Goal: Task Accomplishment & Management: Manage account settings

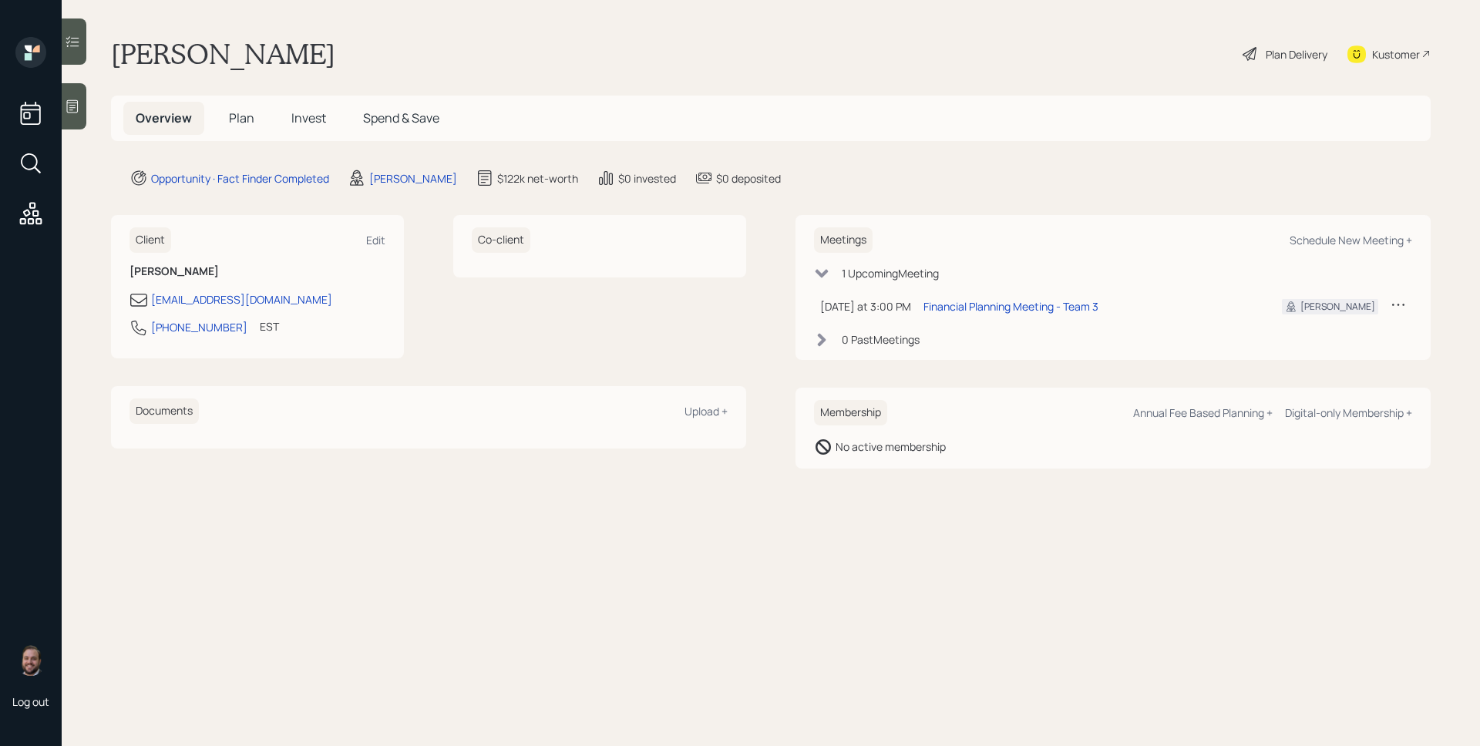
click at [223, 104] on h5 "Plan" at bounding box center [242, 118] width 50 height 33
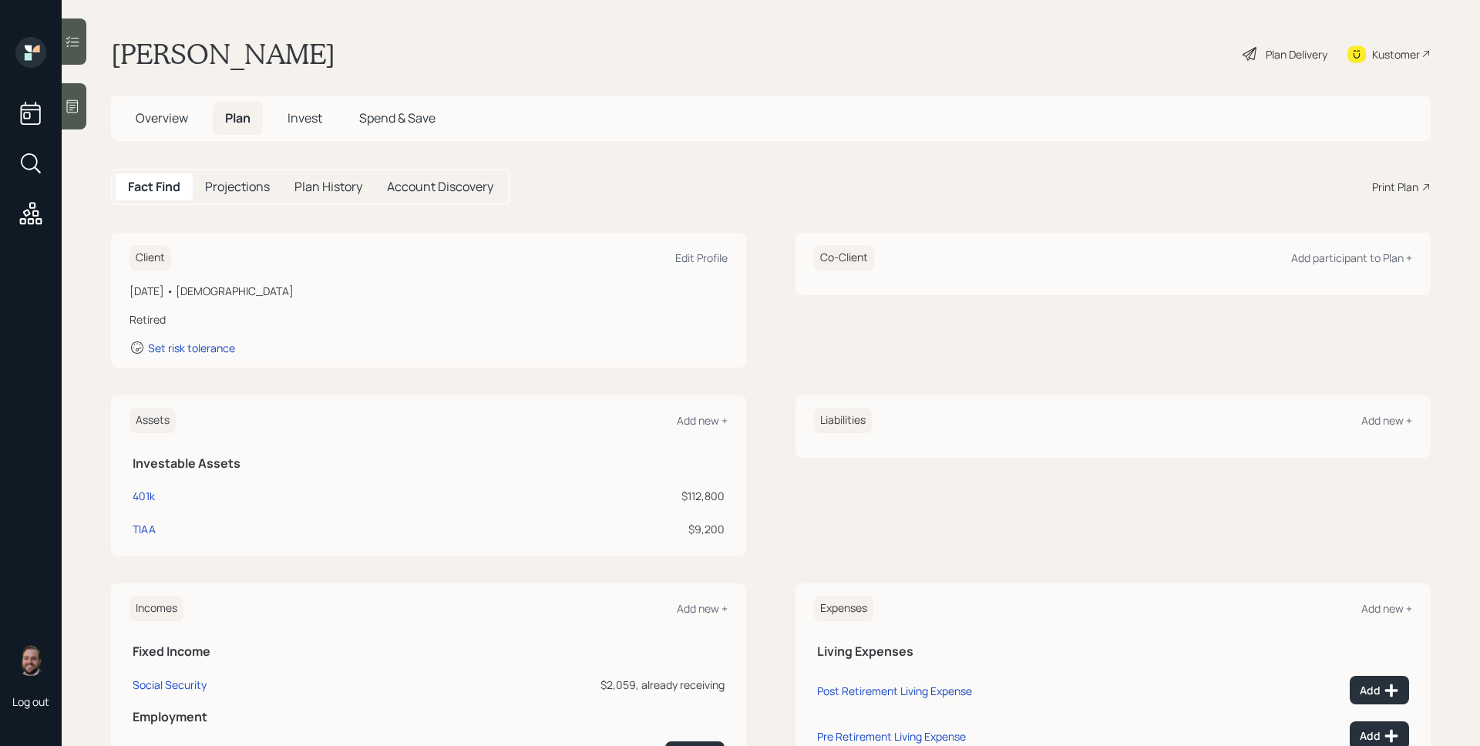
click at [830, 50] on div "[PERSON_NAME] Plan Delivery Kustomer" at bounding box center [771, 54] width 1320 height 34
click at [903, 182] on div "Fact Find Projections Plan History Account Discovery Print Plan" at bounding box center [771, 187] width 1320 height 36
click at [77, 101] on icon at bounding box center [73, 106] width 12 height 13
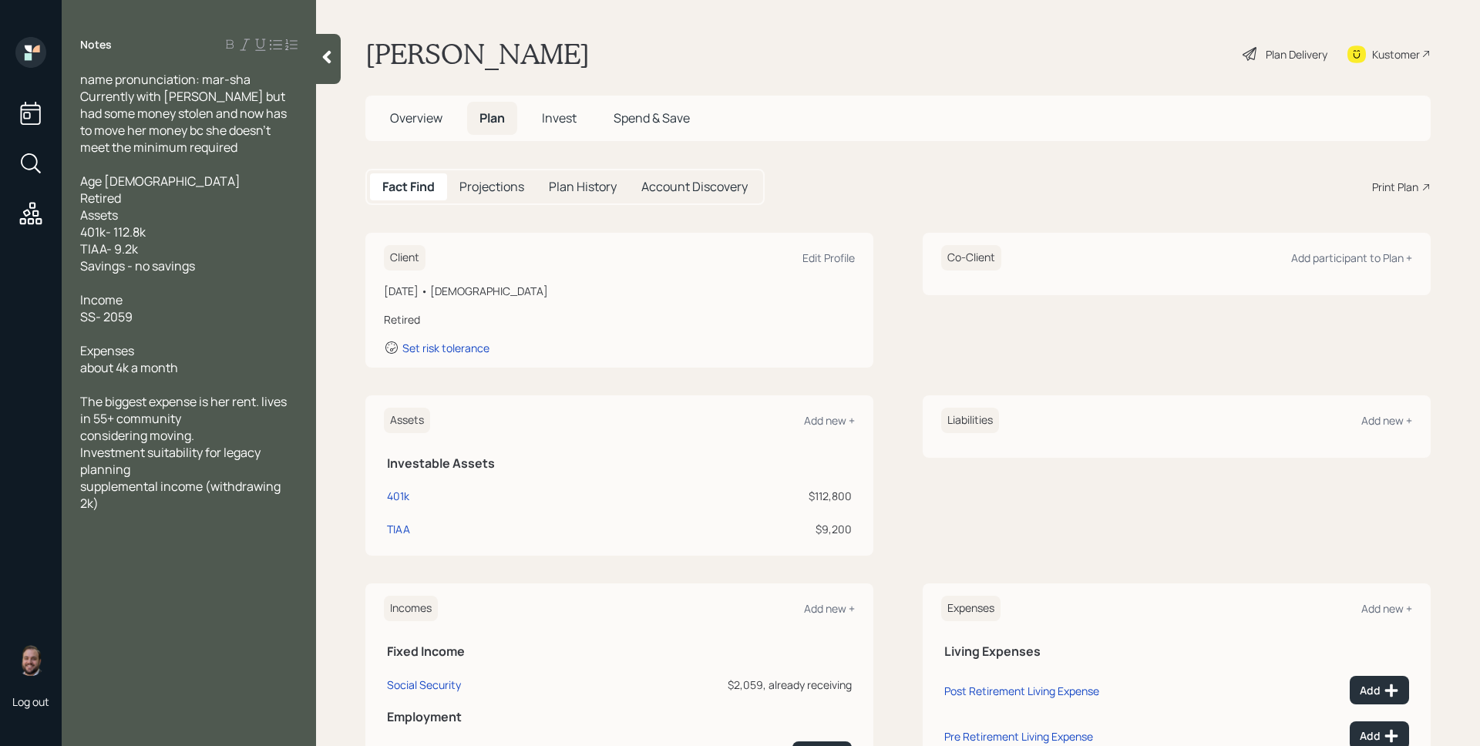
click at [674, 52] on div "[PERSON_NAME] Plan Delivery Kustomer" at bounding box center [897, 54] width 1065 height 34
click at [802, 253] on div "Edit Profile" at bounding box center [828, 258] width 52 height 15
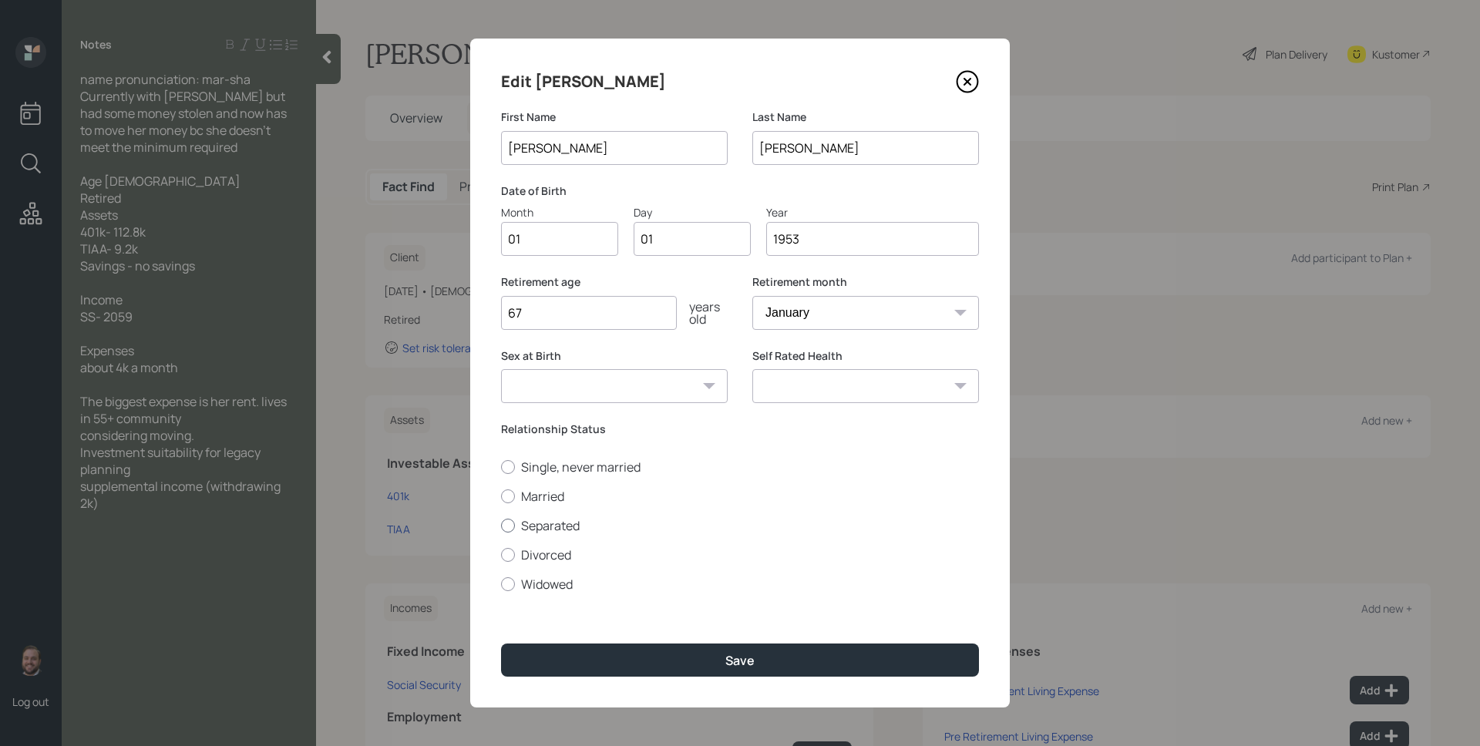
click at [577, 523] on label "Separated" at bounding box center [740, 525] width 478 height 17
click at [501, 525] on input "Separated" at bounding box center [500, 525] width 1 height 1
radio input "true"
click at [707, 647] on button "Save" at bounding box center [740, 660] width 478 height 33
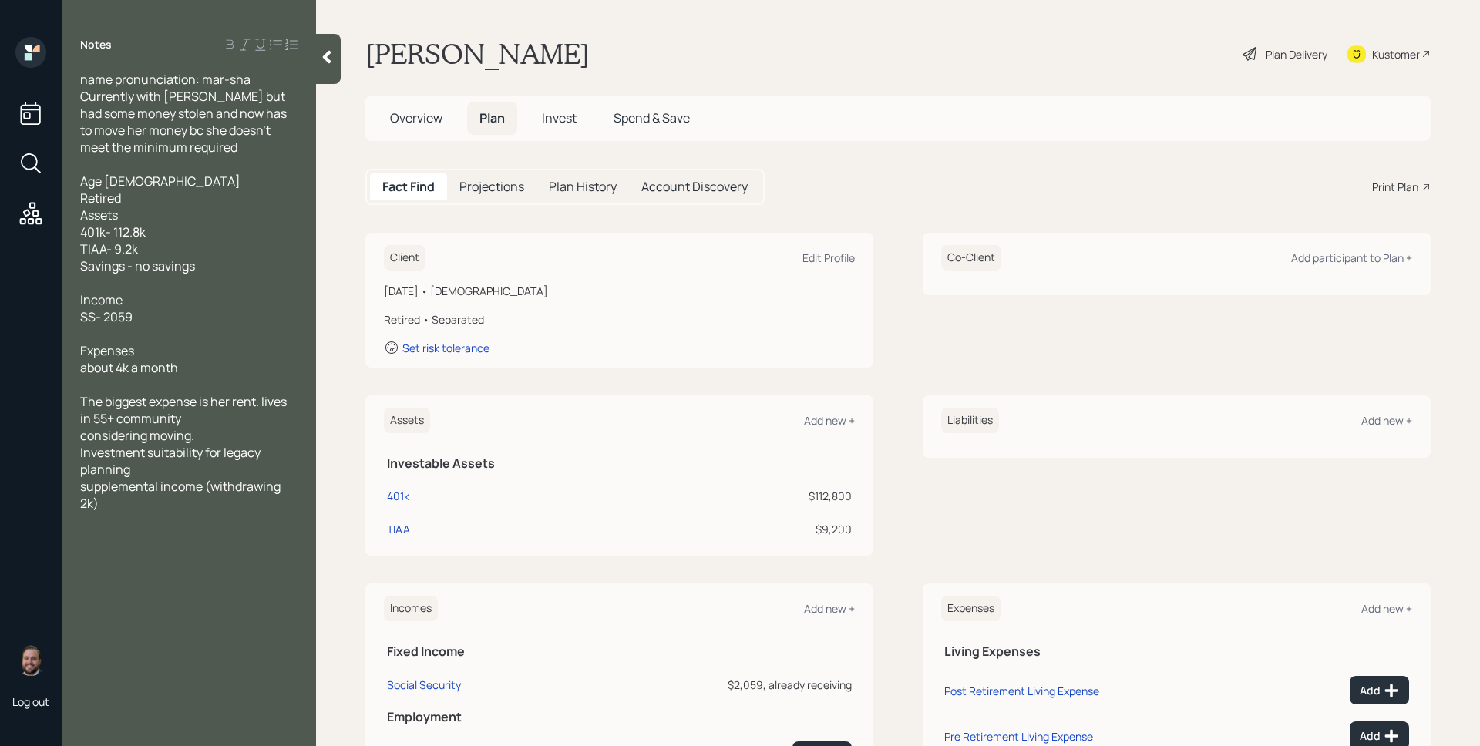
scroll to position [86, 0]
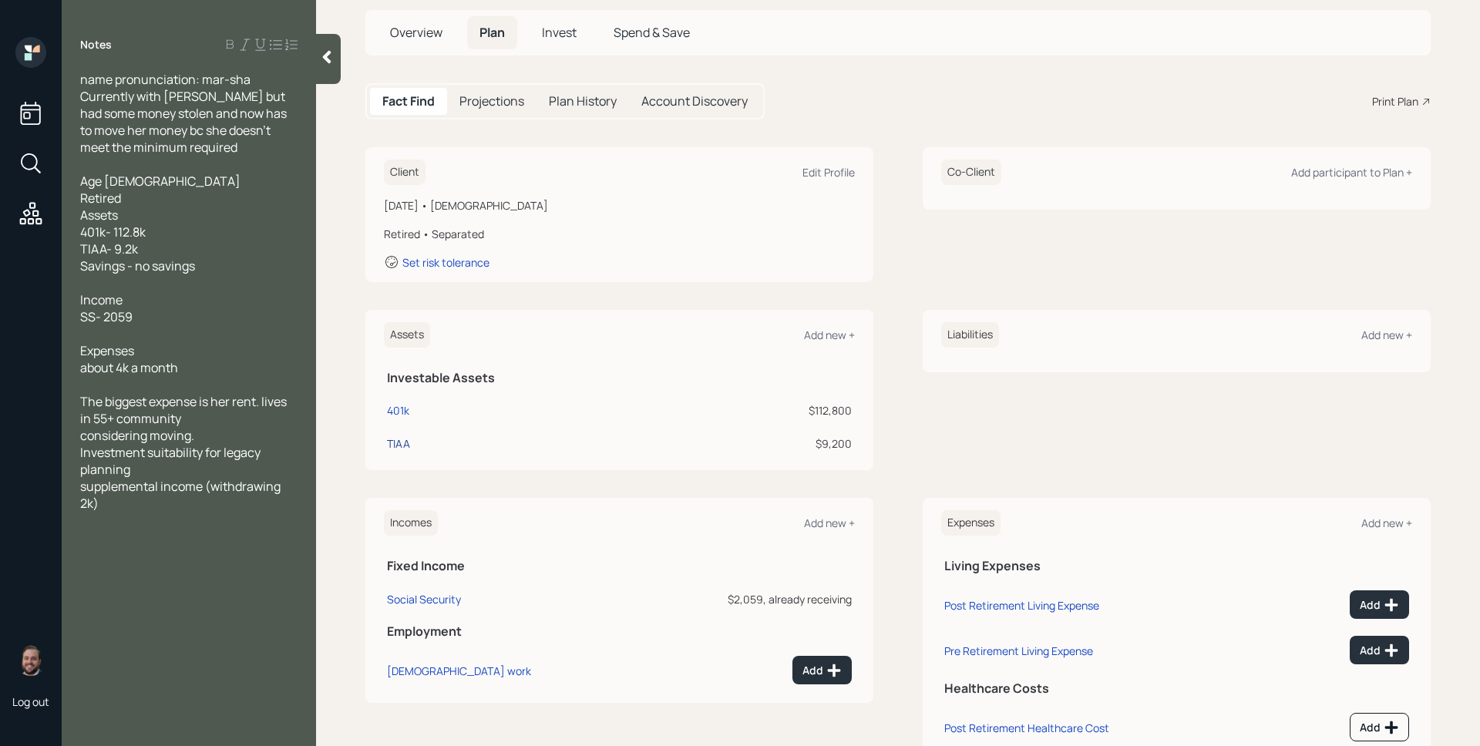
click at [402, 453] on td "TIAA" at bounding box center [472, 441] width 176 height 33
click at [402, 449] on div "TIAA" at bounding box center [398, 444] width 23 height 16
select select "ira"
select select "balanced"
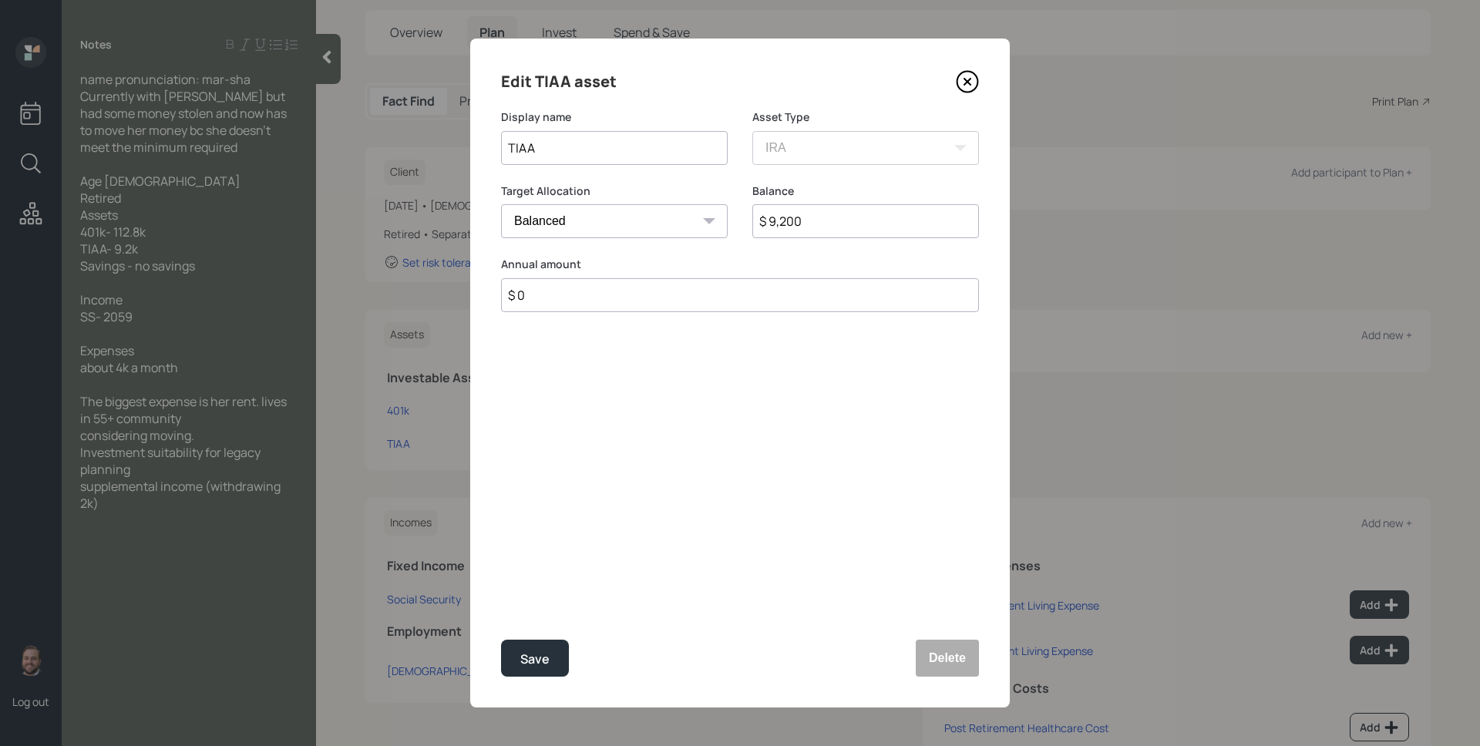
click at [966, 86] on icon at bounding box center [967, 81] width 23 height 23
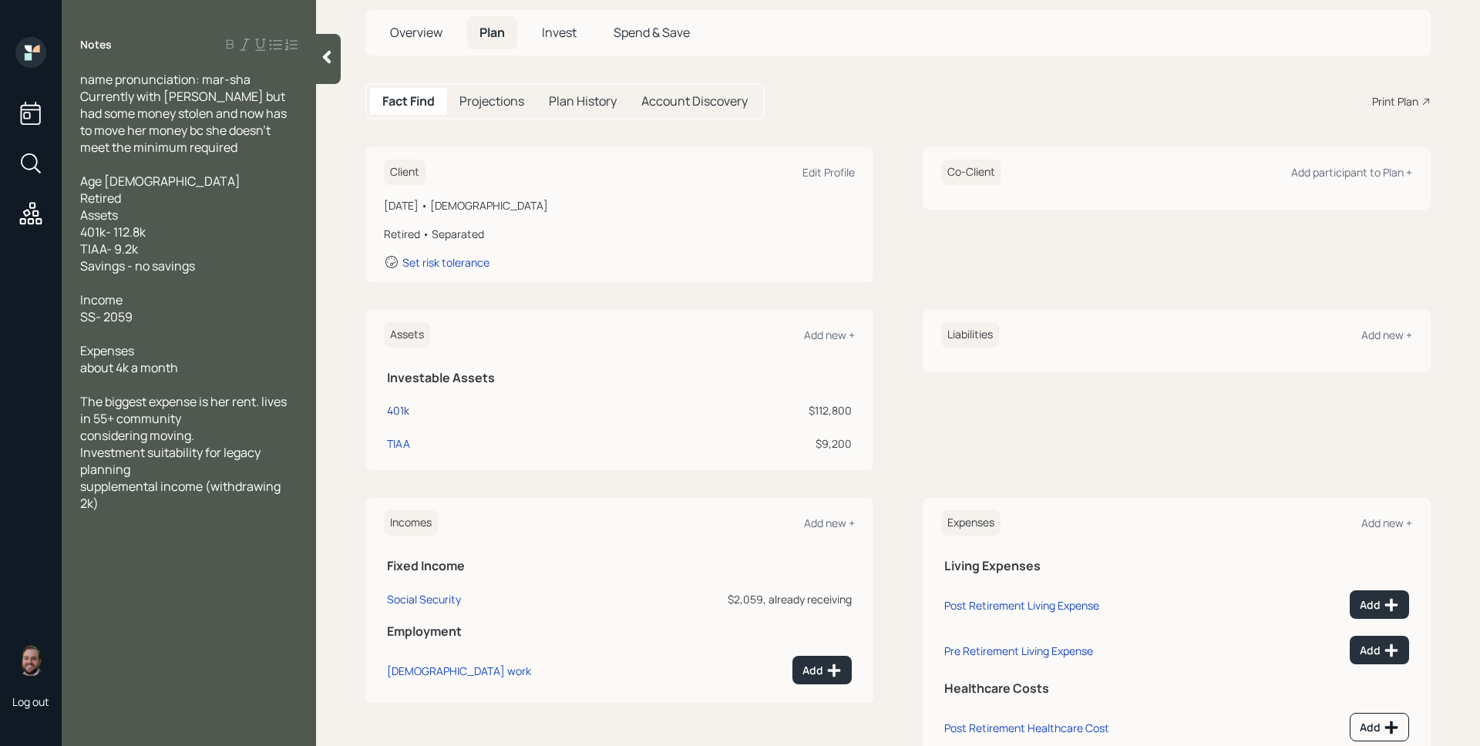
click at [404, 407] on div "401k" at bounding box center [398, 410] width 22 height 16
select select "ira"
select select "balanced"
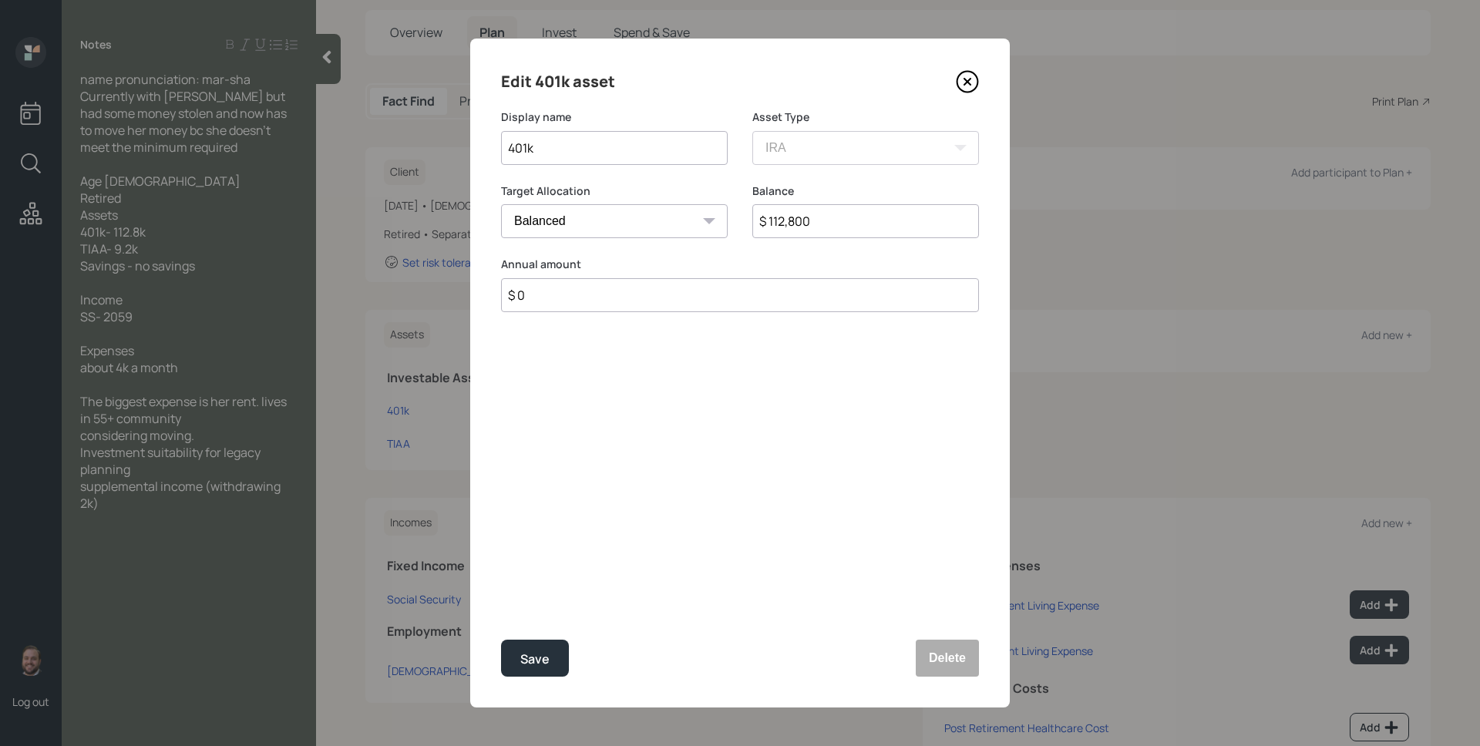
click at [970, 83] on icon at bounding box center [967, 81] width 23 height 23
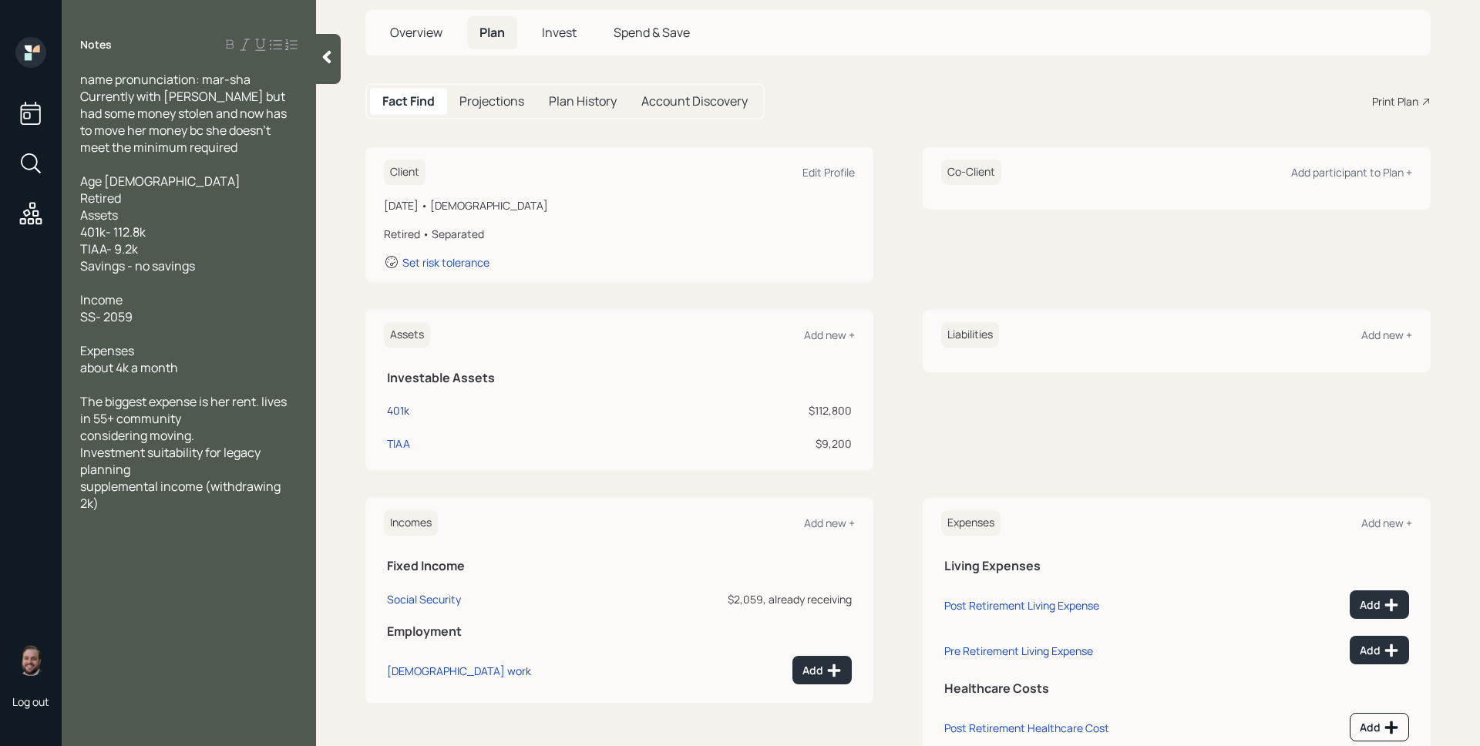
click at [385, 411] on td "401k" at bounding box center [472, 408] width 176 height 33
click at [390, 412] on div "401k" at bounding box center [398, 410] width 22 height 16
select select "ira"
select select "balanced"
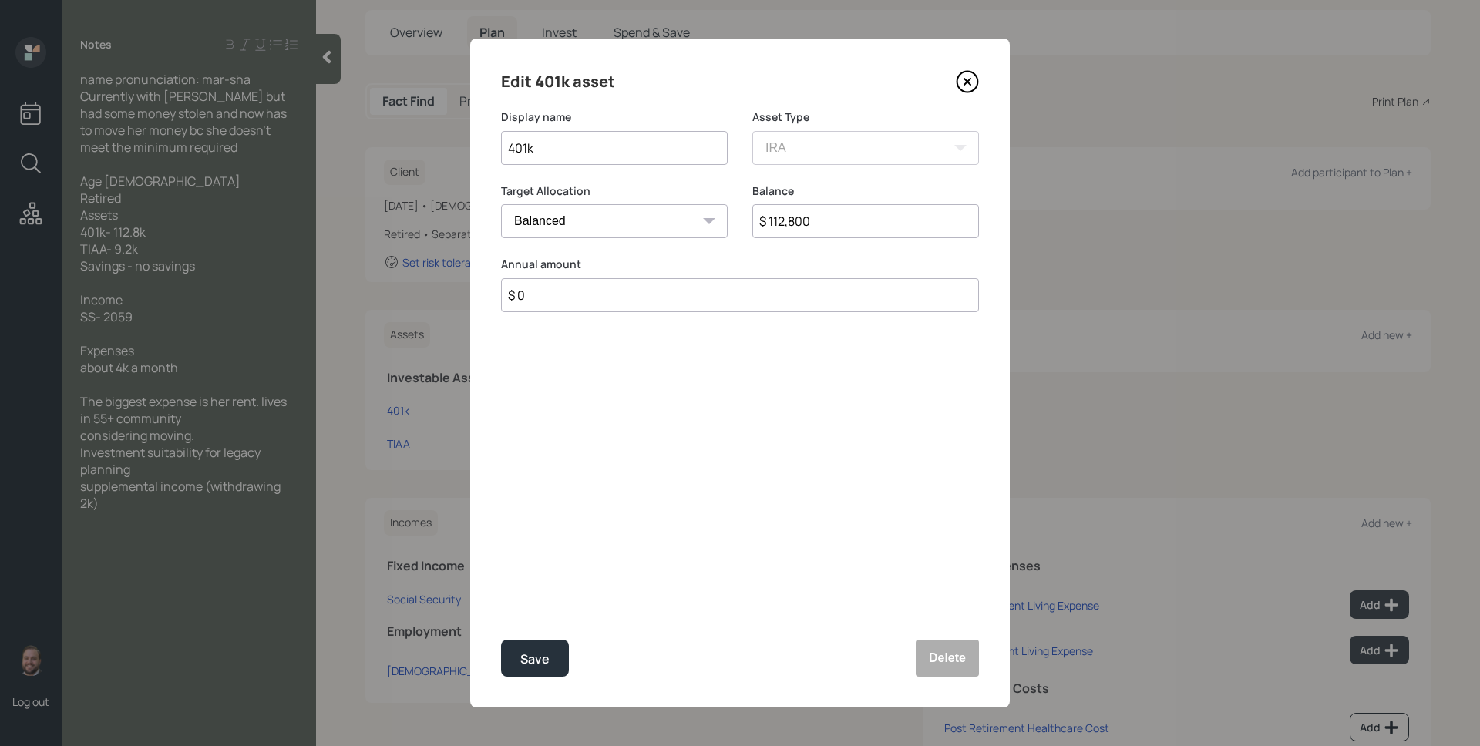
click at [815, 225] on input "$ 112,800" at bounding box center [865, 221] width 227 height 34
type input "$ 120,000"
click at [501, 640] on button "Save" at bounding box center [535, 658] width 68 height 37
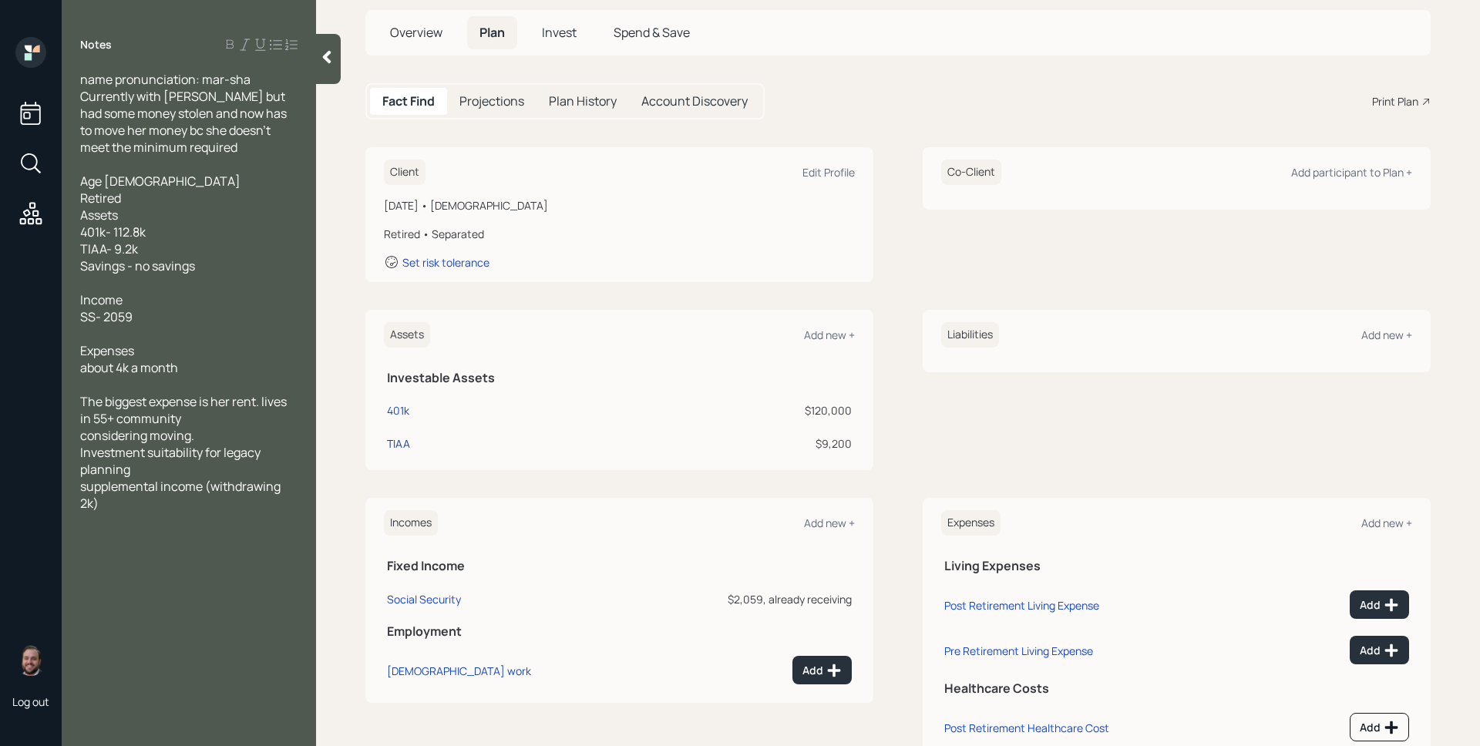
click at [406, 443] on div "TIAA" at bounding box center [398, 444] width 23 height 16
select select "ira"
select select "balanced"
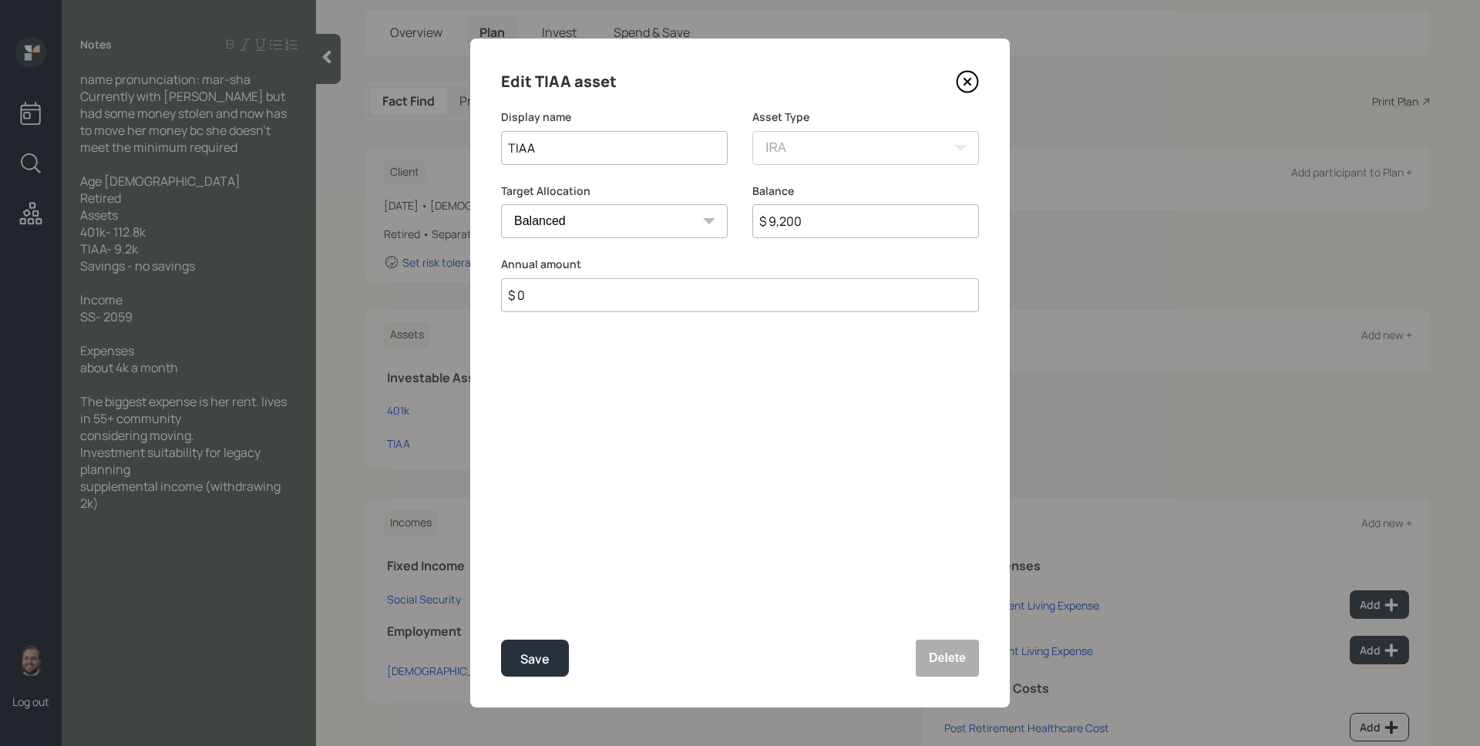
click at [862, 230] on input "$ 9,200" at bounding box center [865, 221] width 227 height 34
type input "$ 9,000"
click at [501, 640] on button "Save" at bounding box center [535, 658] width 68 height 37
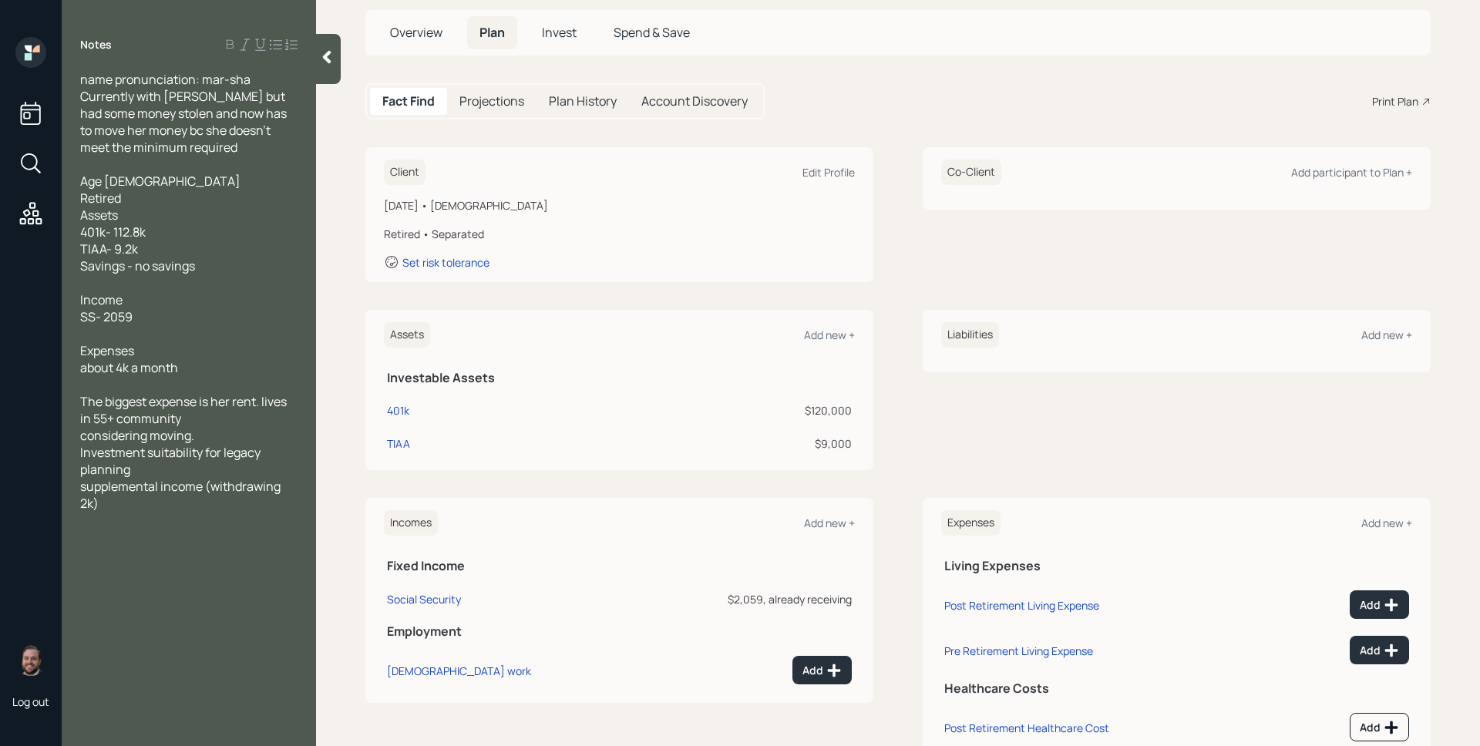
click at [890, 230] on div "Client Edit Profile January 1, 1953 • 72 years old Retired • Separated Set risk…" at bounding box center [897, 214] width 1065 height 135
click at [832, 170] on div "Edit Profile" at bounding box center [828, 172] width 52 height 15
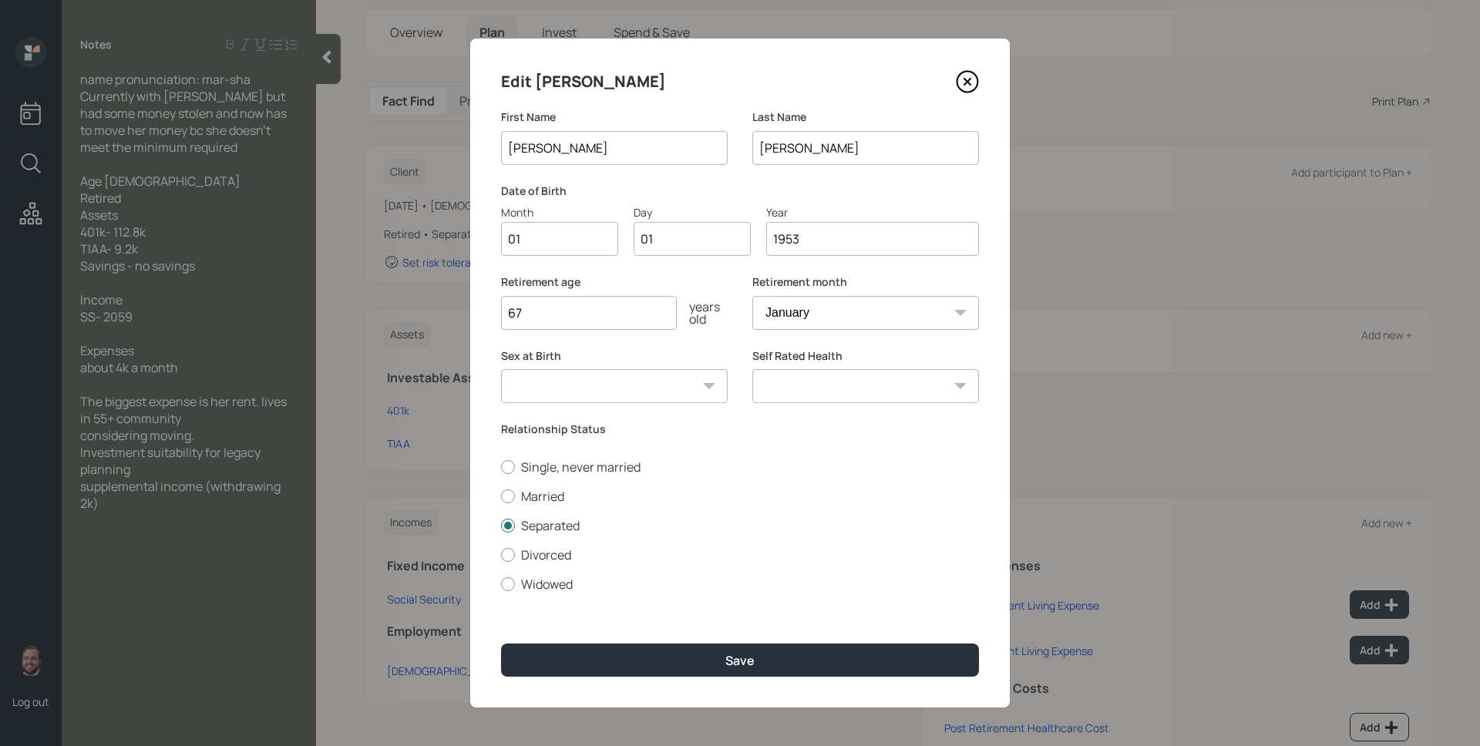
click at [580, 228] on input "01" at bounding box center [559, 239] width 117 height 34
click at [579, 232] on input "01" at bounding box center [559, 239] width 117 height 34
type input "0"
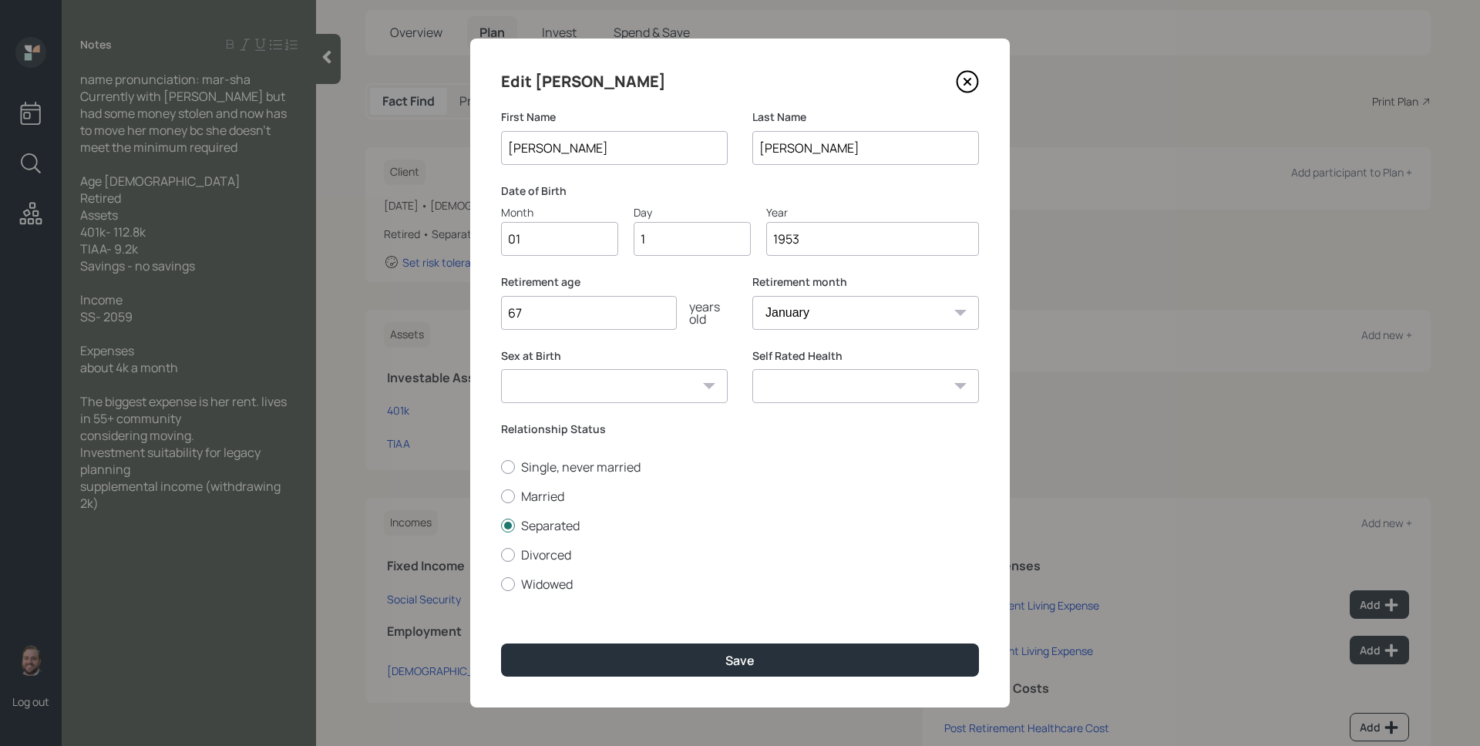
type input "14"
click at [607, 320] on input "67" at bounding box center [589, 313] width 176 height 34
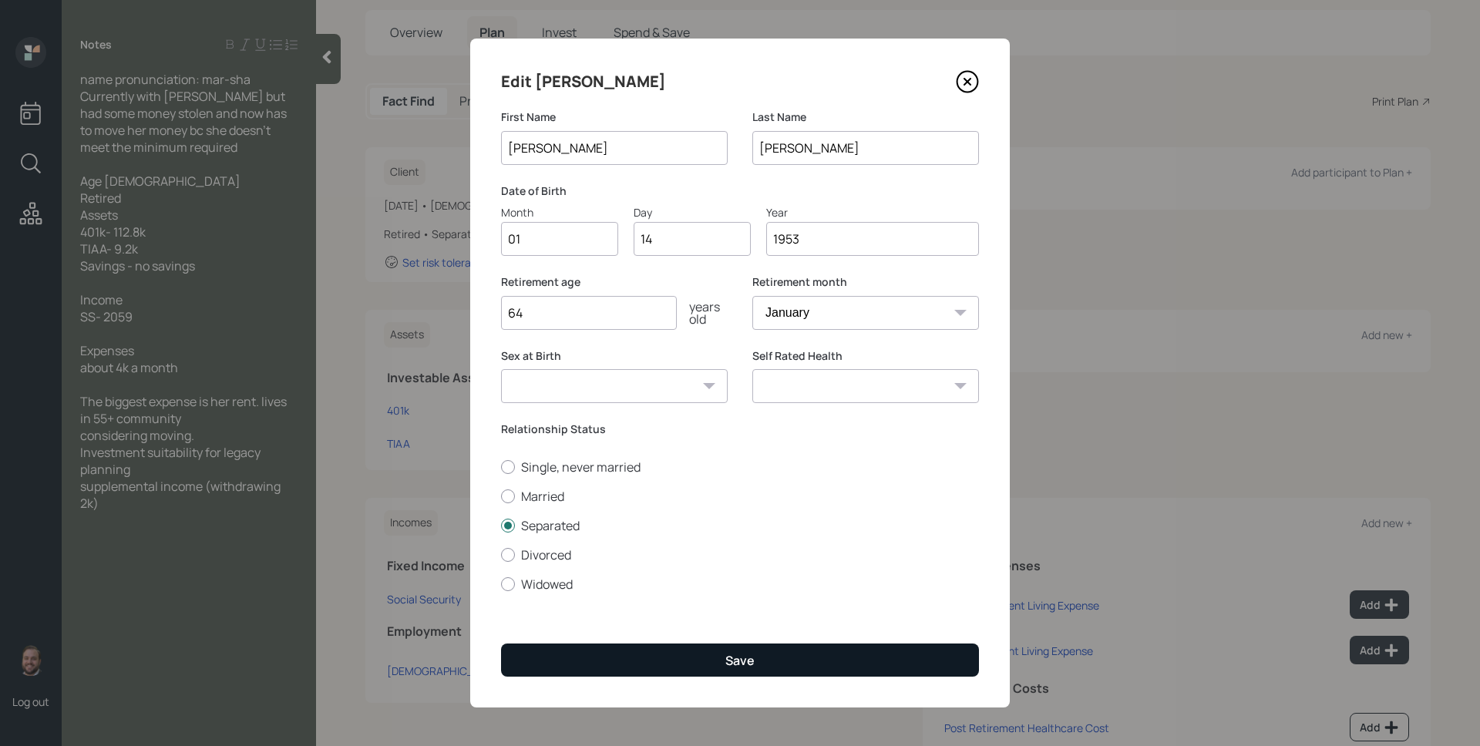
type input "64"
click at [764, 656] on button "Save" at bounding box center [740, 660] width 478 height 33
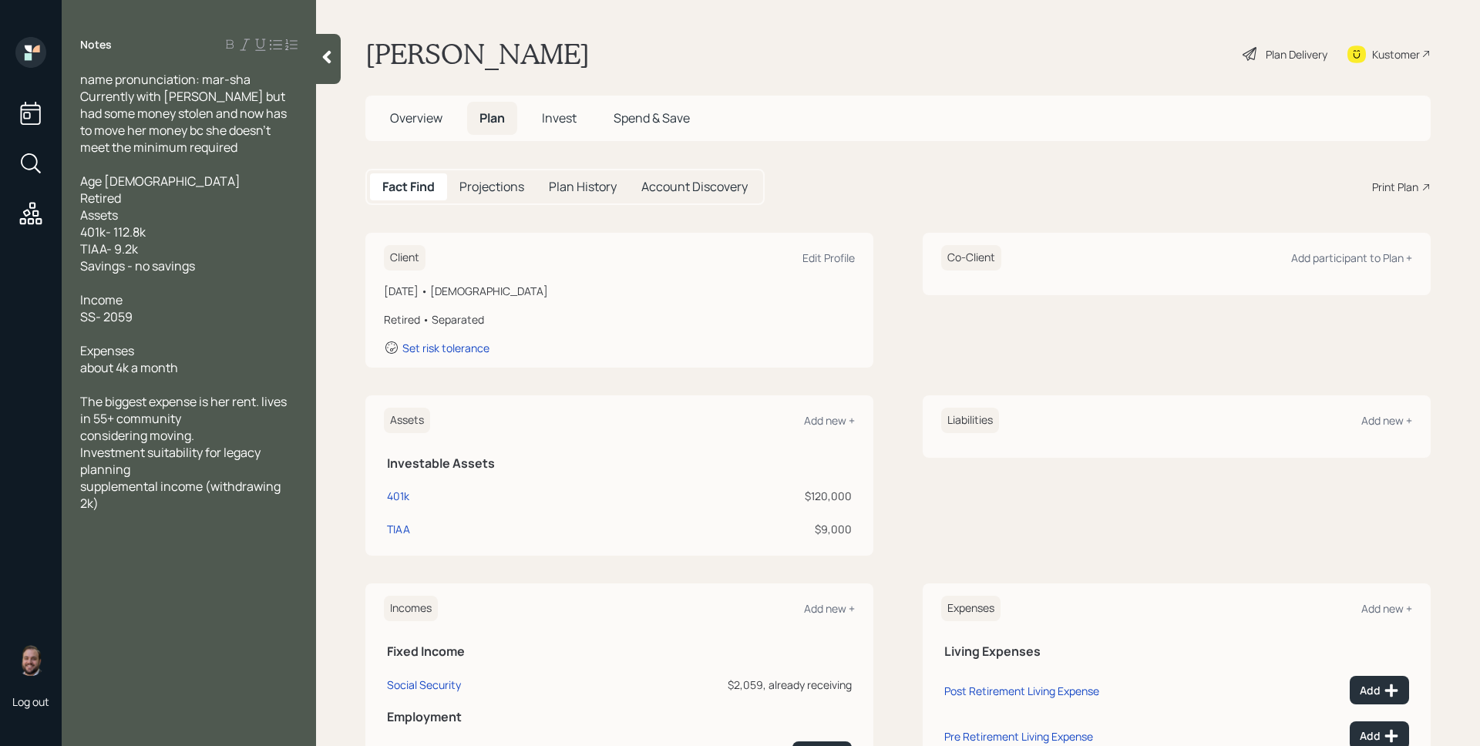
click at [1275, 61] on div "Plan Delivery" at bounding box center [1297, 54] width 62 height 16
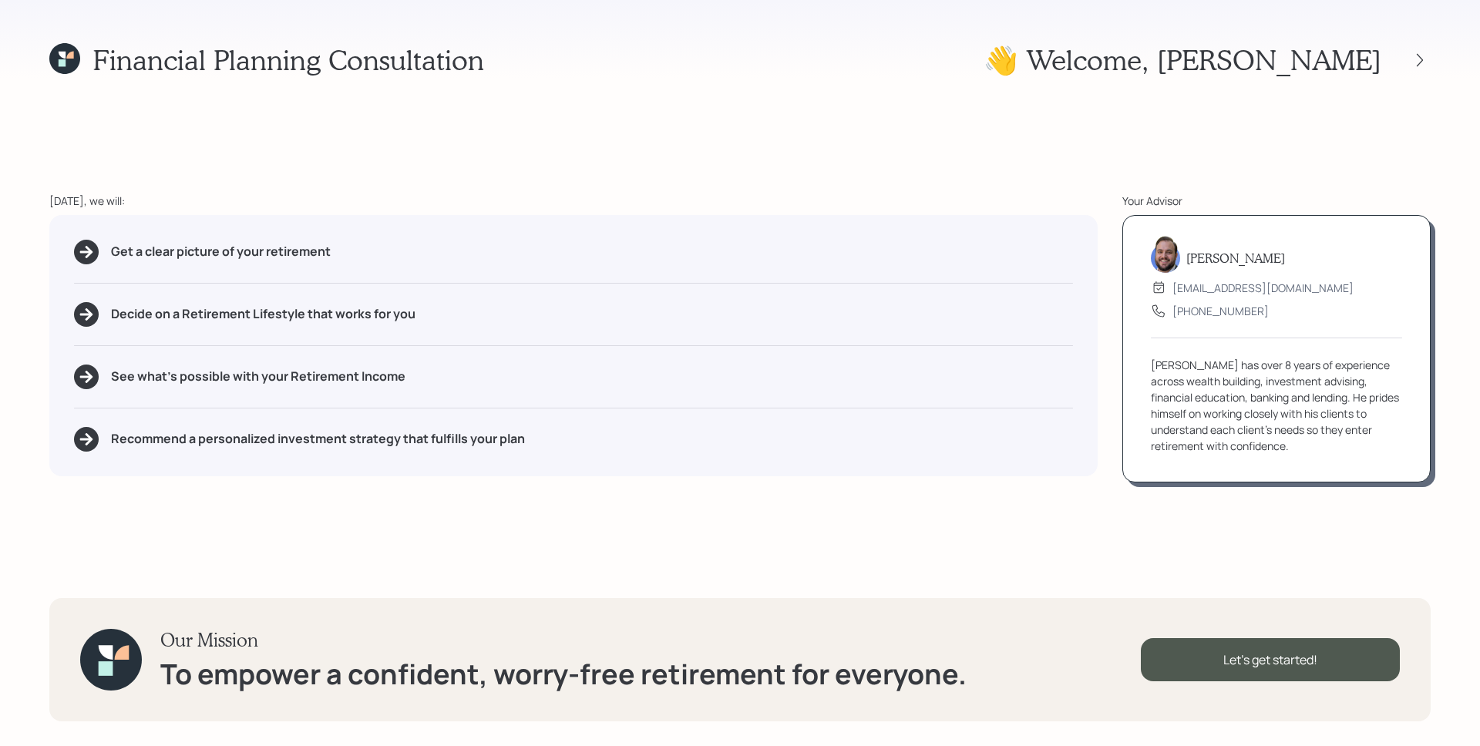
click at [680, 201] on div "Today, we will:" at bounding box center [573, 201] width 1048 height 16
click at [634, 223] on div "Get a clear picture of your retirement Decide on a Retirement Lifestyle that wo…" at bounding box center [573, 345] width 1048 height 261
click at [968, 253] on div "Get a clear picture of your retirement" at bounding box center [573, 252] width 999 height 25
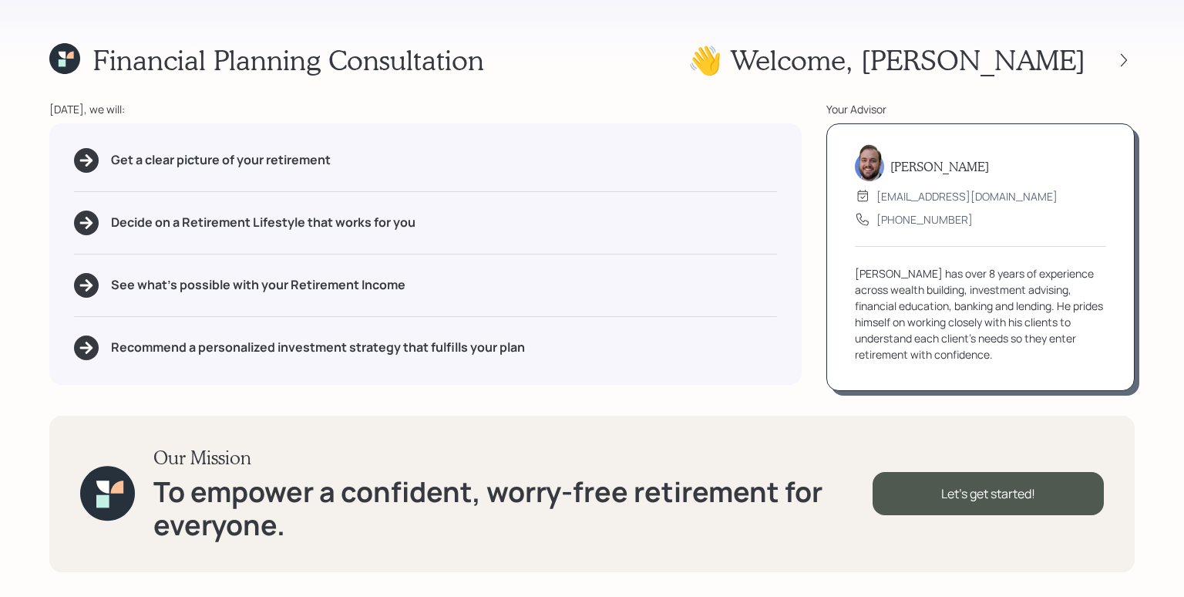
click at [761, 205] on div "Get a clear picture of your retirement Decide on a Retirement Lifestyle that wo…" at bounding box center [425, 253] width 752 height 261
click at [695, 218] on div "Decide on a Retirement Lifestyle that works for you" at bounding box center [425, 222] width 703 height 25
drag, startPoint x: 112, startPoint y: 160, endPoint x: 332, endPoint y: 160, distance: 220.5
click at [332, 160] on div "Get a clear picture of your retirement" at bounding box center [425, 160] width 703 height 25
click at [333, 153] on div "Get a clear picture of your retirement" at bounding box center [425, 160] width 703 height 25
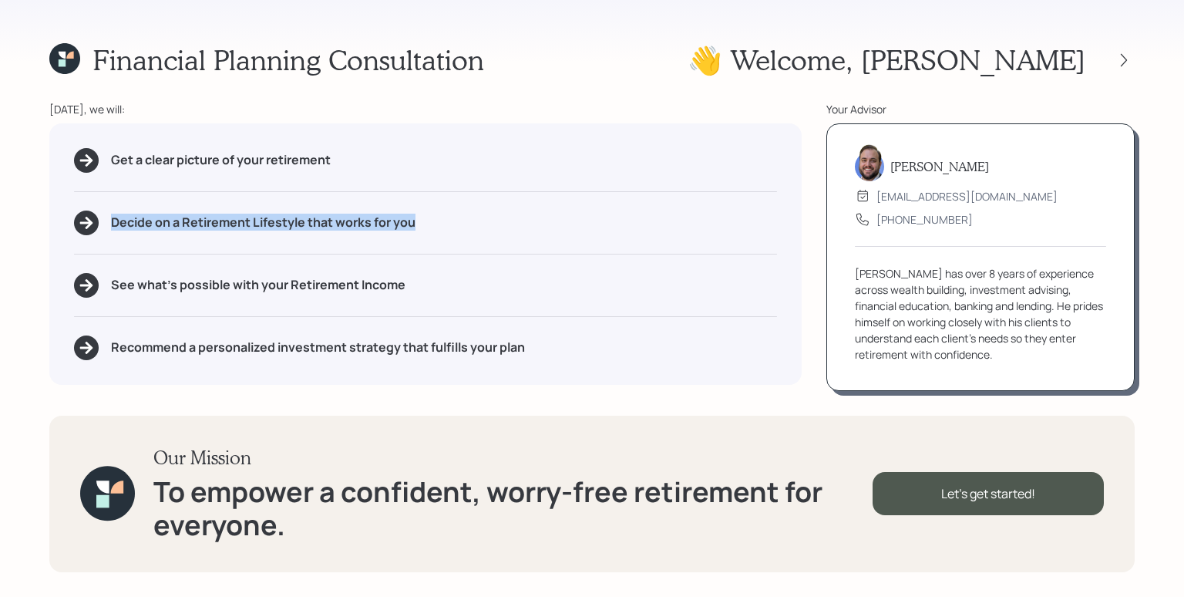
drag, startPoint x: 111, startPoint y: 220, endPoint x: 439, endPoint y: 221, distance: 328.4
click at [439, 221] on div "Decide on a Retirement Lifestyle that works for you" at bounding box center [425, 222] width 703 height 25
click at [438, 261] on div "Get a clear picture of your retirement Decide on a Retirement Lifestyle that wo…" at bounding box center [425, 253] width 752 height 261
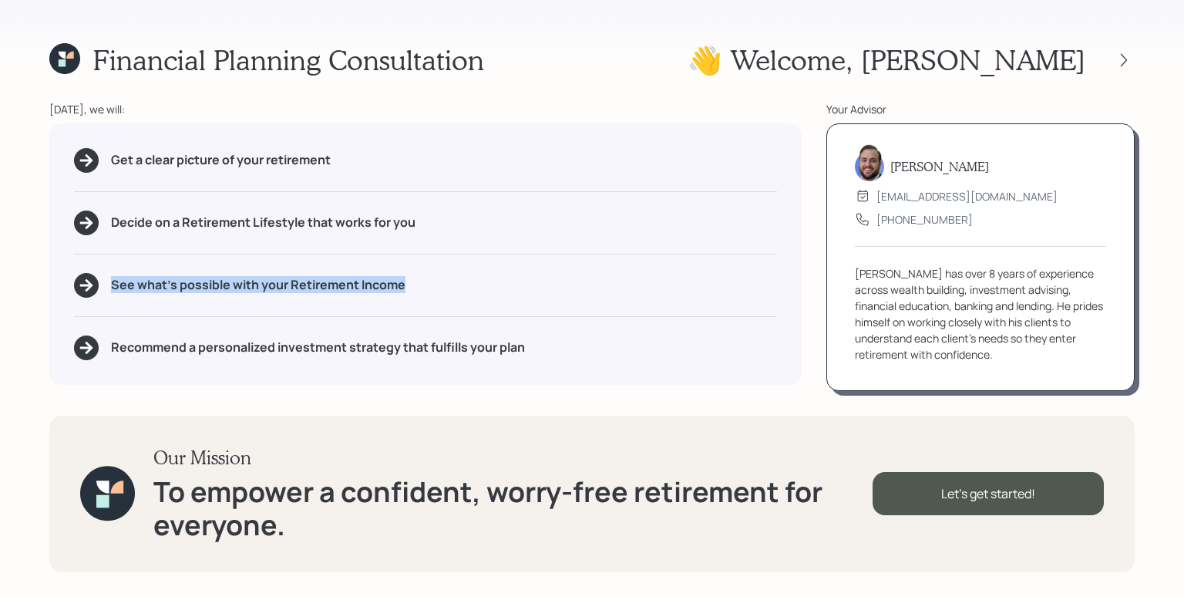
drag, startPoint x: 405, startPoint y: 291, endPoint x: 108, endPoint y: 281, distance: 297.0
click at [108, 282] on div "See what's possible with your Retirement Income" at bounding box center [425, 285] width 703 height 25
click at [133, 241] on div "Get a clear picture of your retirement Decide on a Retirement Lifestyle that wo…" at bounding box center [425, 253] width 752 height 261
click at [238, 212] on div "Decide on a Retirement Lifestyle that works for you" at bounding box center [425, 222] width 703 height 25
click at [854, 303] on div "James DiStasi advisor@retirable.com (833) 222-1807 James has over 8 years of ex…" at bounding box center [980, 256] width 308 height 267
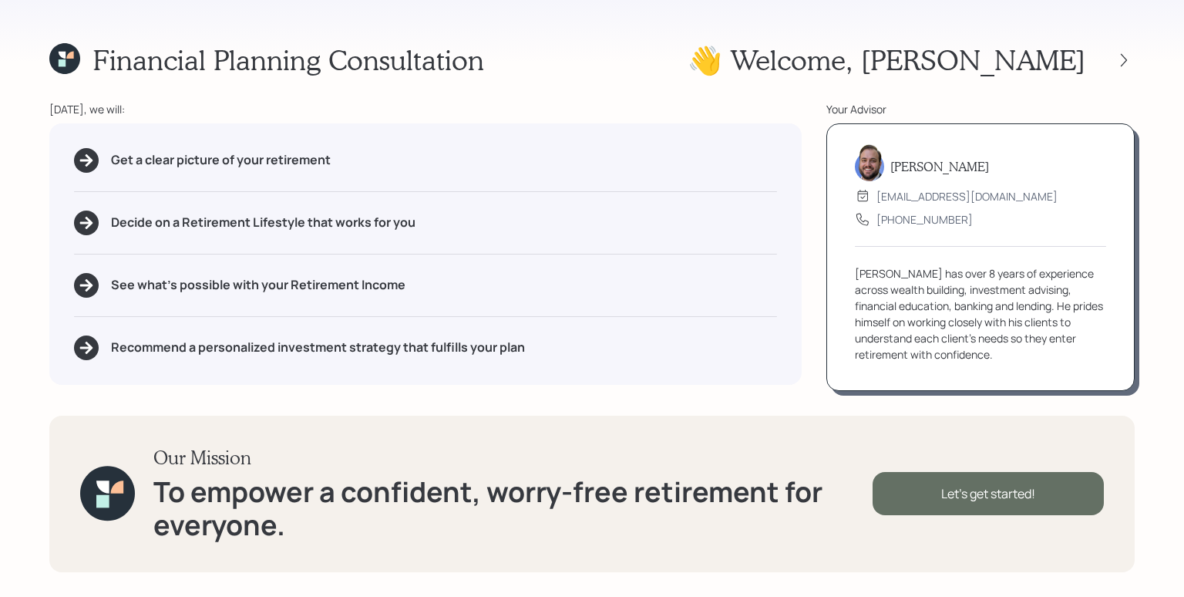
click at [991, 491] on div "Let's get started!" at bounding box center [988, 493] width 231 height 43
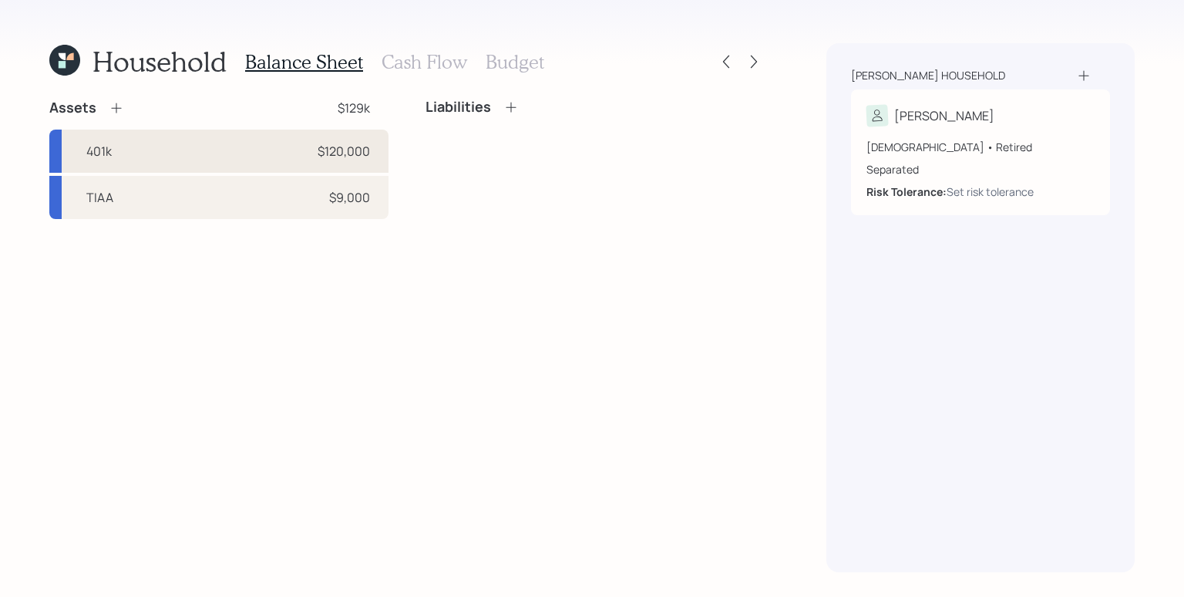
click at [302, 154] on div "401k $120,000" at bounding box center [218, 151] width 339 height 43
select select "ira"
select select "balanced"
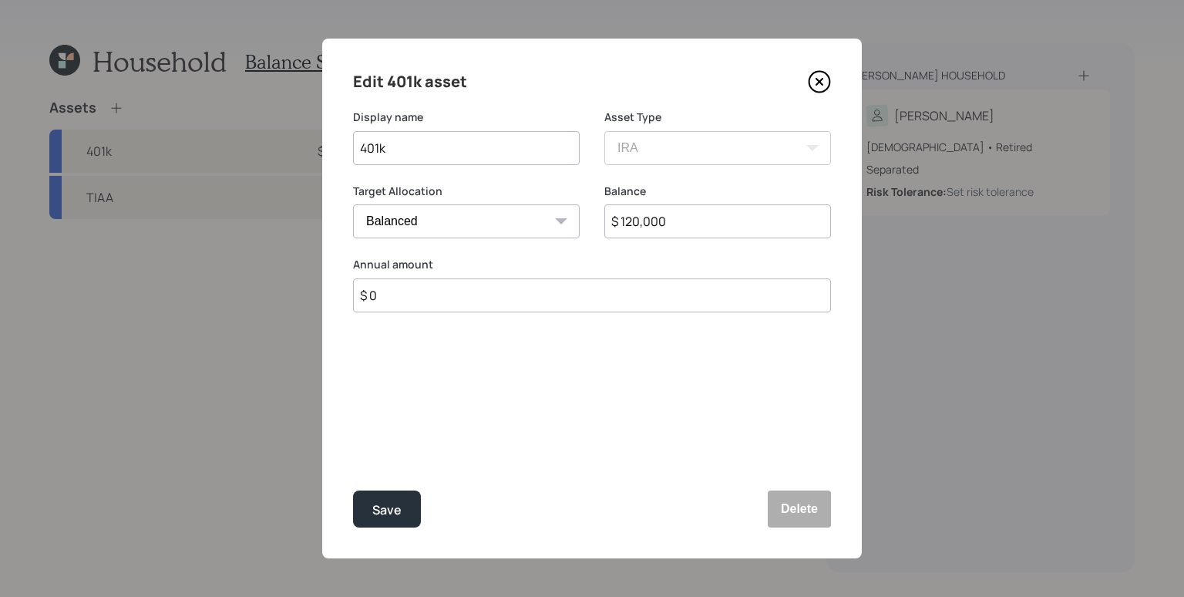
click at [751, 227] on input "$ 120,000" at bounding box center [717, 221] width 227 height 34
type input "$ 112,838"
click at [353, 490] on button "Save" at bounding box center [387, 508] width 68 height 37
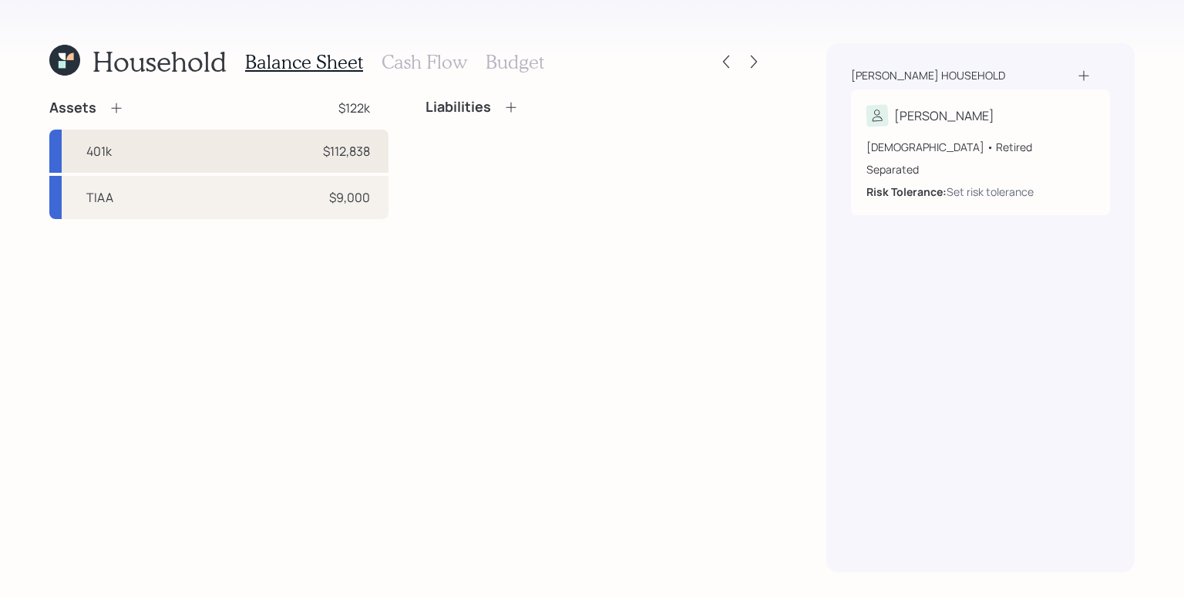
click at [169, 154] on div "401k $112,838" at bounding box center [218, 151] width 339 height 43
select select "ira"
select select "balanced"
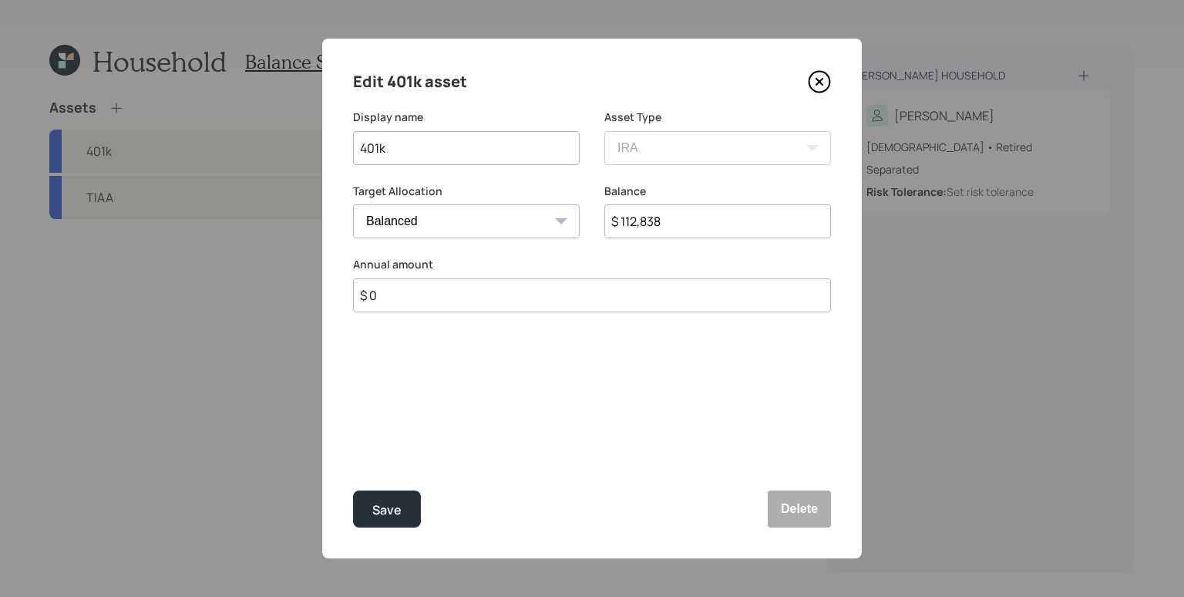
click at [411, 160] on input "401k" at bounding box center [466, 148] width 227 height 34
click at [409, 160] on input "401k" at bounding box center [466, 148] width 227 height 34
type input "JPM Retirement"
click at [385, 507] on div "Save" at bounding box center [386, 510] width 29 height 21
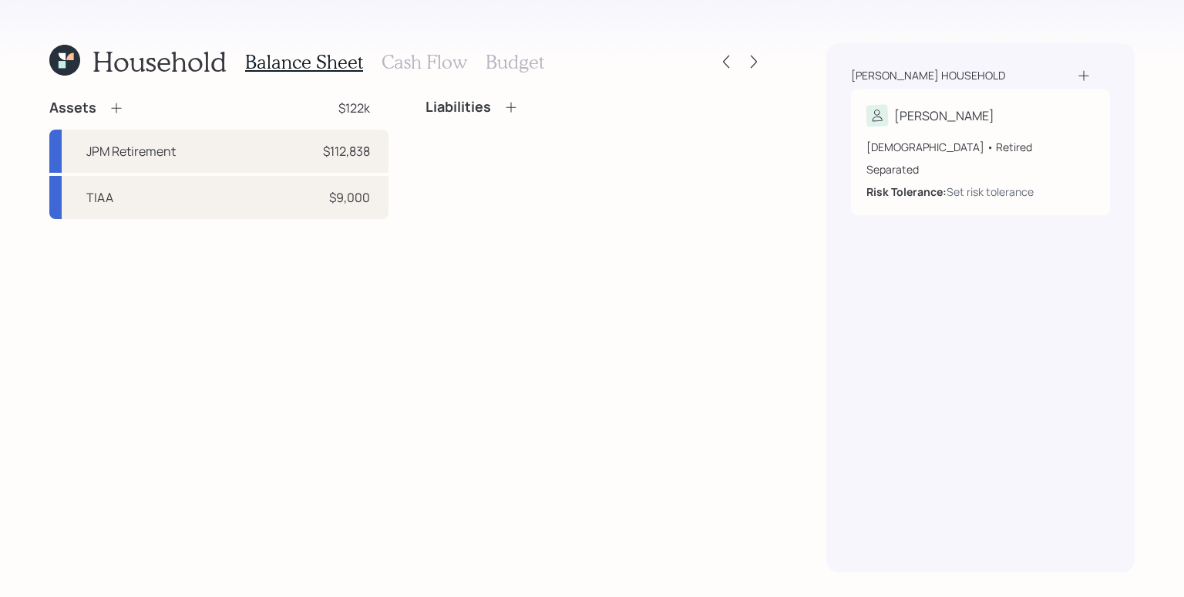
click at [318, 241] on div "Assets $122k JPM Retirement $112,838 TIAA $9,000 Liabilities" at bounding box center [406, 335] width 715 height 473
click at [309, 242] on div "Assets $122k JPM Retirement $112,838 TIAA $9,000 Liabilities" at bounding box center [406, 335] width 715 height 473
click at [513, 106] on icon at bounding box center [510, 106] width 15 height 15
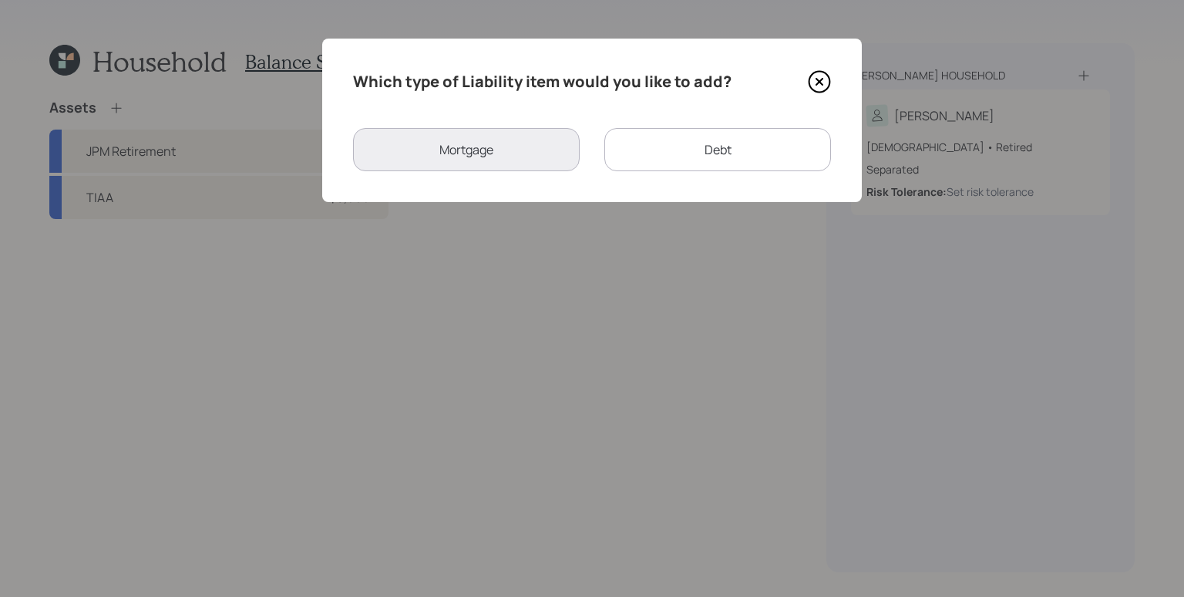
click at [695, 162] on div "Debt" at bounding box center [717, 149] width 227 height 43
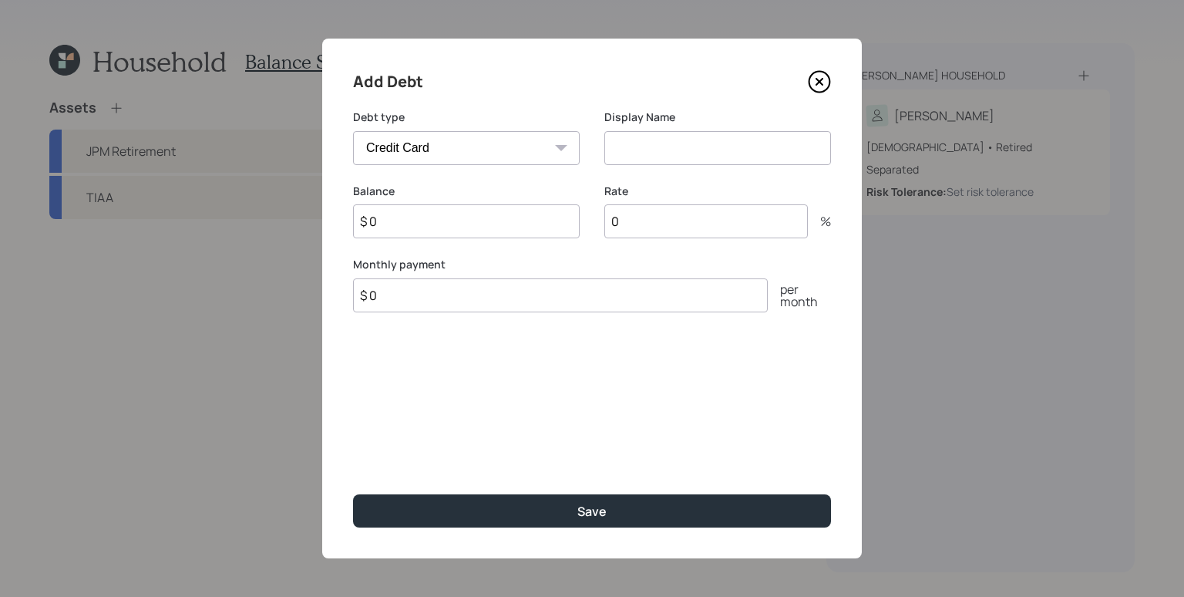
click at [500, 153] on select "Car Credit Card Medical Student Other" at bounding box center [466, 148] width 227 height 34
select select "other"
click at [353, 131] on select "Car Credit Card Medical Student Other" at bounding box center [466, 148] width 227 height 34
click at [654, 156] on input at bounding box center [717, 148] width 227 height 34
type input "Americore"
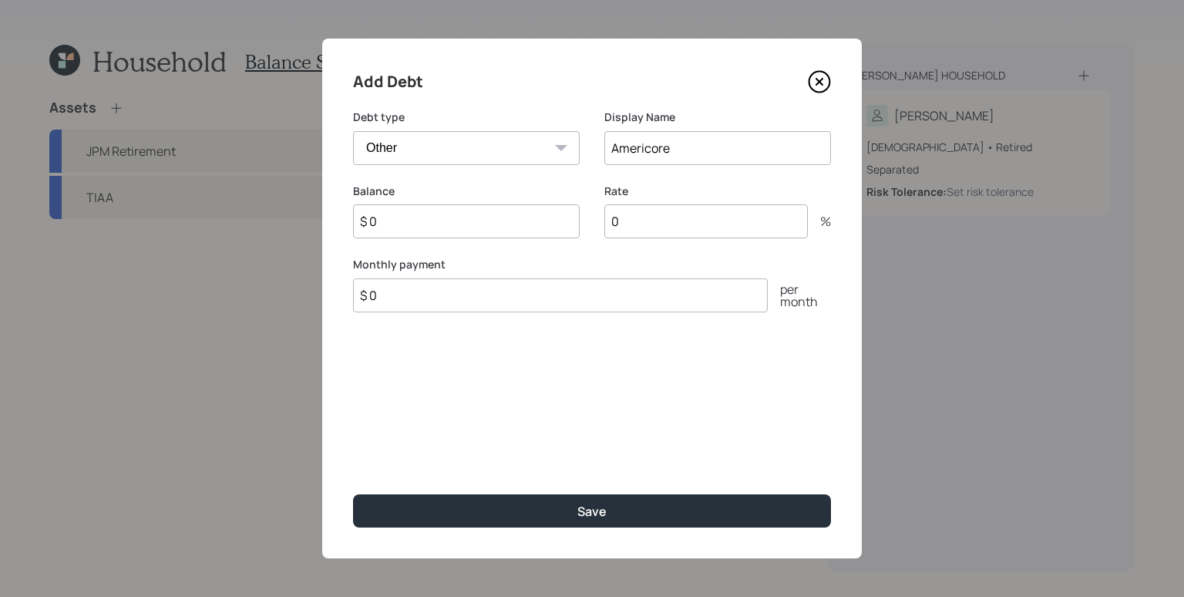
click at [508, 304] on input "$ 0" at bounding box center [560, 295] width 415 height 34
click at [507, 304] on input "$ 0" at bounding box center [560, 295] width 415 height 34
drag, startPoint x: 402, startPoint y: 296, endPoint x: 368, endPoint y: 298, distance: 34.0
click at [368, 298] on input "$ 1,000" at bounding box center [560, 295] width 415 height 34
type input "$ 1,000"
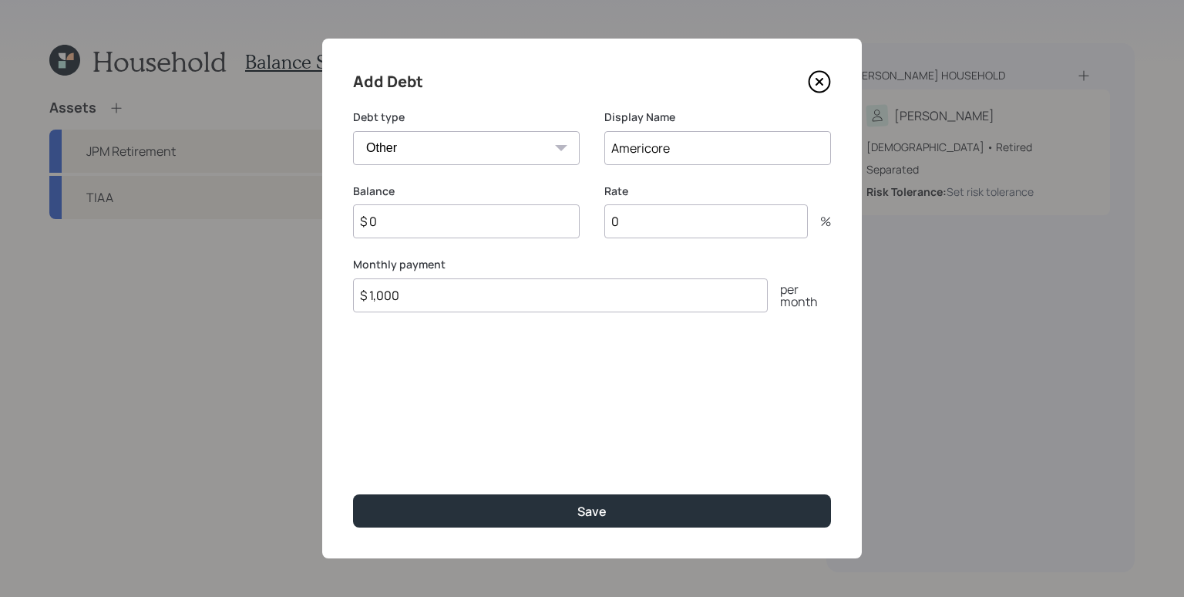
click at [427, 358] on div "Add Debt Debt type Car Credit Card Medical Student Other Display Name Americore…" at bounding box center [592, 299] width 540 height 520
click at [392, 215] on input "$ 0" at bounding box center [466, 221] width 227 height 34
click at [437, 233] on input "$ 50,000" at bounding box center [466, 221] width 227 height 34
click at [436, 224] on input "$ 50,000" at bounding box center [466, 221] width 227 height 34
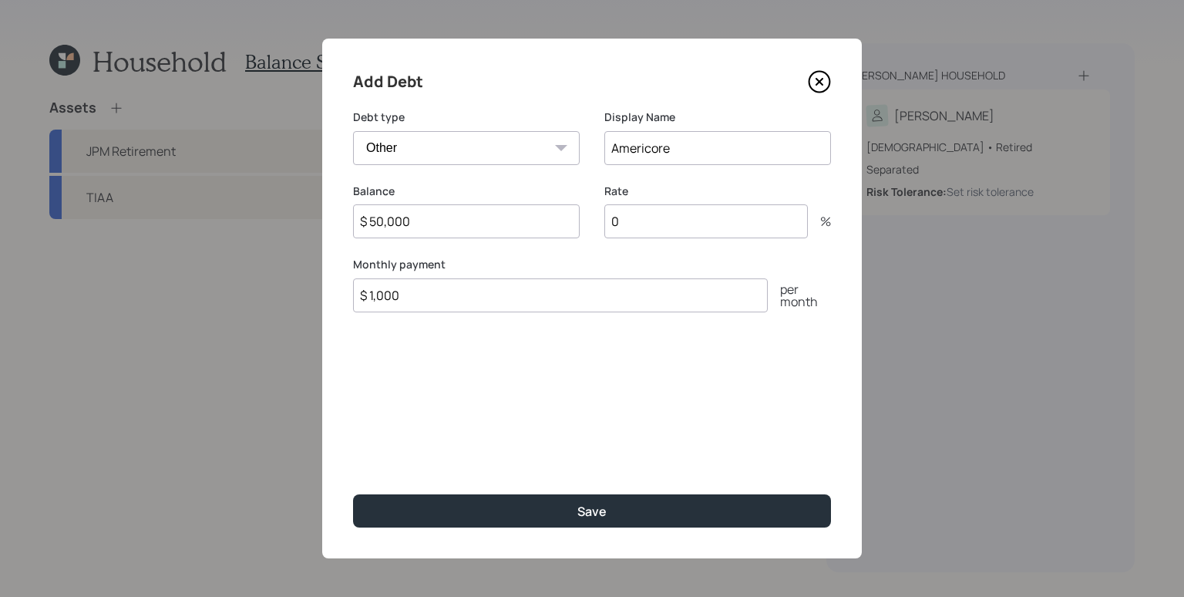
click at [436, 224] on input "$ 50,000" at bounding box center [466, 221] width 227 height 34
click at [448, 210] on input "$ 50,000" at bounding box center [466, 221] width 227 height 34
type input "$ 50,000"
drag, startPoint x: 417, startPoint y: 294, endPoint x: 372, endPoint y: 298, distance: 45.6
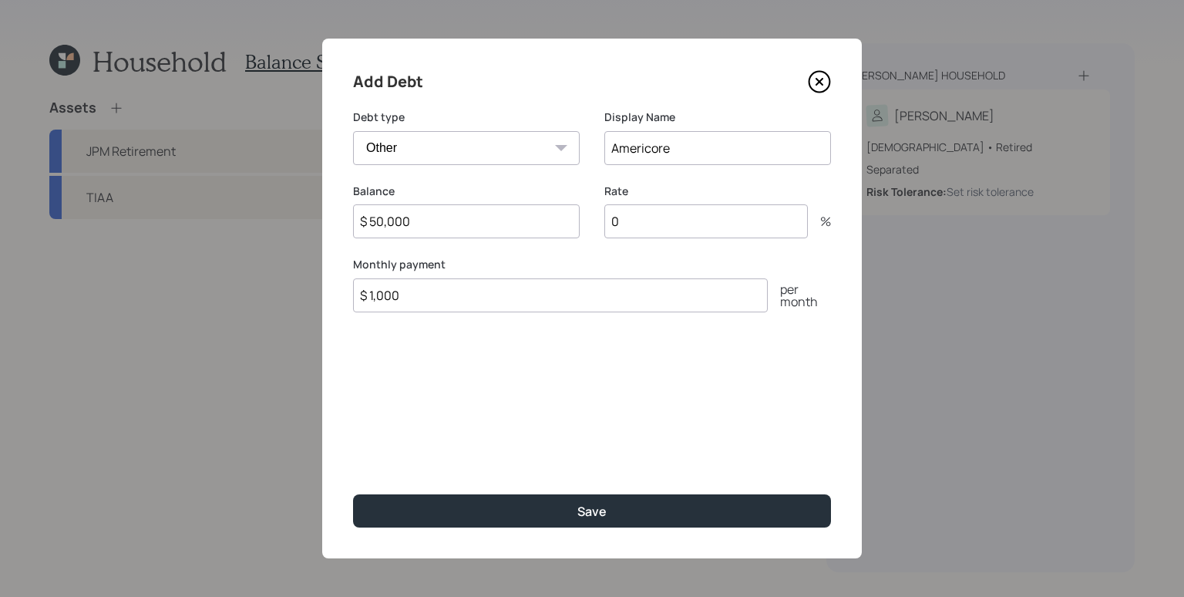
click at [372, 298] on input "$ 1,000" at bounding box center [560, 295] width 415 height 34
click at [396, 337] on div "Add Debt Debt type Car Credit Card Medical Student Other Display Name Americore…" at bounding box center [592, 299] width 540 height 520
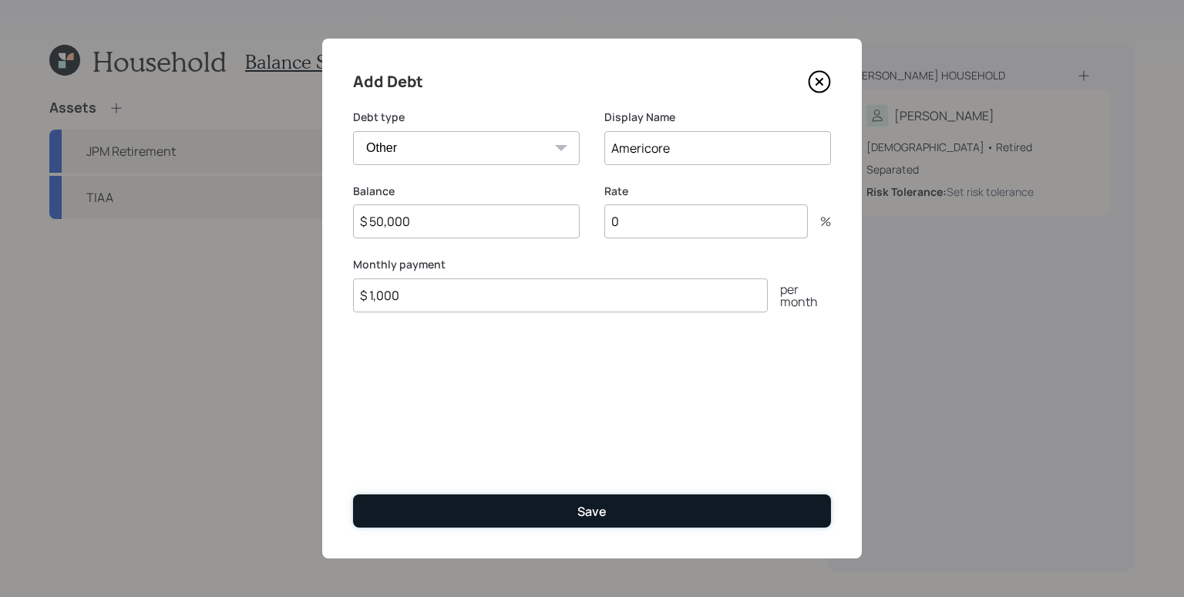
click at [559, 500] on button "Save" at bounding box center [592, 510] width 478 height 33
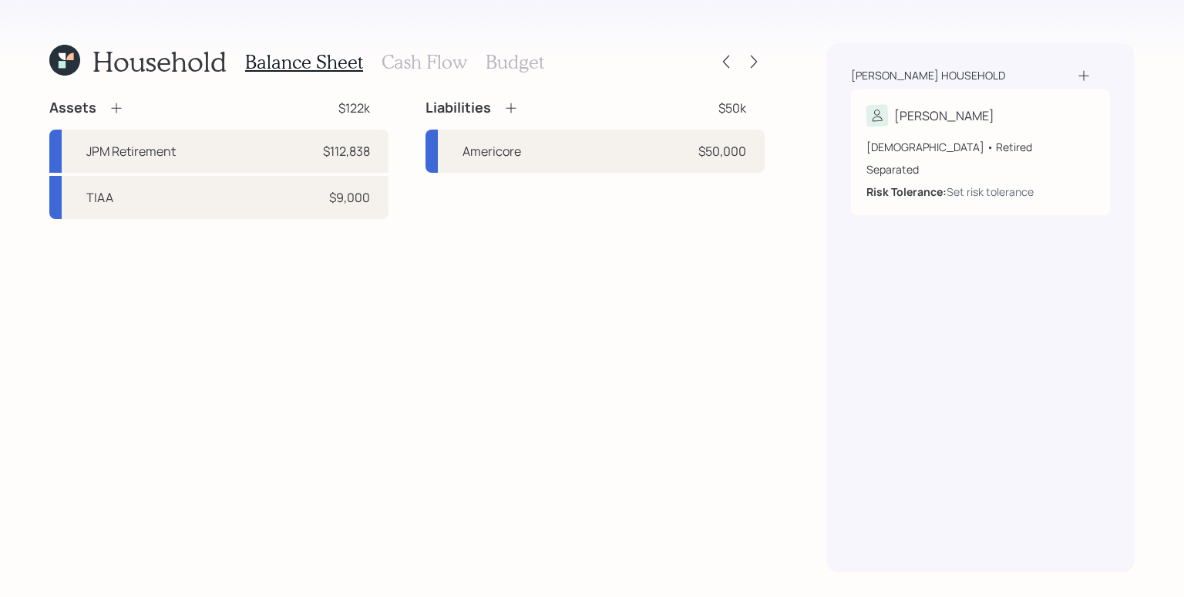
click at [424, 66] on h3 "Cash Flow" at bounding box center [425, 62] width 86 height 22
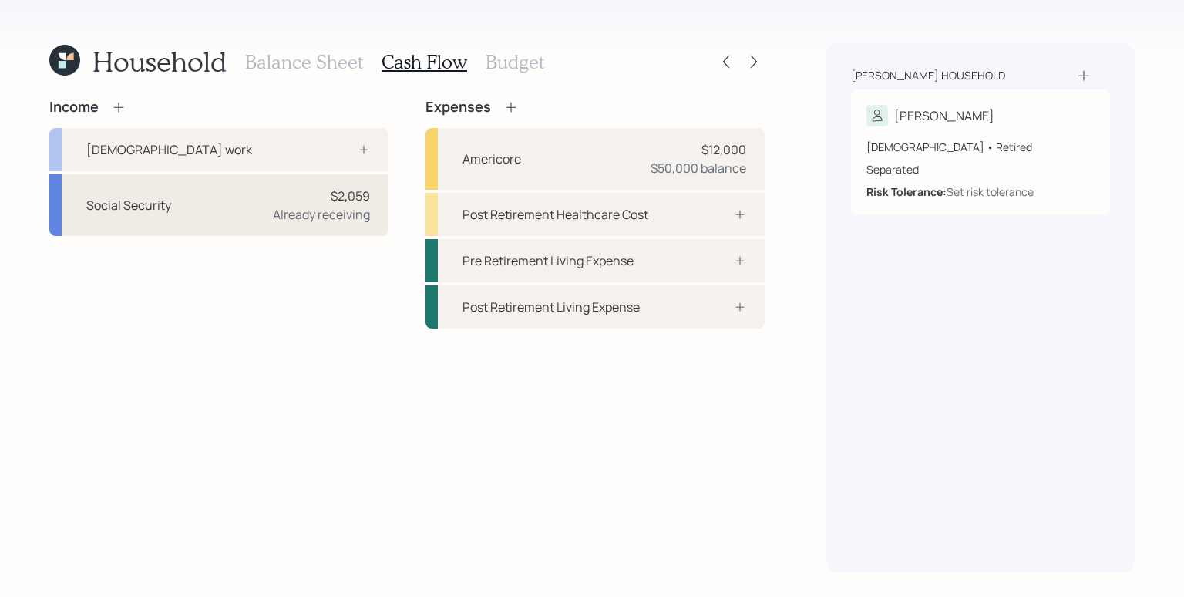
click at [319, 209] on div "Already receiving" at bounding box center [321, 214] width 97 height 19
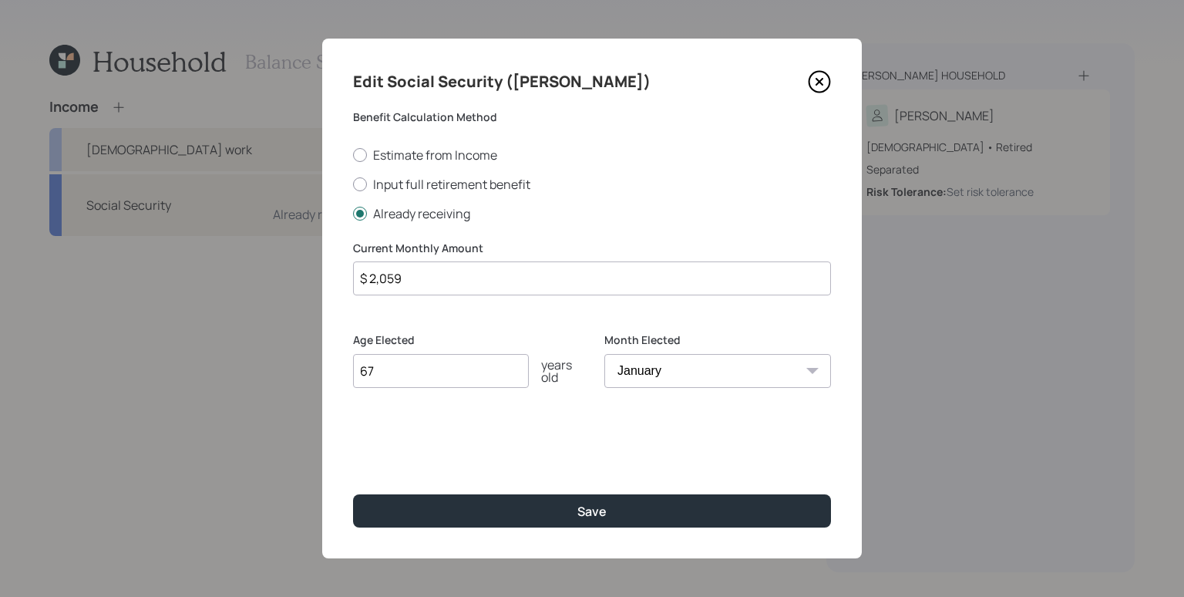
click at [550, 278] on input "$ 2,059" at bounding box center [592, 278] width 478 height 34
type input "$ 2,244"
click at [353, 494] on button "Save" at bounding box center [592, 510] width 478 height 33
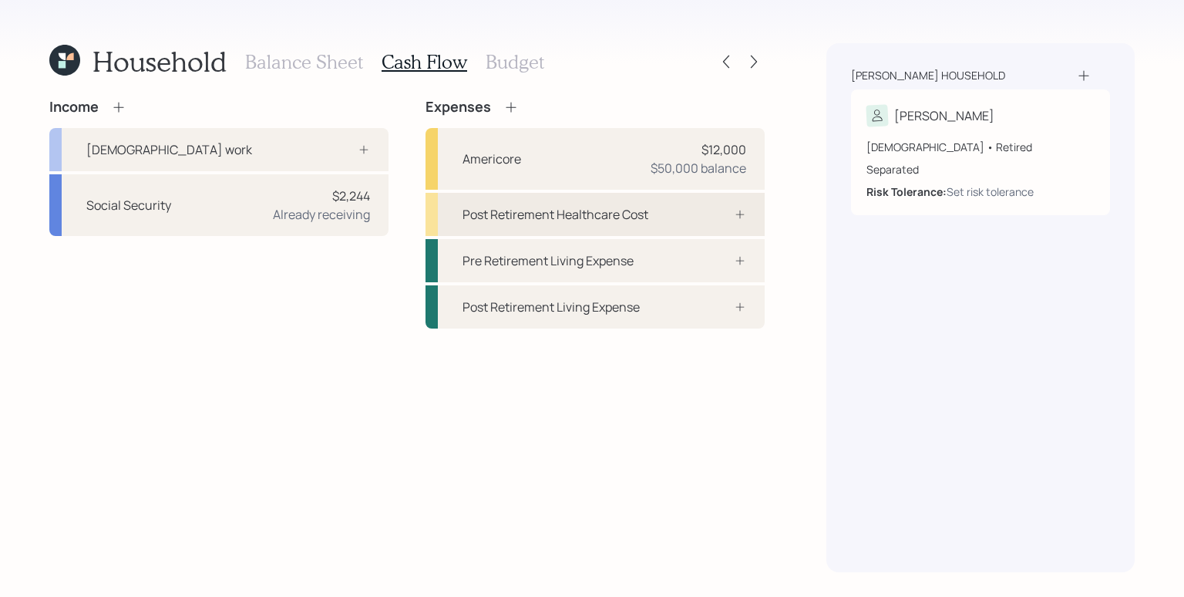
click at [677, 218] on div "Post Retirement Healthcare Cost" at bounding box center [595, 214] width 339 height 43
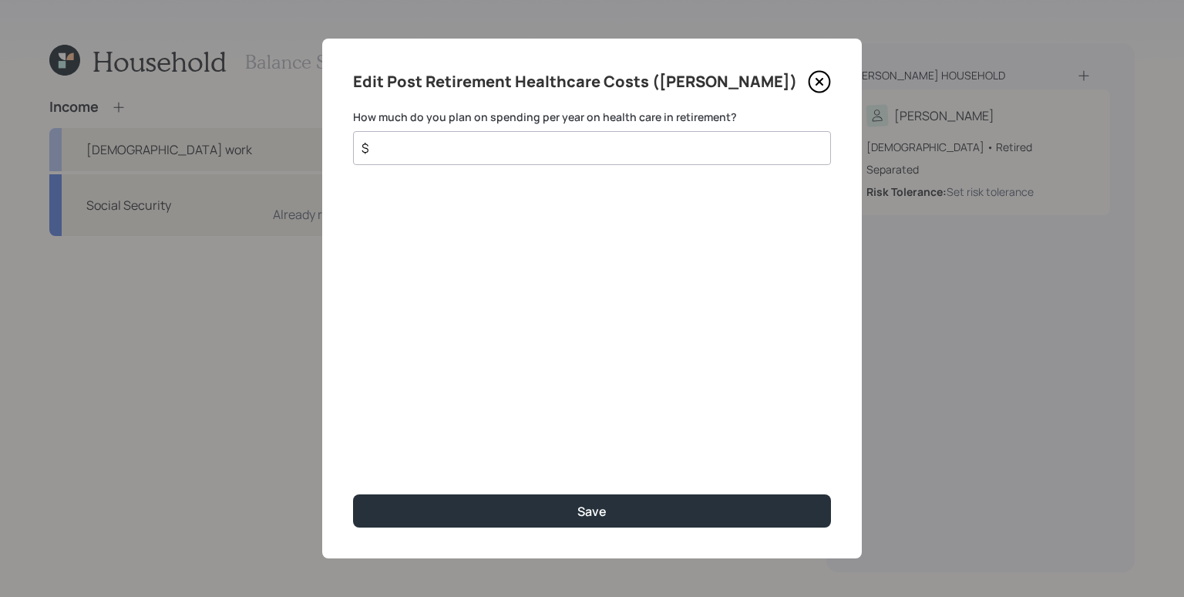
click at [627, 152] on input "$" at bounding box center [586, 148] width 452 height 19
type input "$ 4,500"
click at [353, 494] on button "Save" at bounding box center [592, 510] width 478 height 33
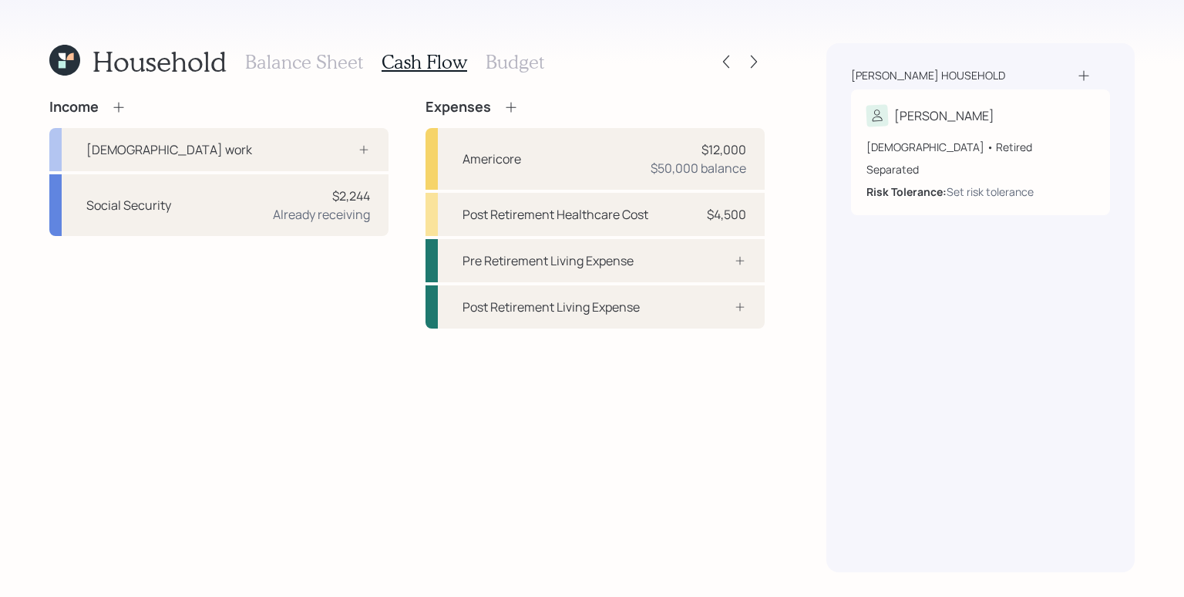
click at [512, 109] on icon at bounding box center [510, 106] width 15 height 15
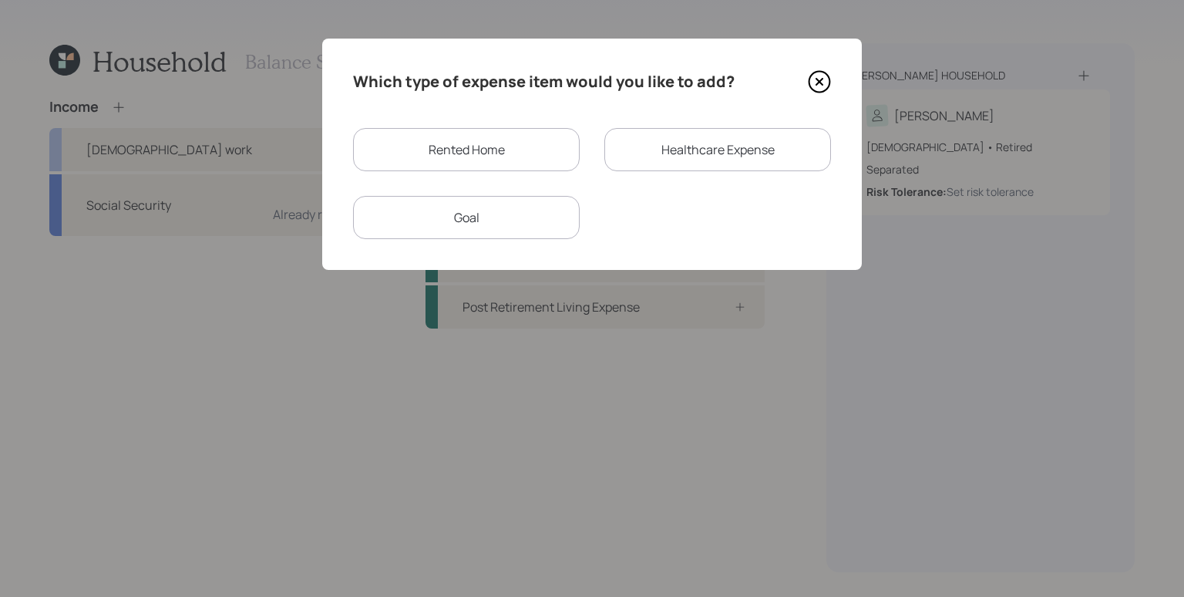
click at [487, 146] on div "Rented Home" at bounding box center [466, 149] width 227 height 43
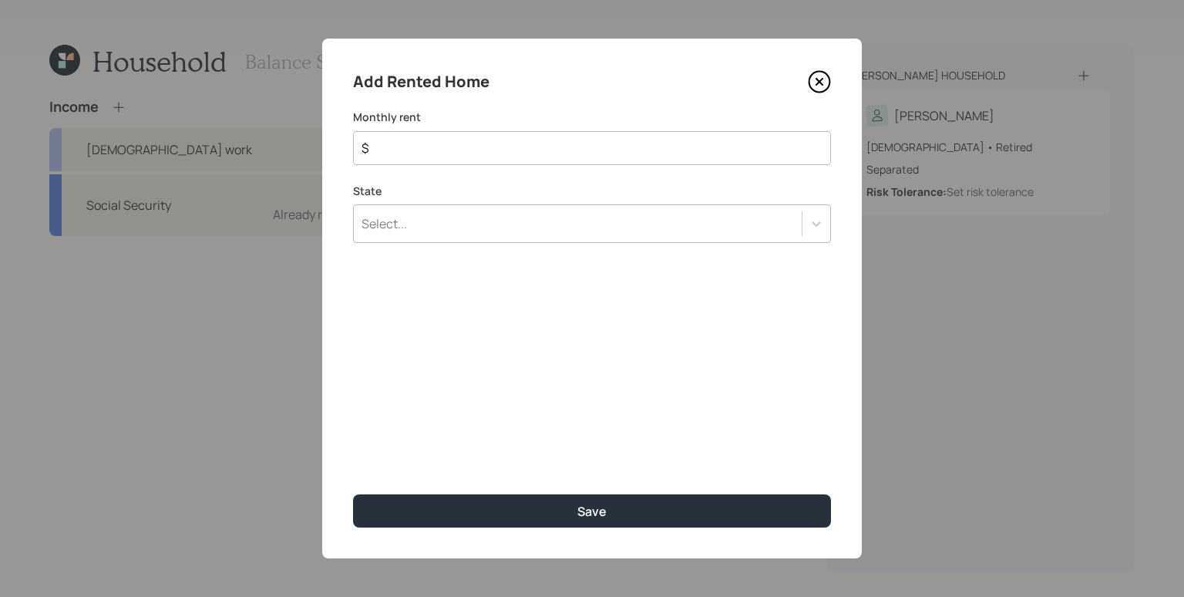
click at [486, 143] on input "$" at bounding box center [586, 148] width 452 height 19
click at [484, 222] on div "State Select..." at bounding box center [592, 213] width 478 height 60
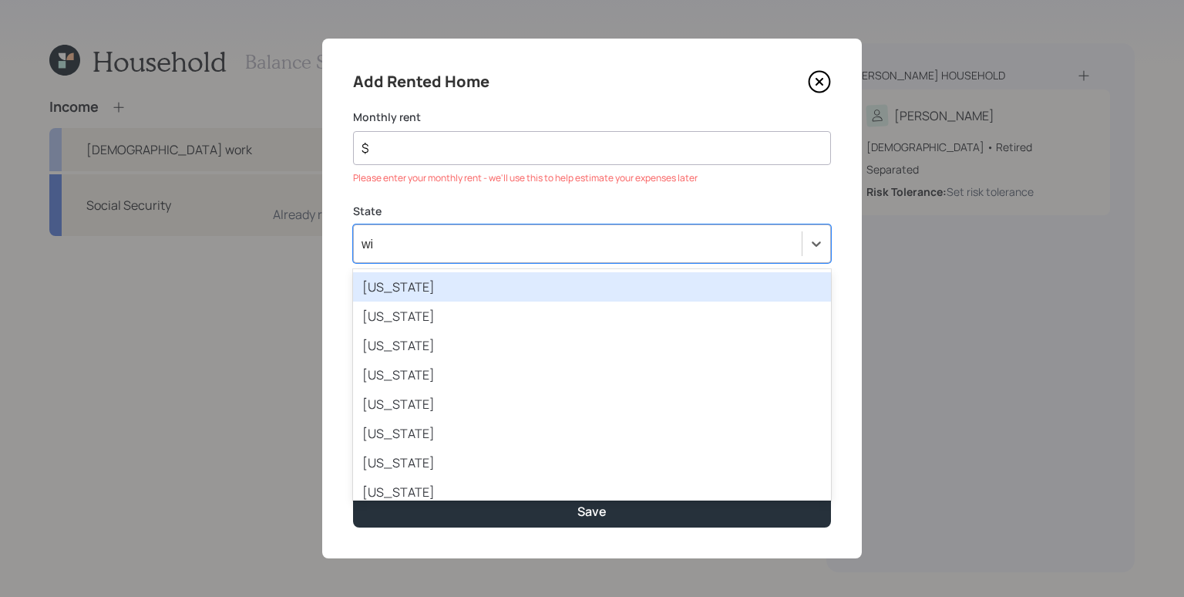
type input "wis"
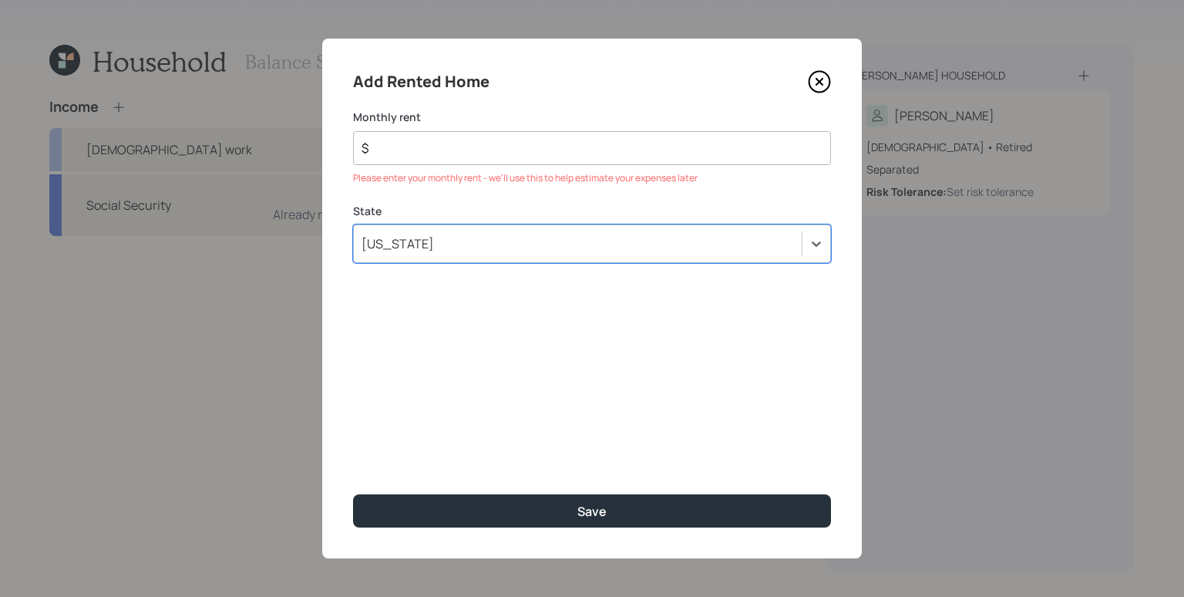
click at [532, 152] on input "$" at bounding box center [586, 148] width 452 height 19
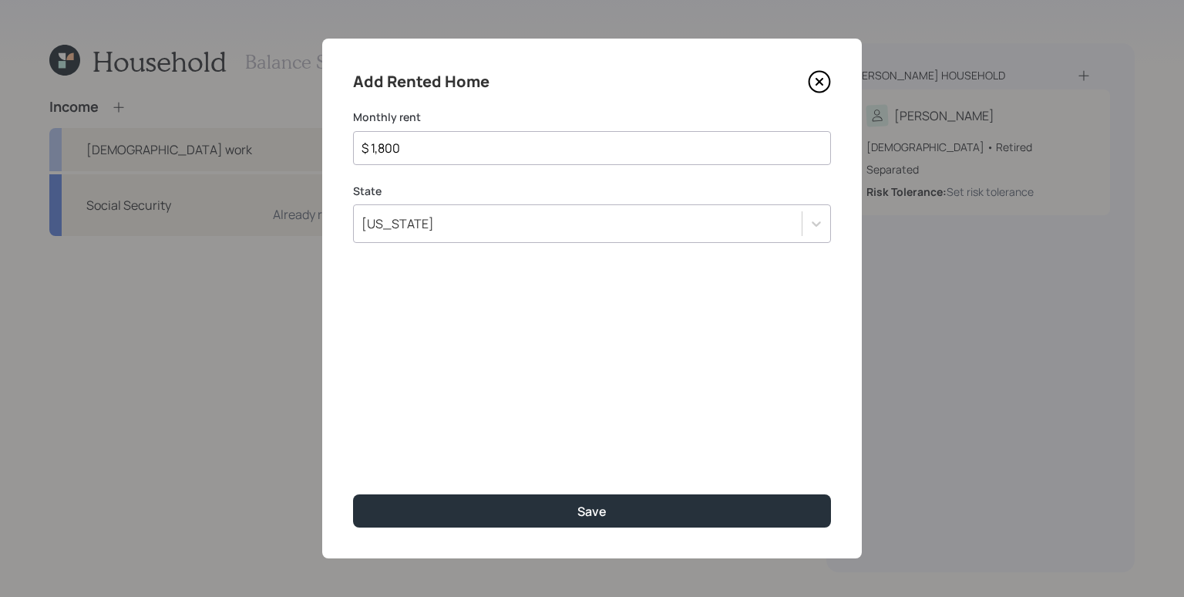
type input "$ 1,800"
click at [353, 494] on button "Save" at bounding box center [592, 510] width 478 height 33
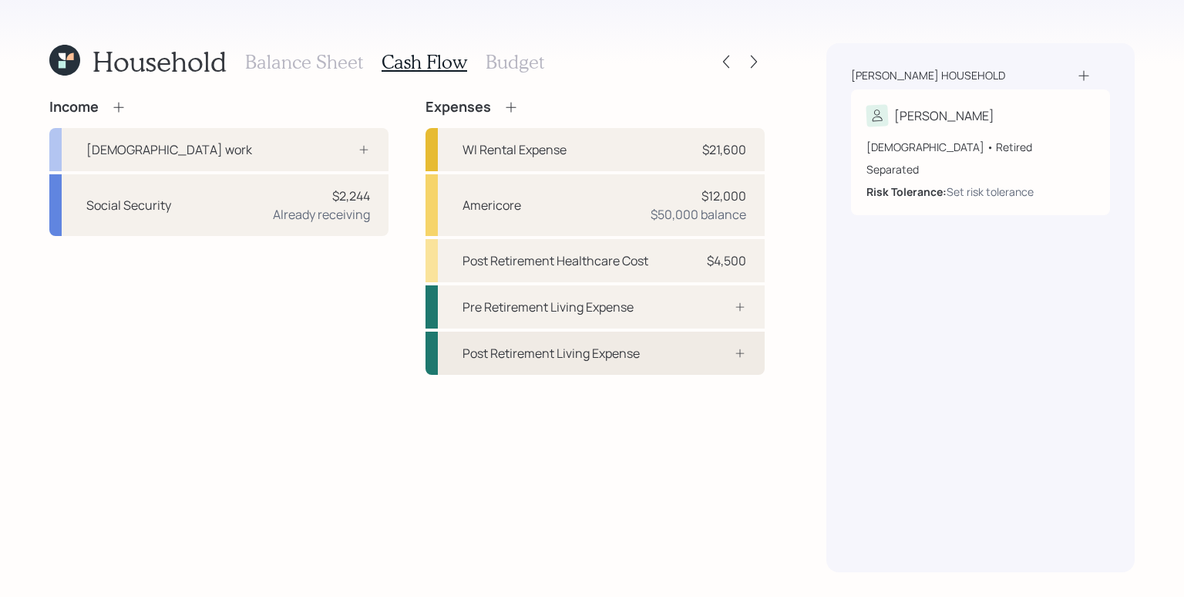
click at [720, 355] on div at bounding box center [723, 353] width 46 height 12
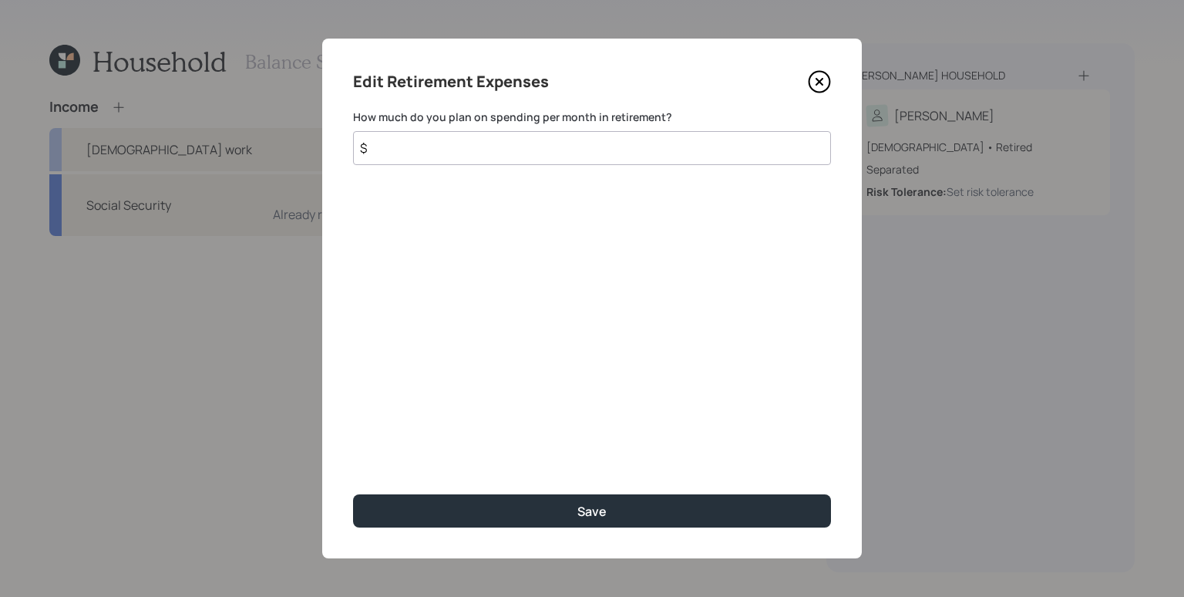
click at [507, 156] on input "$" at bounding box center [592, 148] width 478 height 34
type input "$ 1,200"
click at [353, 494] on button "Save" at bounding box center [592, 510] width 478 height 33
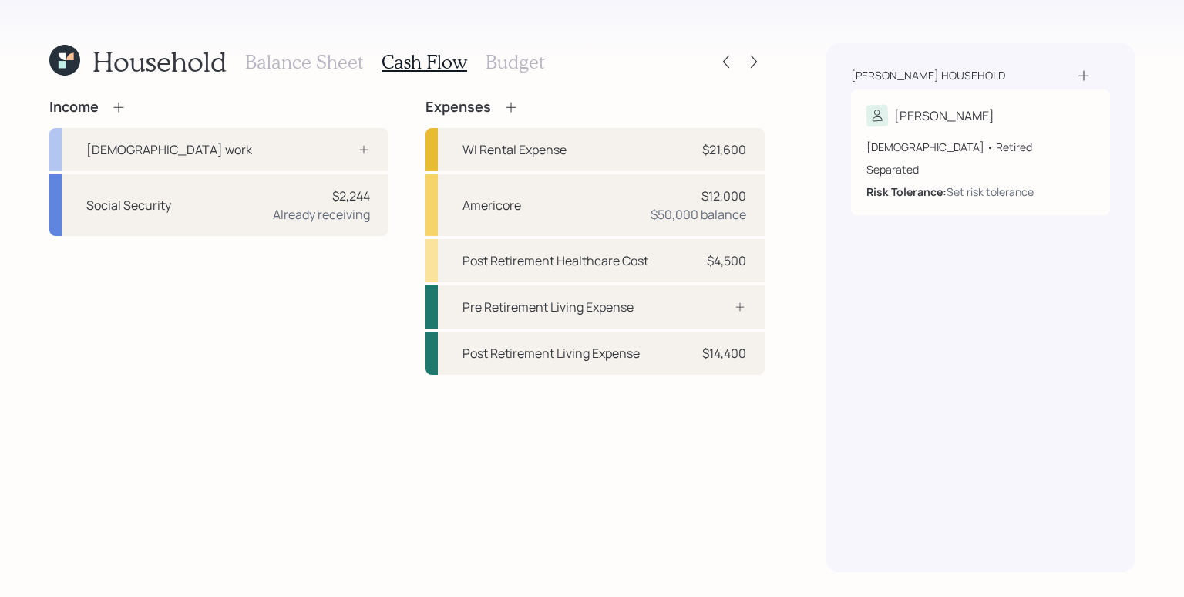
click at [317, 59] on h3 "Balance Sheet" at bounding box center [304, 62] width 118 height 22
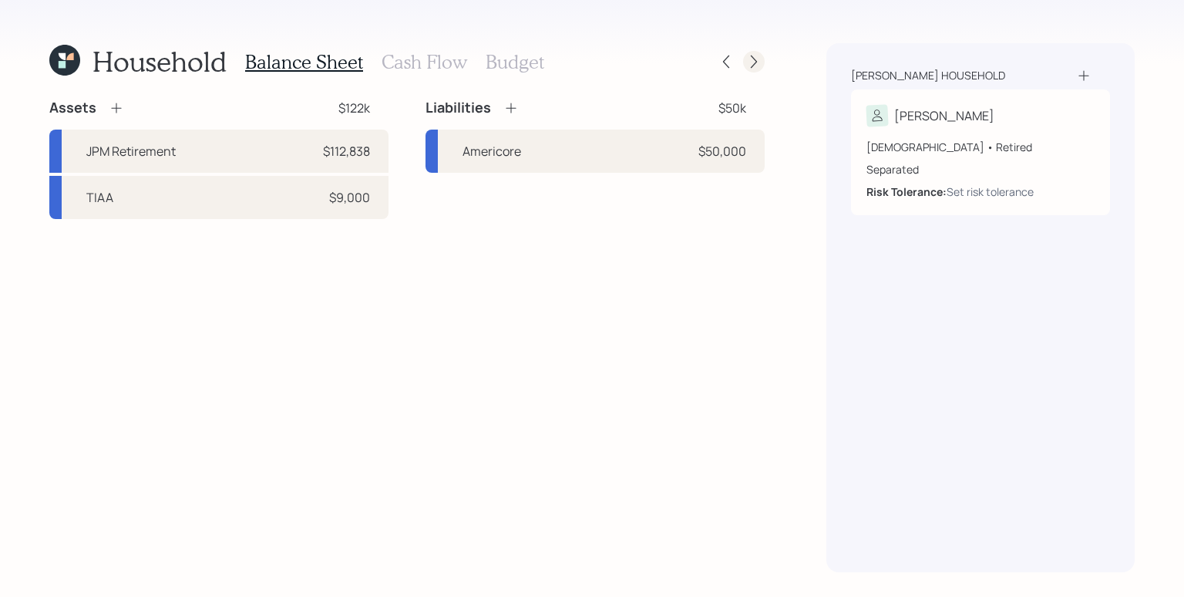
click at [750, 62] on icon at bounding box center [753, 61] width 15 height 15
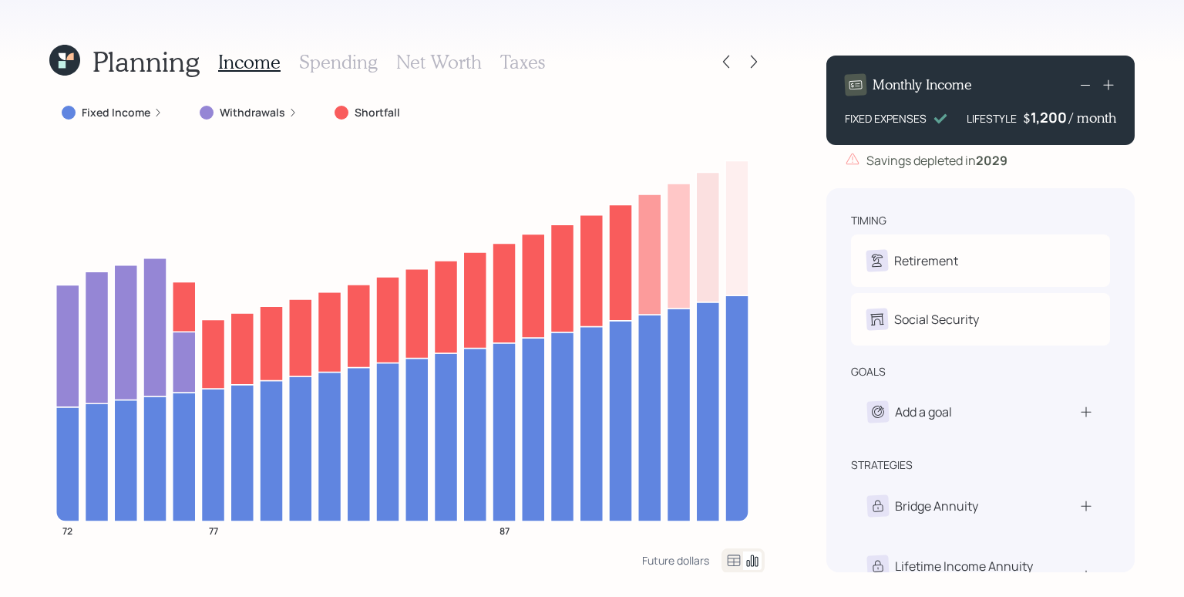
click at [160, 116] on div "Fixed Income" at bounding box center [112, 112] width 101 height 15
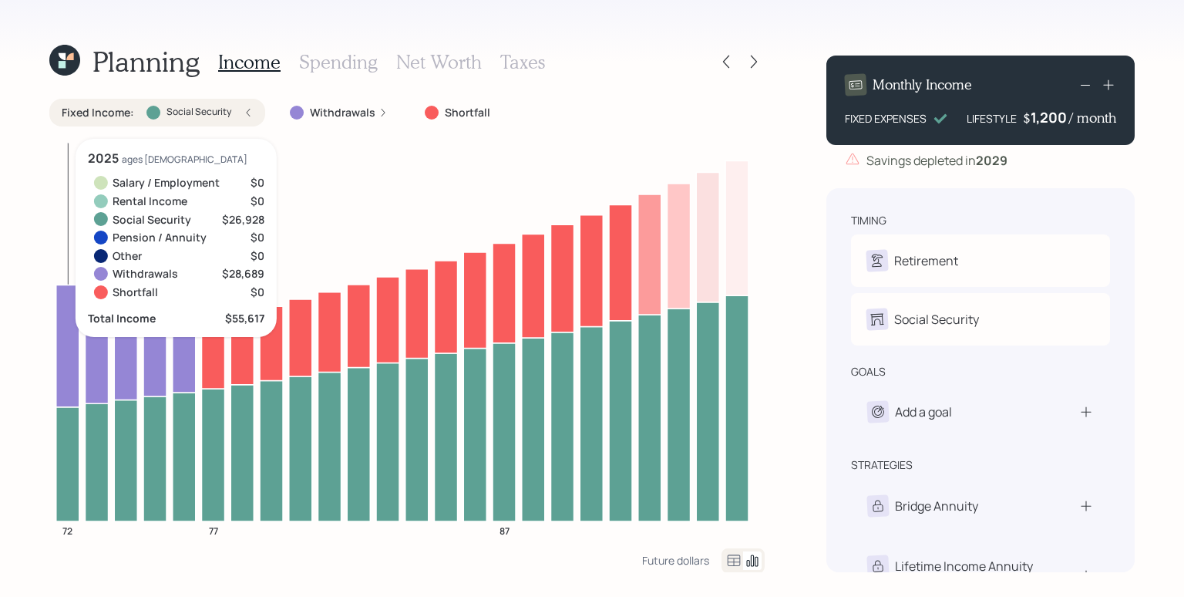
click at [79, 473] on icon at bounding box center [67, 463] width 23 height 114
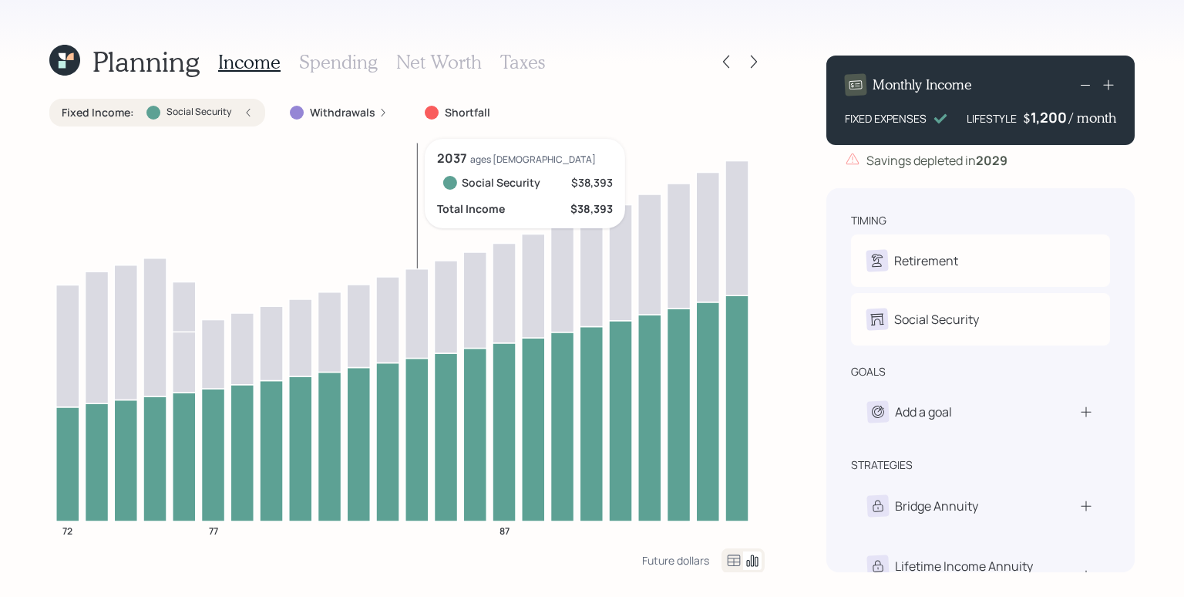
click at [412, 463] on icon at bounding box center [416, 439] width 23 height 163
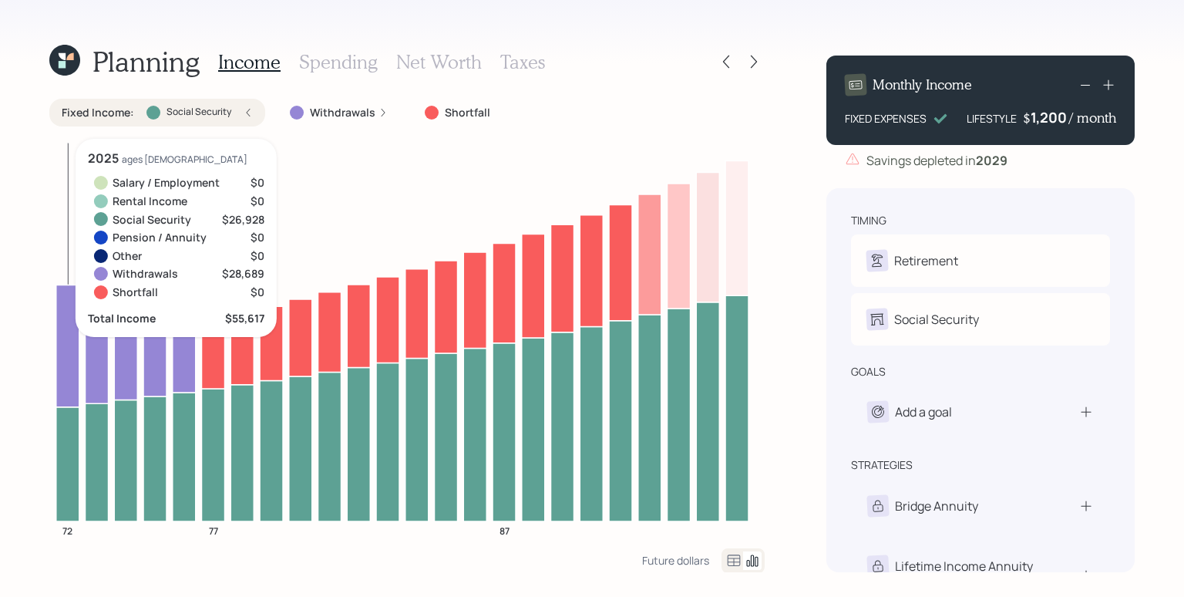
click at [62, 448] on icon at bounding box center [67, 463] width 23 height 114
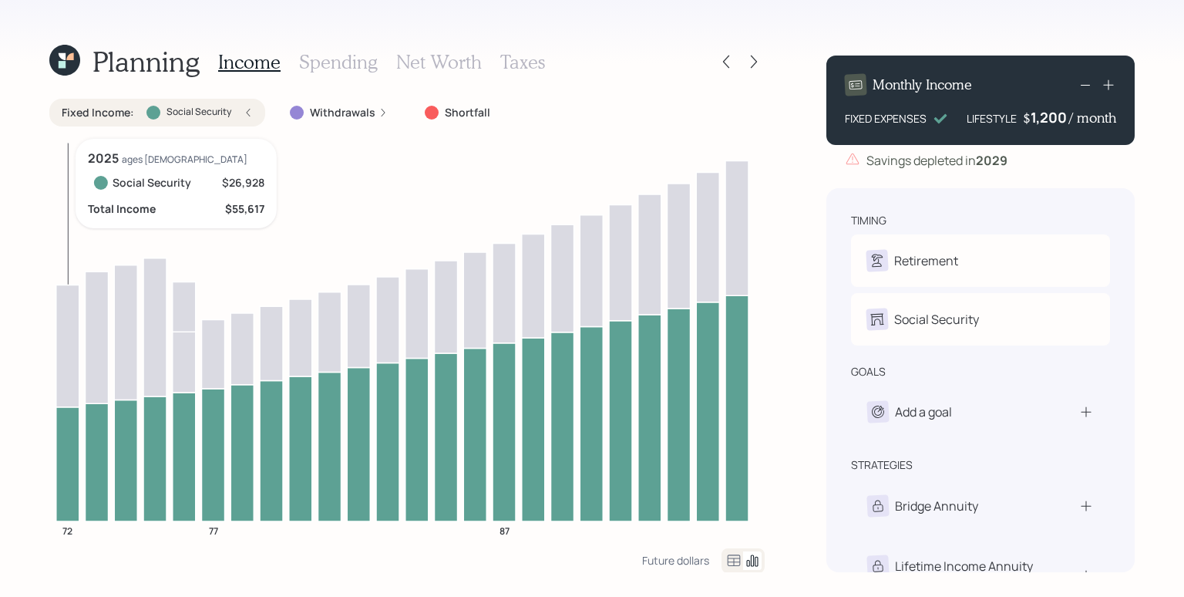
click at [72, 442] on icon at bounding box center [67, 463] width 23 height 114
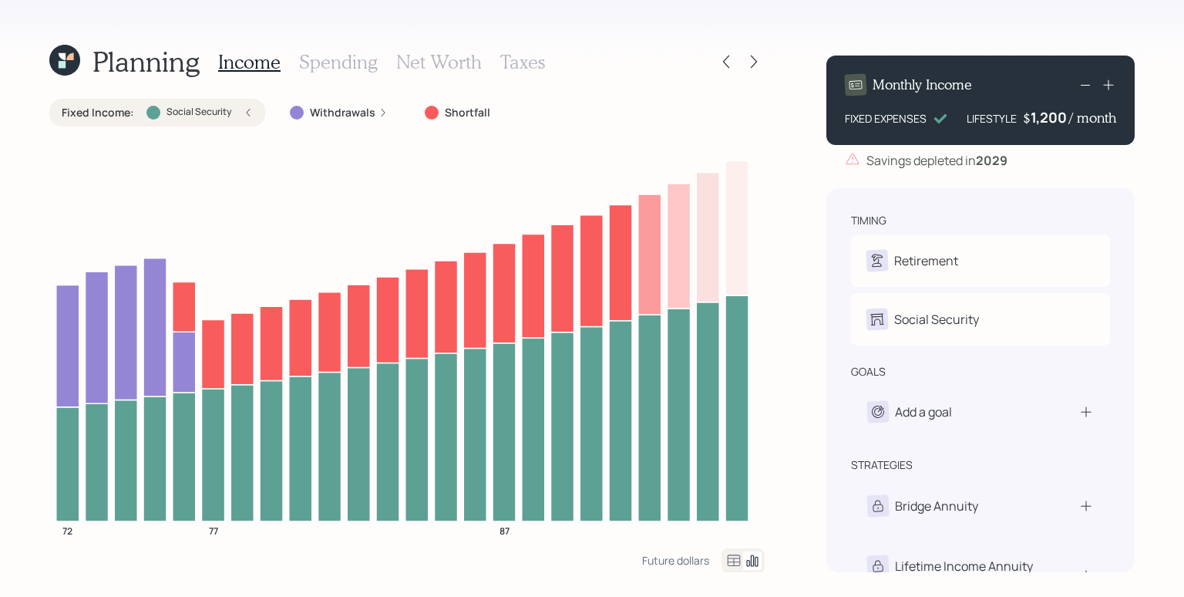
click at [334, 109] on label "Withdrawals" at bounding box center [343, 112] width 66 height 15
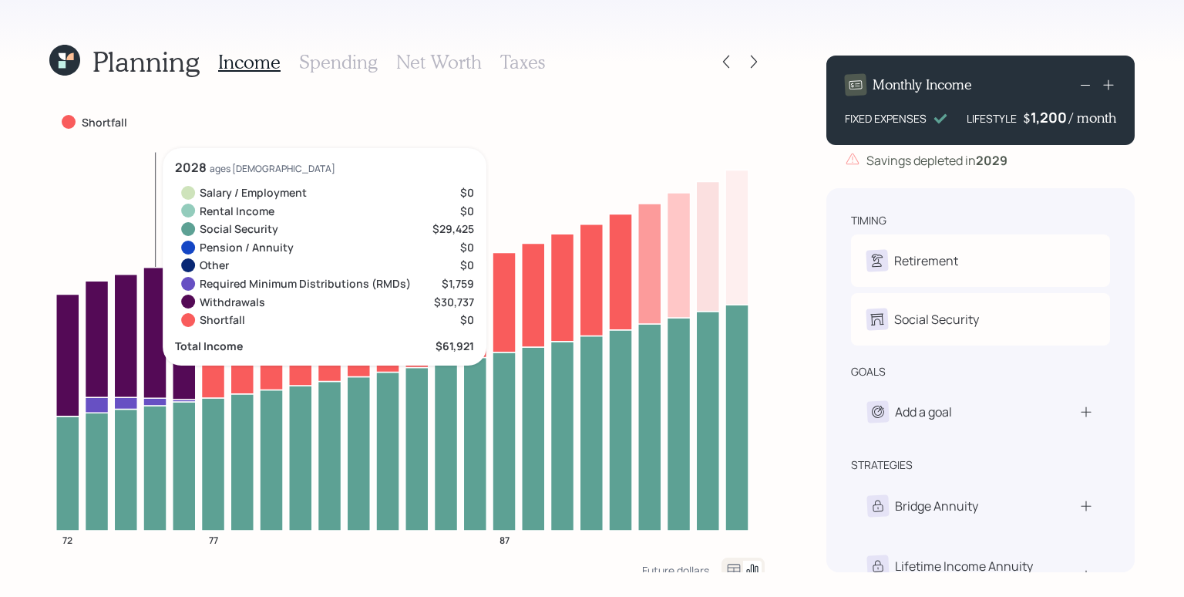
scroll to position [40, 0]
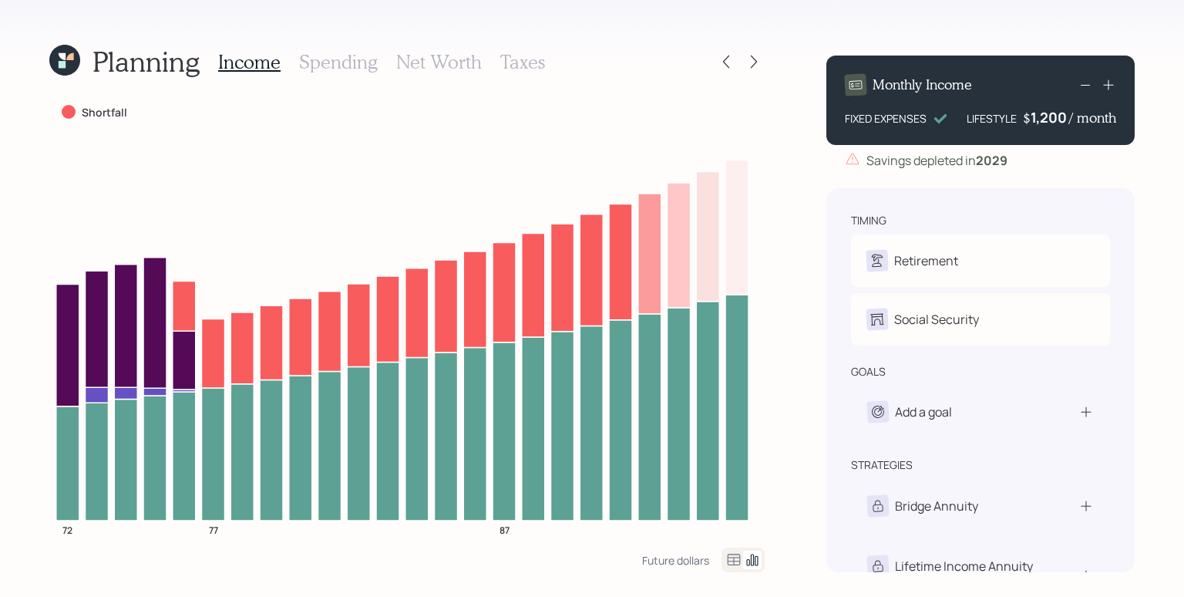
click at [24, 428] on div "Planning Income Spending Net Worth Taxes Fixed Income : Social Security Withdra…" at bounding box center [592, 298] width 1184 height 597
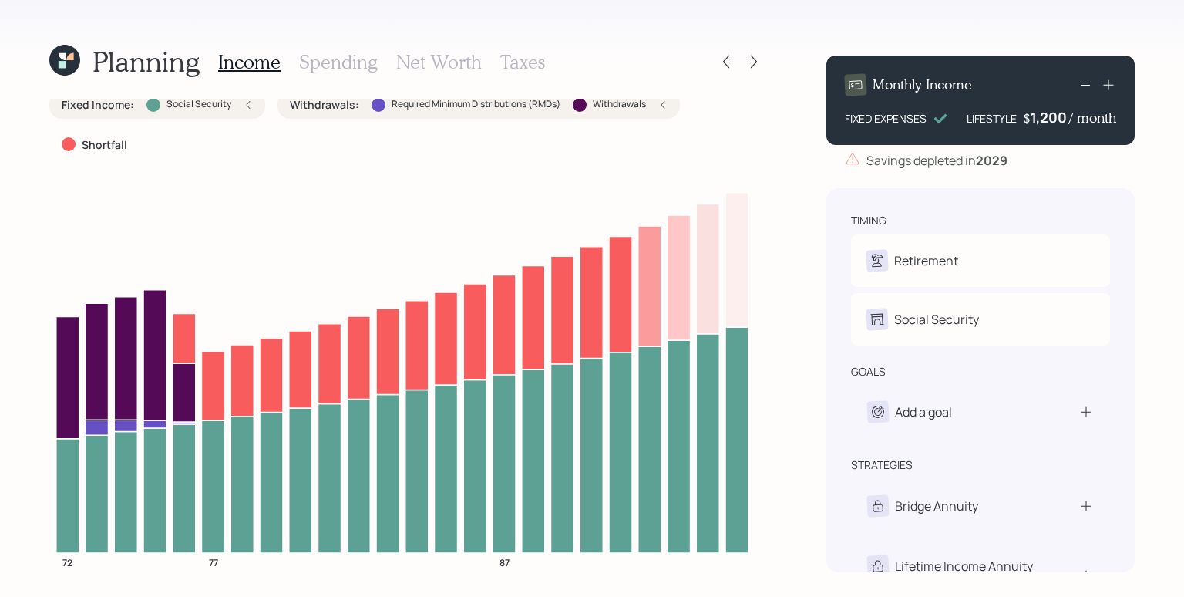
scroll to position [0, 0]
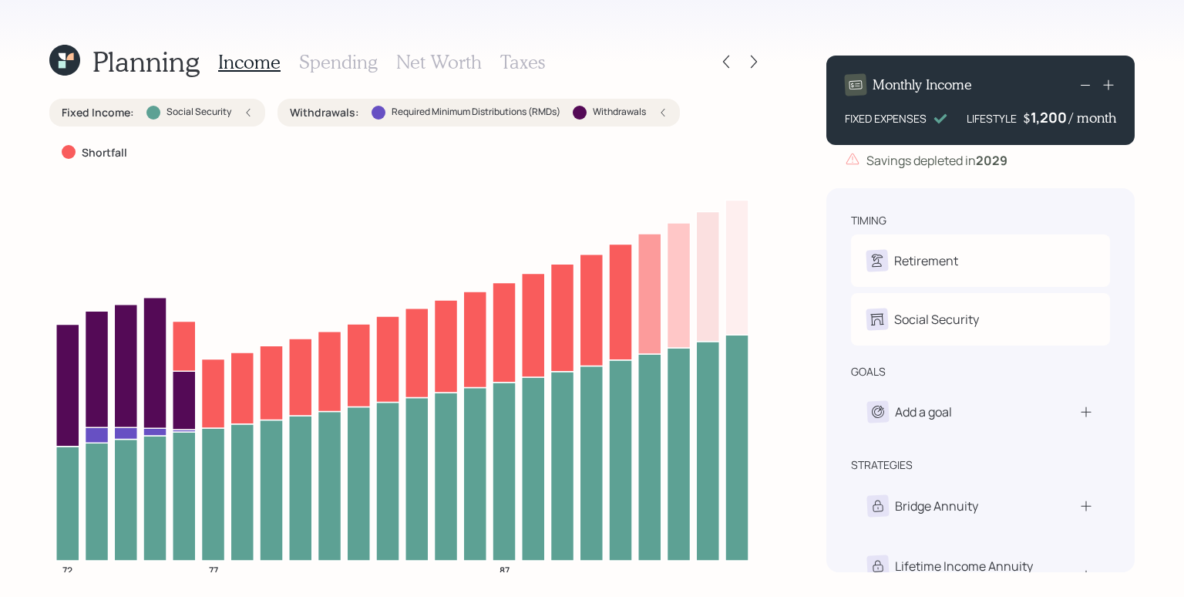
click at [671, 102] on div "Withdrawals : Required Minimum Distributions (RMDs) Withdrawals" at bounding box center [479, 113] width 402 height 28
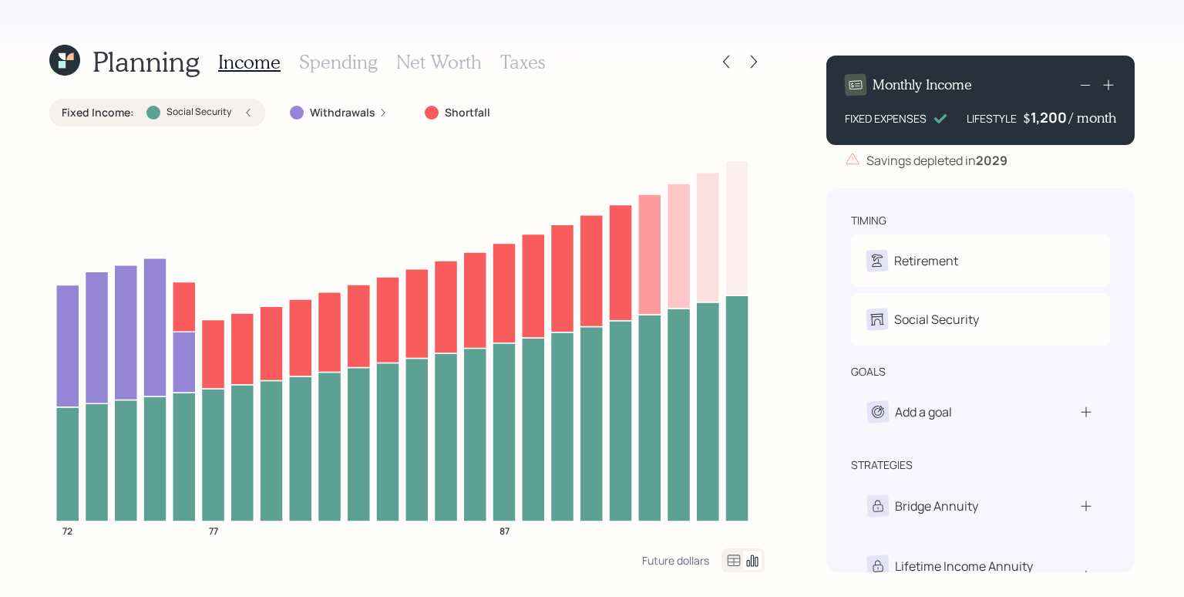
click at [247, 113] on icon at bounding box center [248, 112] width 9 height 9
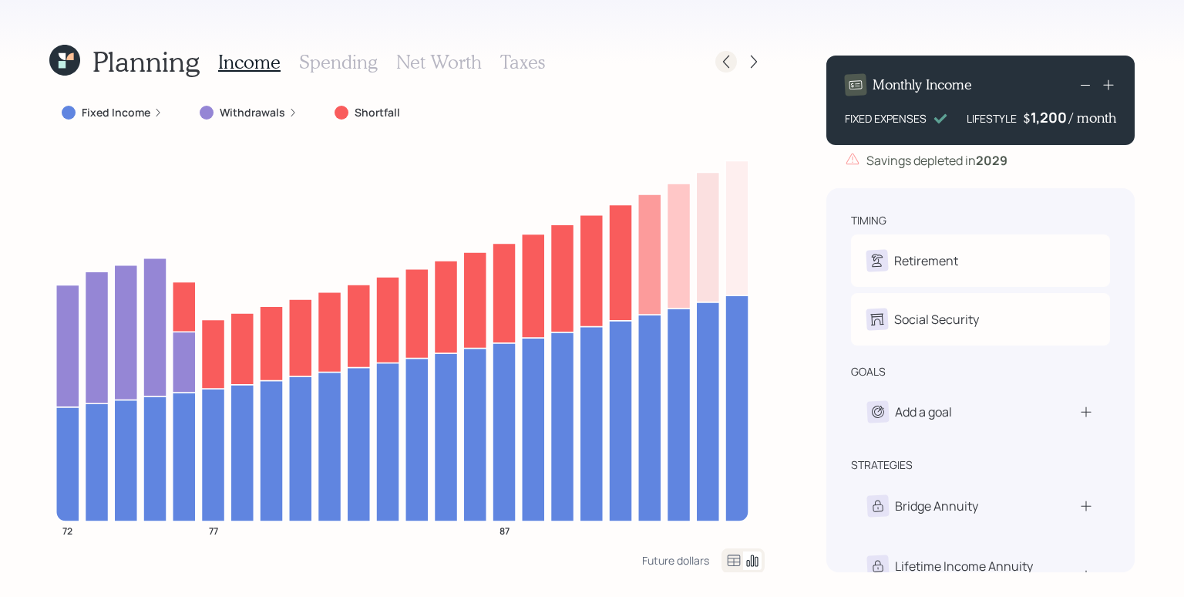
click at [727, 59] on icon at bounding box center [725, 61] width 15 height 15
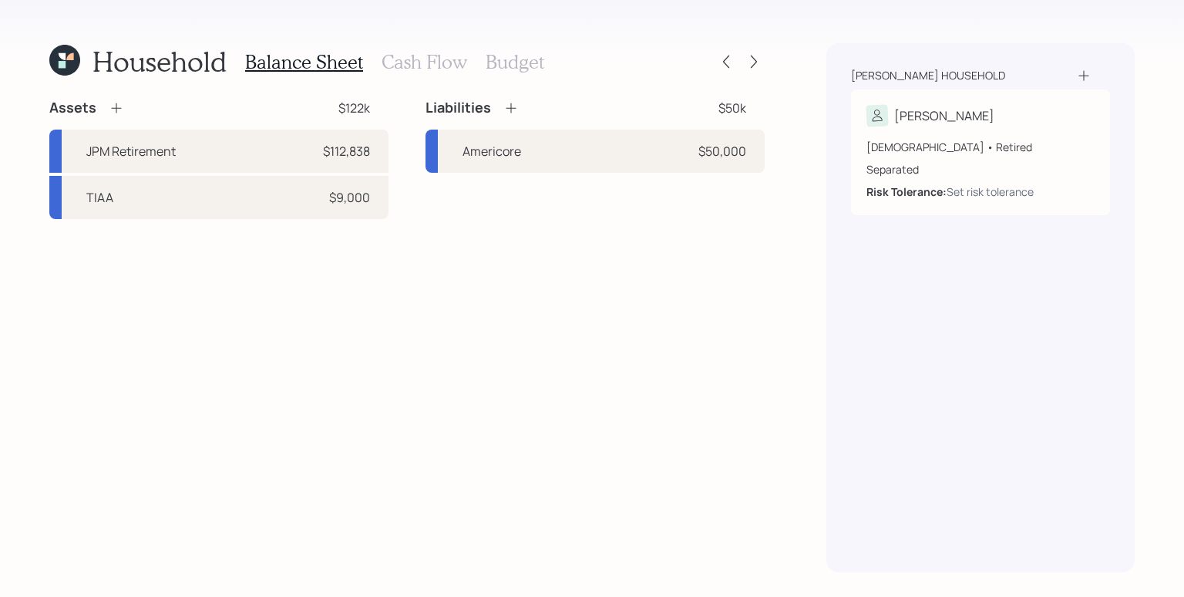
click at [430, 52] on h3 "Cash Flow" at bounding box center [425, 62] width 86 height 22
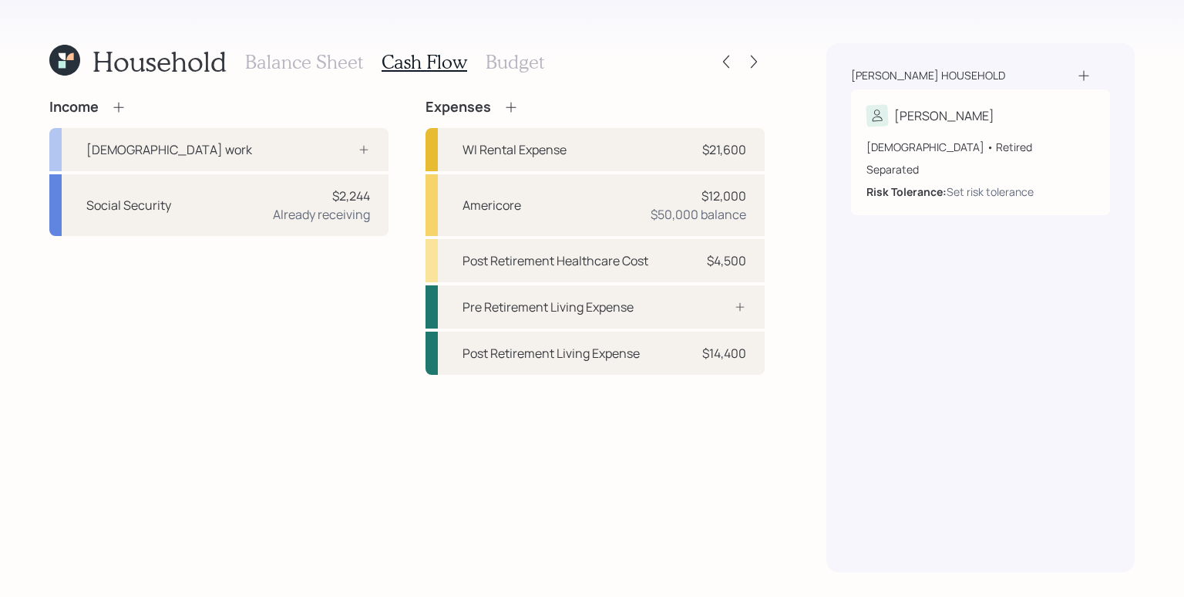
click at [122, 105] on icon at bounding box center [118, 106] width 15 height 15
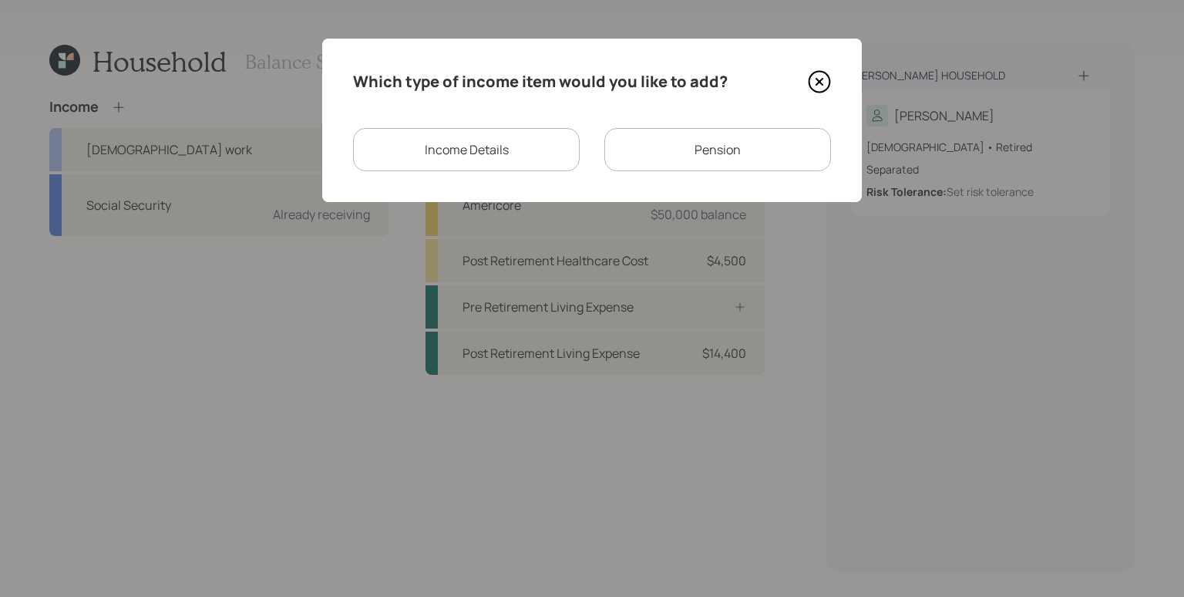
click at [517, 160] on div "Income Details" at bounding box center [466, 149] width 227 height 43
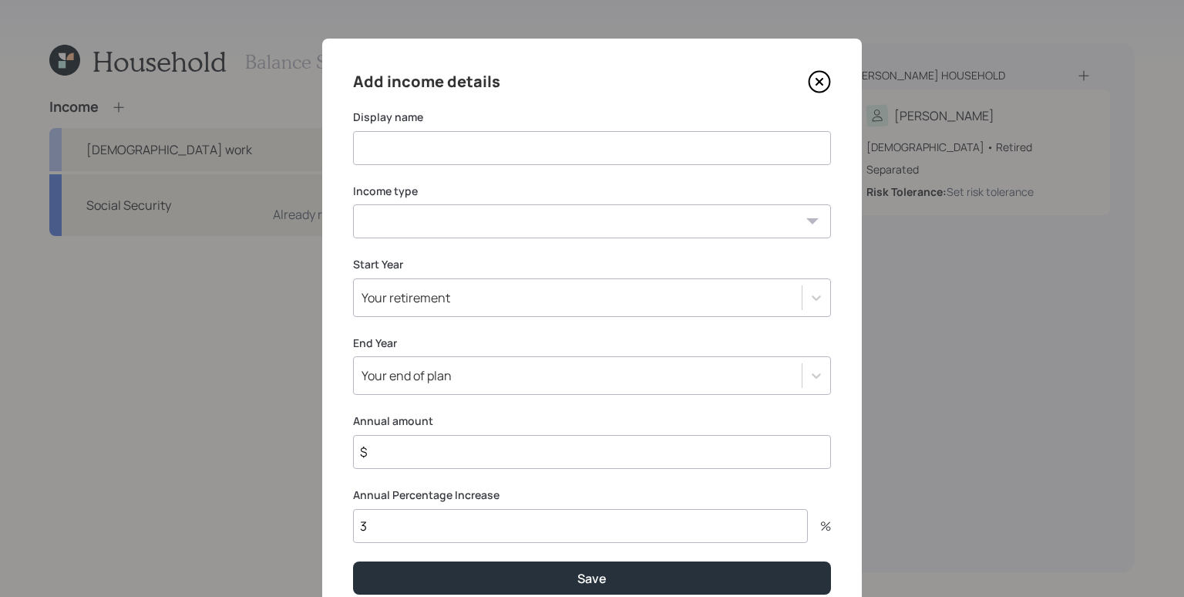
click at [525, 153] on input at bounding box center [592, 148] width 478 height 34
click at [415, 150] on input at bounding box center [592, 148] width 478 height 34
type input "House Proceeds"
click at [520, 227] on select "[DEMOGRAPHIC_DATA] work [DEMOGRAPHIC_DATA] work Self employment Other" at bounding box center [592, 221] width 478 height 34
select select "other"
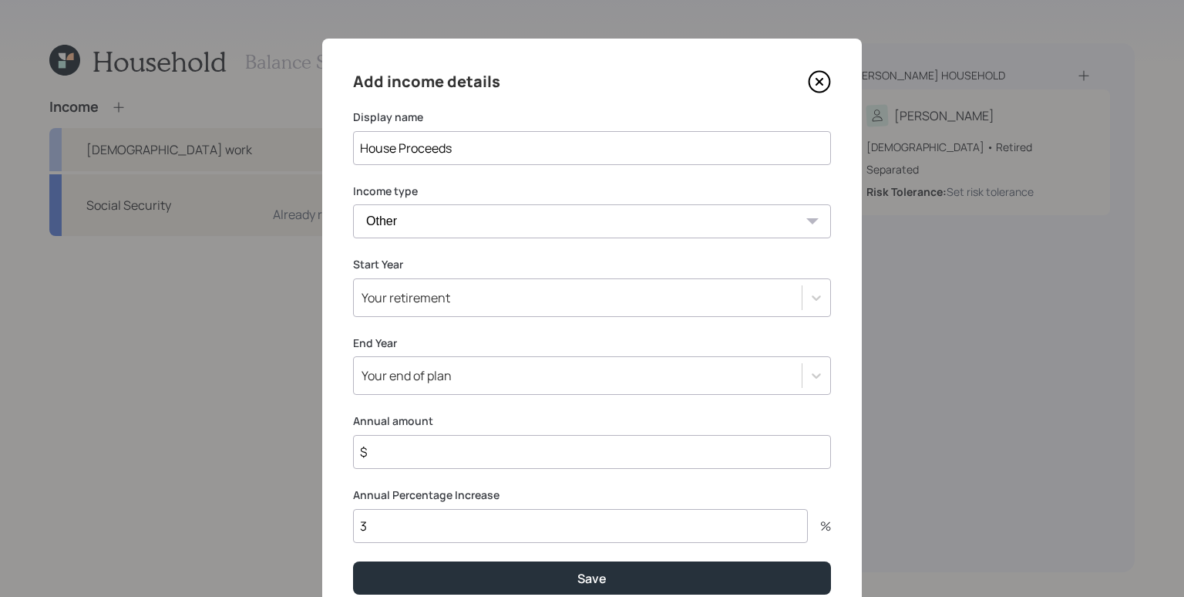
click at [353, 204] on select "[DEMOGRAPHIC_DATA] work [DEMOGRAPHIC_DATA] work Self employment Other" at bounding box center [592, 221] width 478 height 34
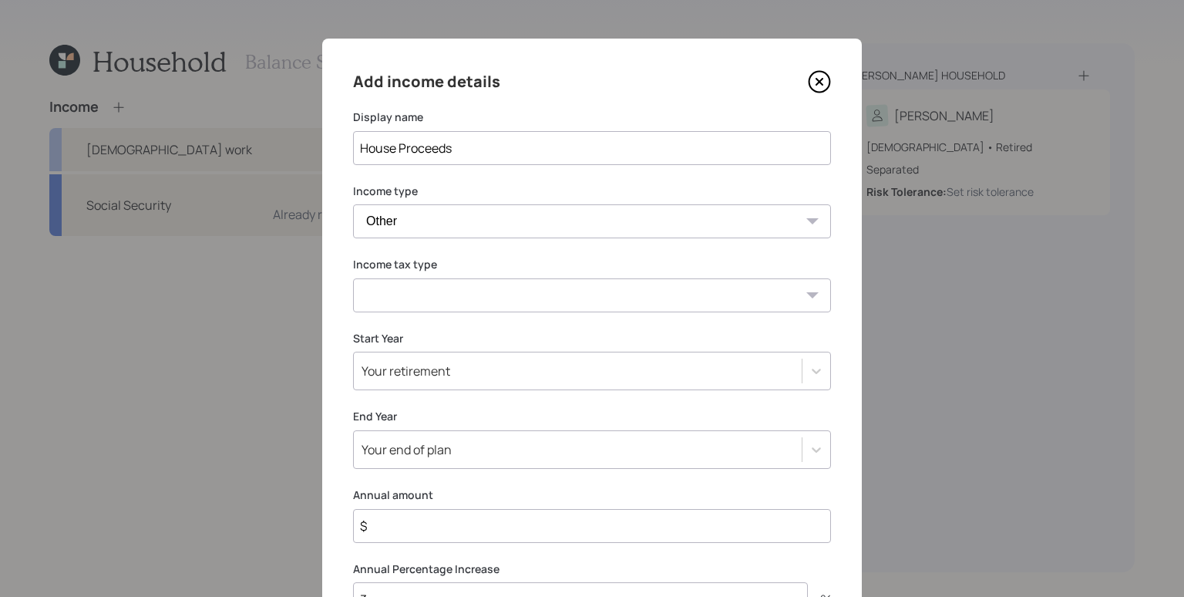
click at [447, 285] on select "Tax-free Earned Self Employment Alimony Royalties Pension / Annuity Interest Di…" at bounding box center [592, 295] width 478 height 34
select select "tax_free"
click at [353, 278] on select "Tax-free Earned Self Employment Alimony Royalties Pension / Annuity Interest Di…" at bounding box center [592, 295] width 478 height 34
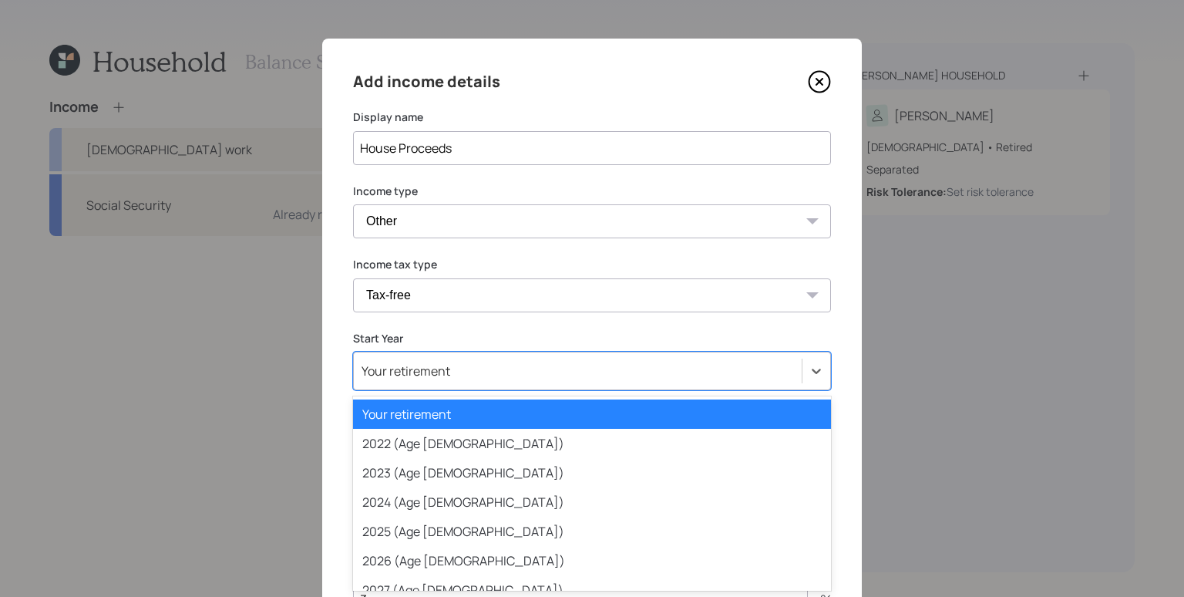
click at [455, 378] on div "option Your retirement selected, 1 of 79. 79 results available. Use Up and Down…" at bounding box center [592, 371] width 478 height 39
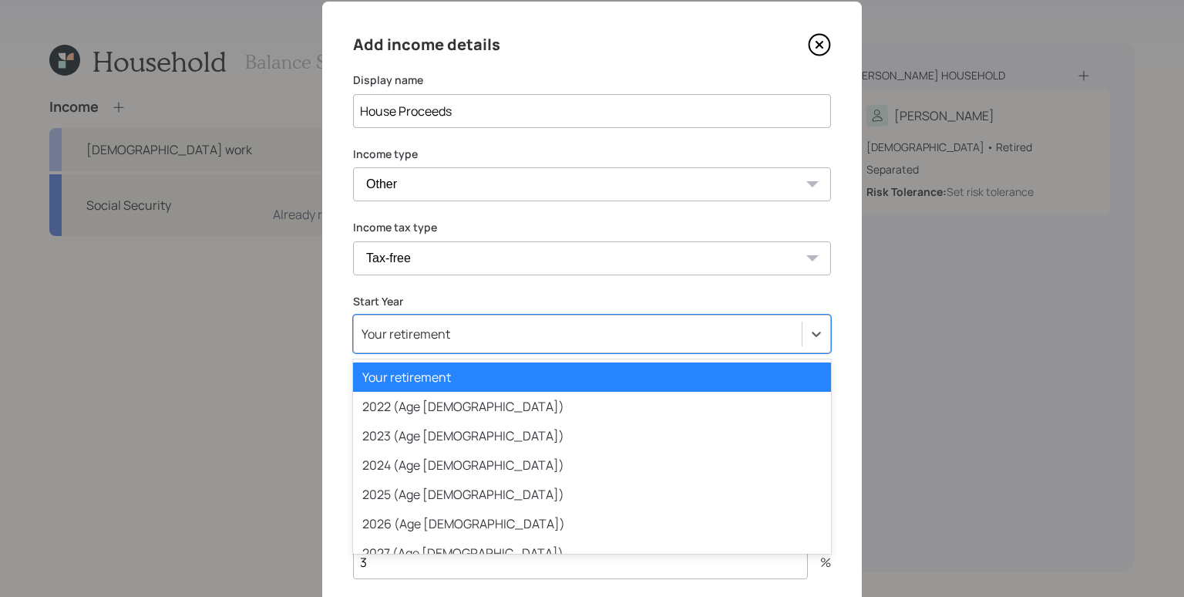
scroll to position [37, 0]
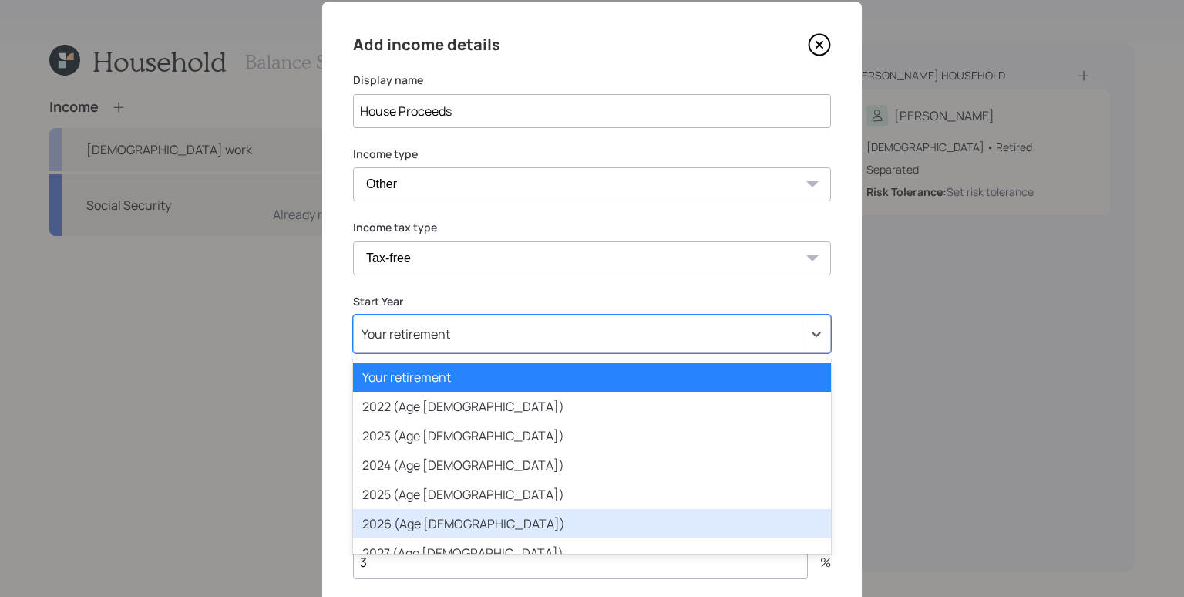
click at [452, 512] on div "2026 (Age [DEMOGRAPHIC_DATA])" at bounding box center [592, 523] width 478 height 29
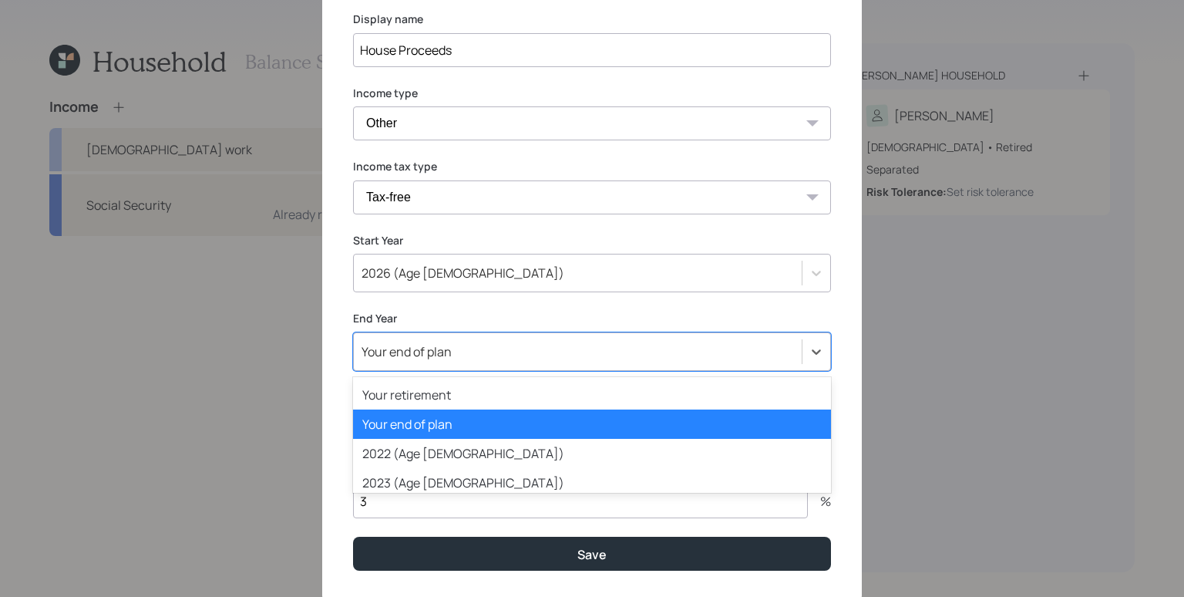
click at [455, 371] on div "option Your end of plan selected, 2 of 80. 80 results available. Use Up and Dow…" at bounding box center [592, 351] width 478 height 39
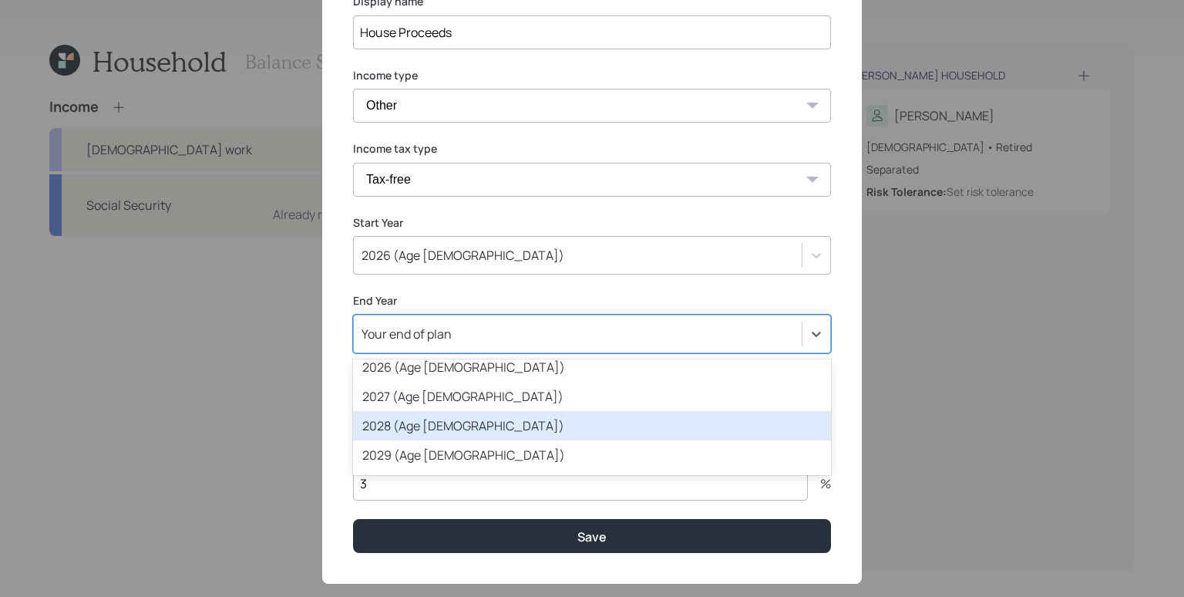
scroll to position [183, 0]
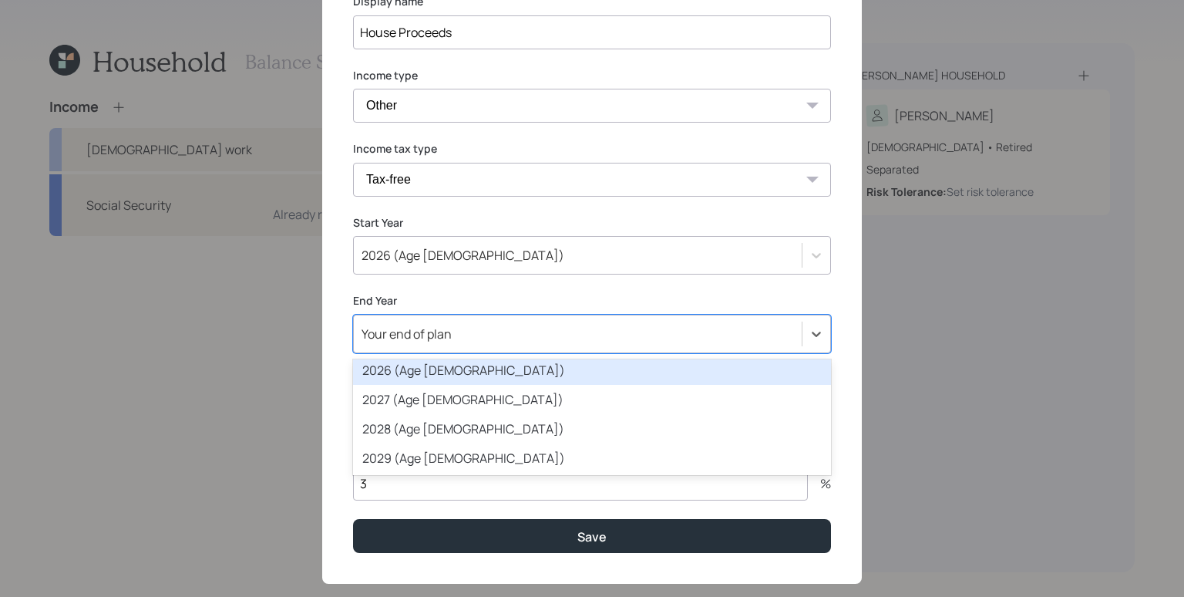
click at [445, 365] on div "2026 (Age [DEMOGRAPHIC_DATA])" at bounding box center [592, 369] width 478 height 29
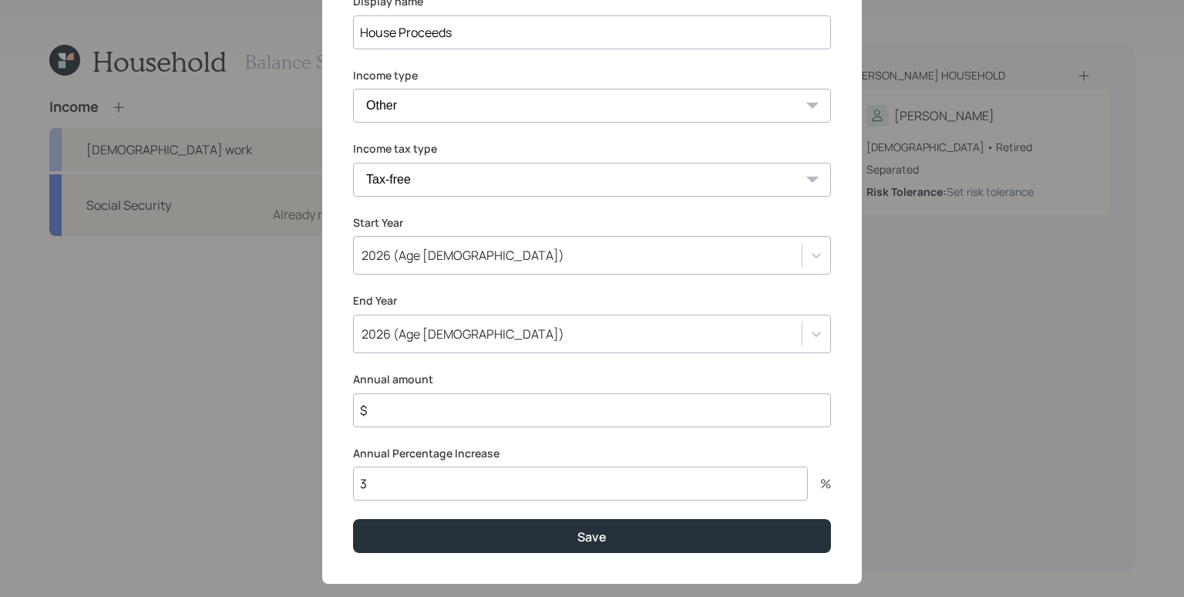
click at [448, 415] on input "$" at bounding box center [592, 410] width 478 height 34
type input "$ 250,000"
click at [411, 473] on input "3" at bounding box center [580, 483] width 455 height 34
type input "0"
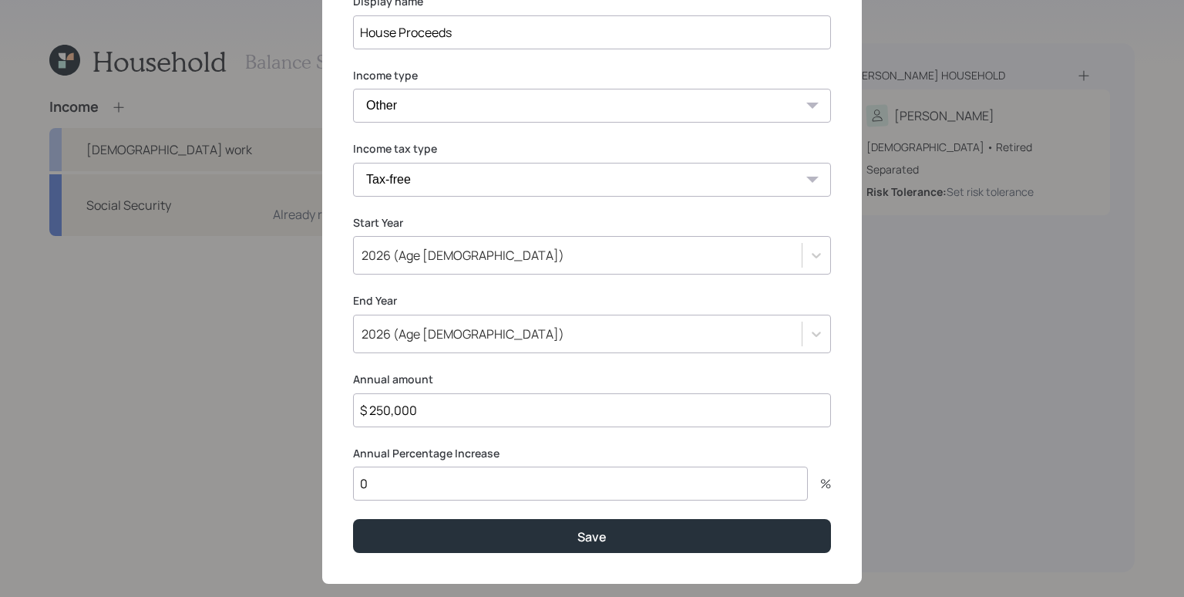
click at [353, 519] on button "Save" at bounding box center [592, 535] width 478 height 33
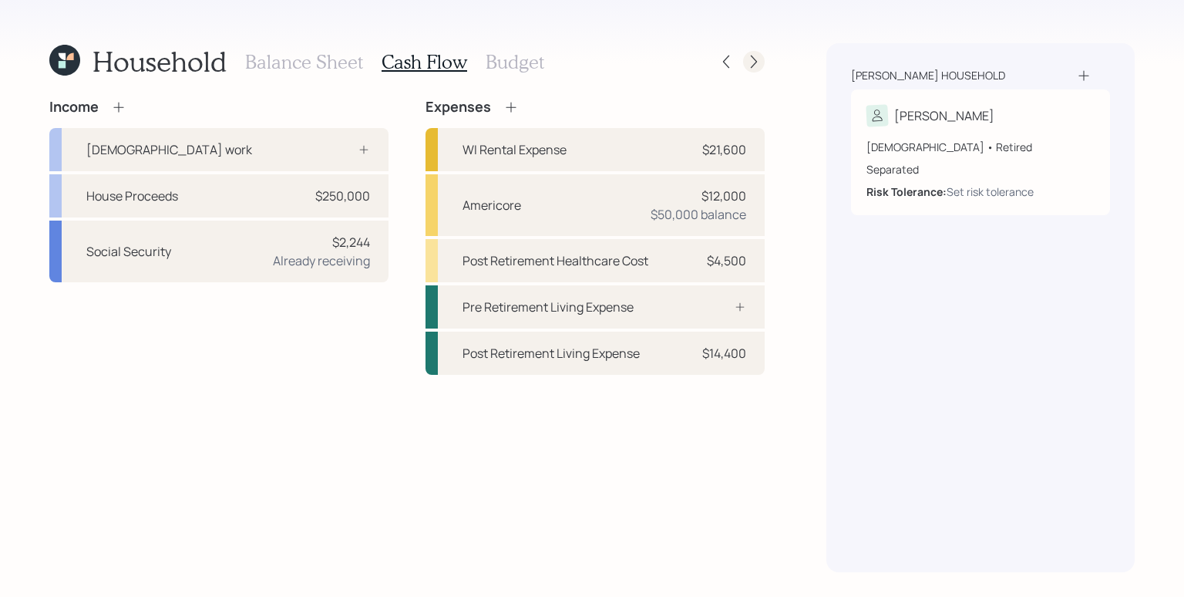
click at [757, 64] on icon at bounding box center [753, 61] width 15 height 15
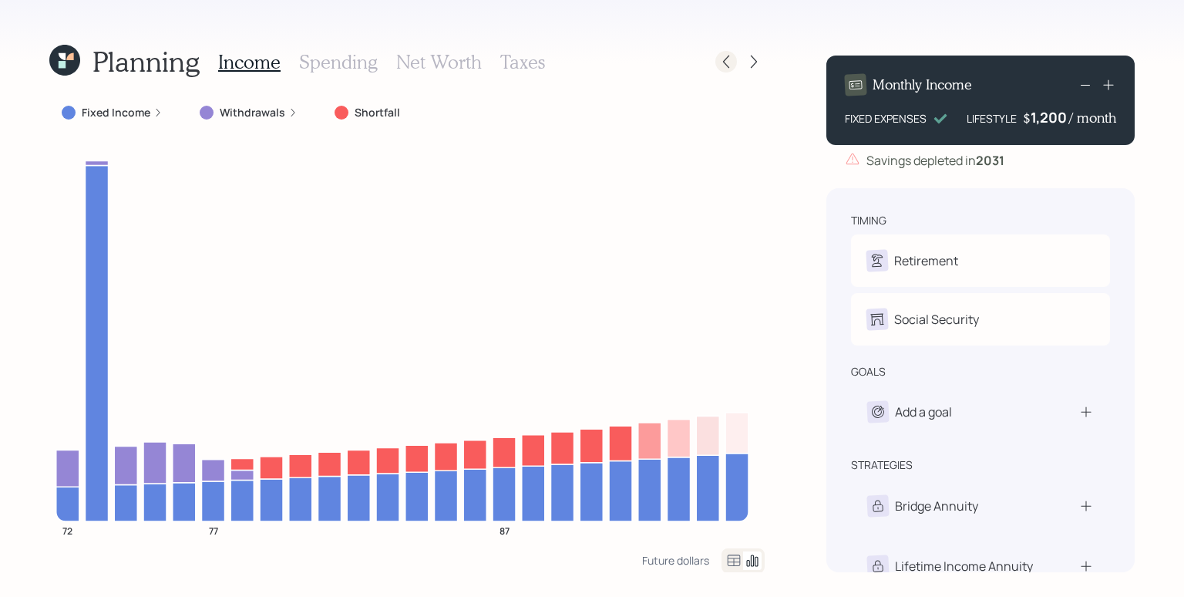
click at [725, 61] on icon at bounding box center [725, 61] width 15 height 15
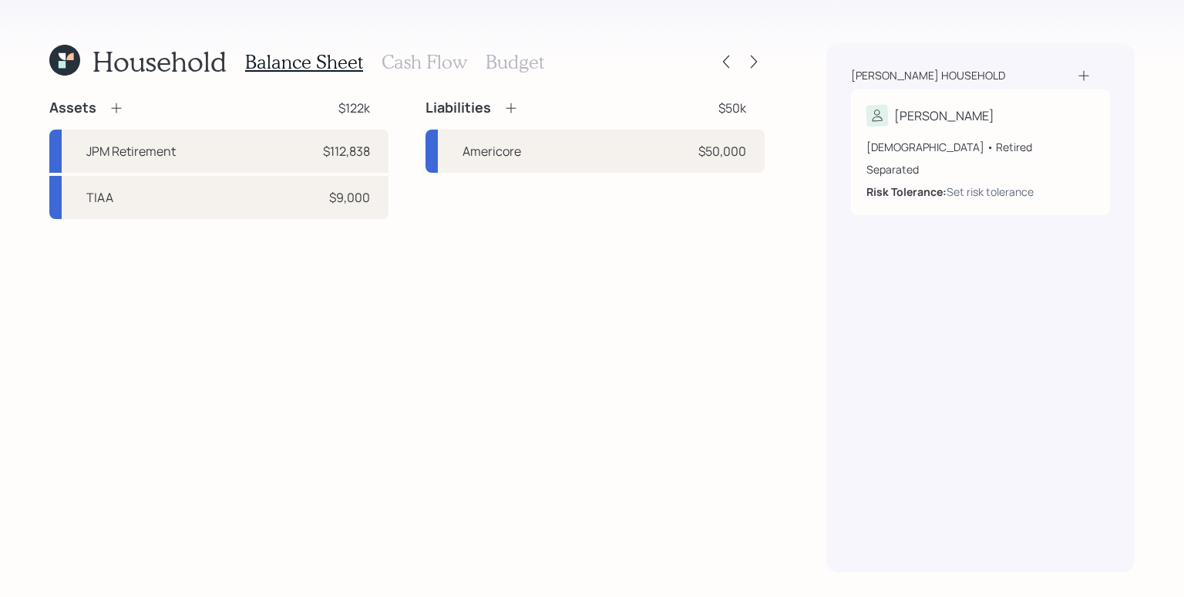
click at [115, 106] on icon at bounding box center [116, 108] width 10 height 10
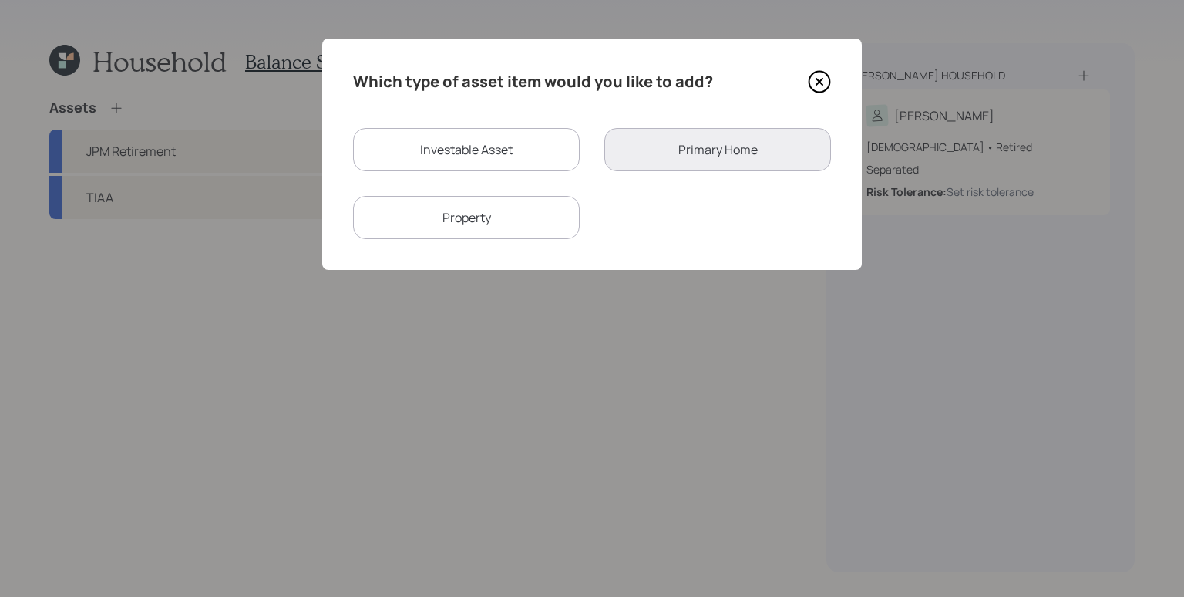
click at [476, 167] on div "Investable Asset" at bounding box center [466, 149] width 227 height 43
select select "taxable"
select select "balanced"
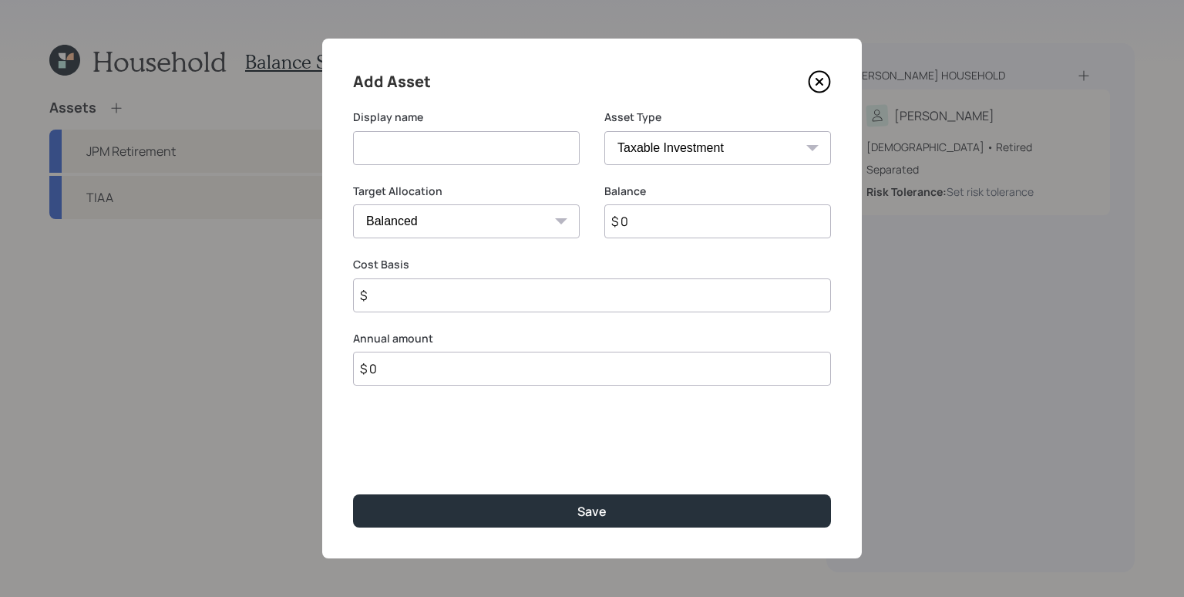
click at [451, 147] on input at bounding box center [466, 148] width 227 height 34
type input "Savings"
click at [775, 159] on select "SEP [PERSON_NAME] IRA 401(k) [PERSON_NAME] 401(k) 403(b) [PERSON_NAME] 403(b) 4…" at bounding box center [717, 148] width 227 height 34
select select "cash"
click at [604, 131] on select "SEP [PERSON_NAME] IRA 401(k) [PERSON_NAME] 401(k) 403(b) [PERSON_NAME] 403(b) 4…" at bounding box center [717, 148] width 227 height 34
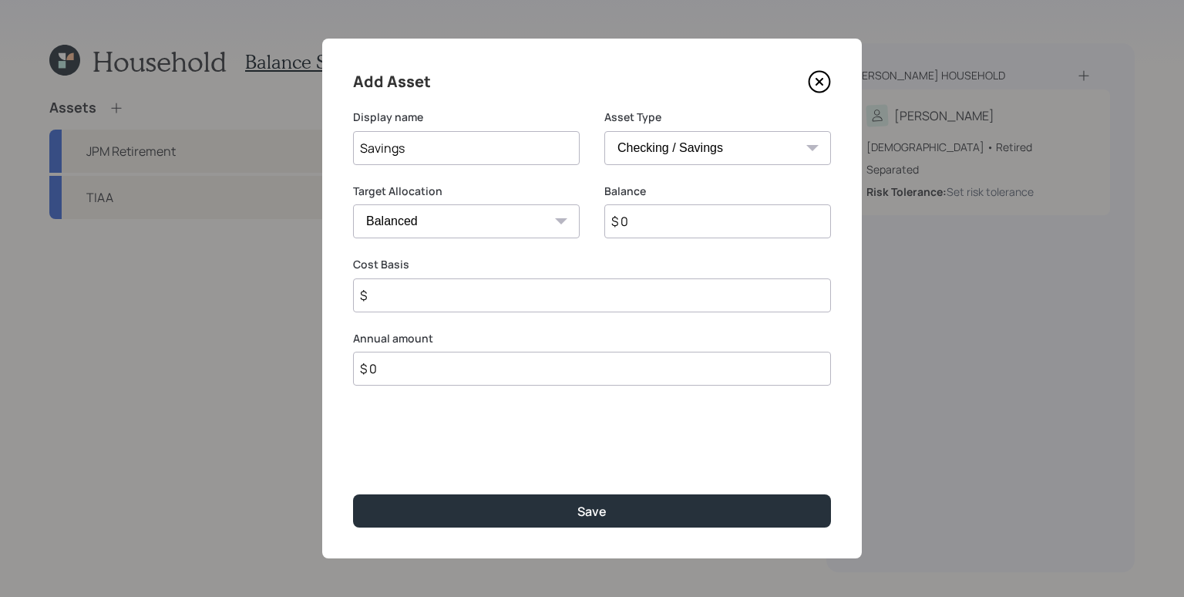
type input "$"
click at [643, 227] on input "$ 0" at bounding box center [592, 221] width 478 height 34
type input "$ 0"
type input "$ 250,000"
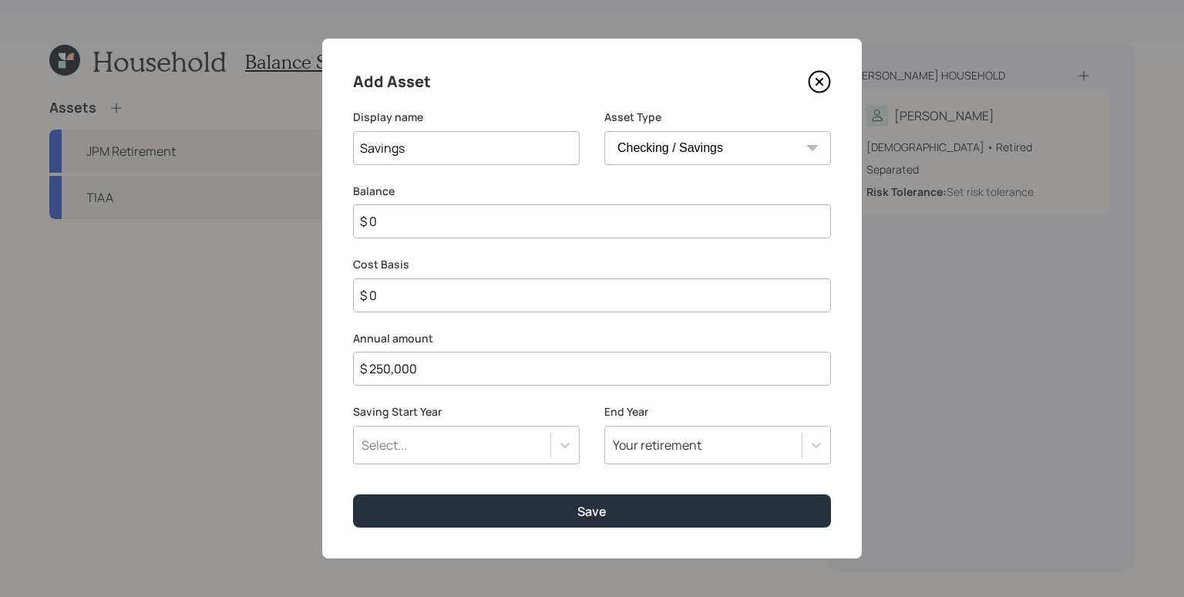
click at [523, 446] on div "Select..." at bounding box center [452, 445] width 197 height 26
click at [722, 114] on label "Asset Type" at bounding box center [717, 116] width 227 height 15
click at [724, 141] on select "SEP [PERSON_NAME] IRA 401(k) [PERSON_NAME] 401(k) 403(b) [PERSON_NAME] 403(b) 4…" at bounding box center [717, 148] width 227 height 34
select select "taxable"
click at [604, 131] on select "SEP [PERSON_NAME] IRA 401(k) [PERSON_NAME] 401(k) 403(b) [PERSON_NAME] 403(b) 4…" at bounding box center [717, 148] width 227 height 34
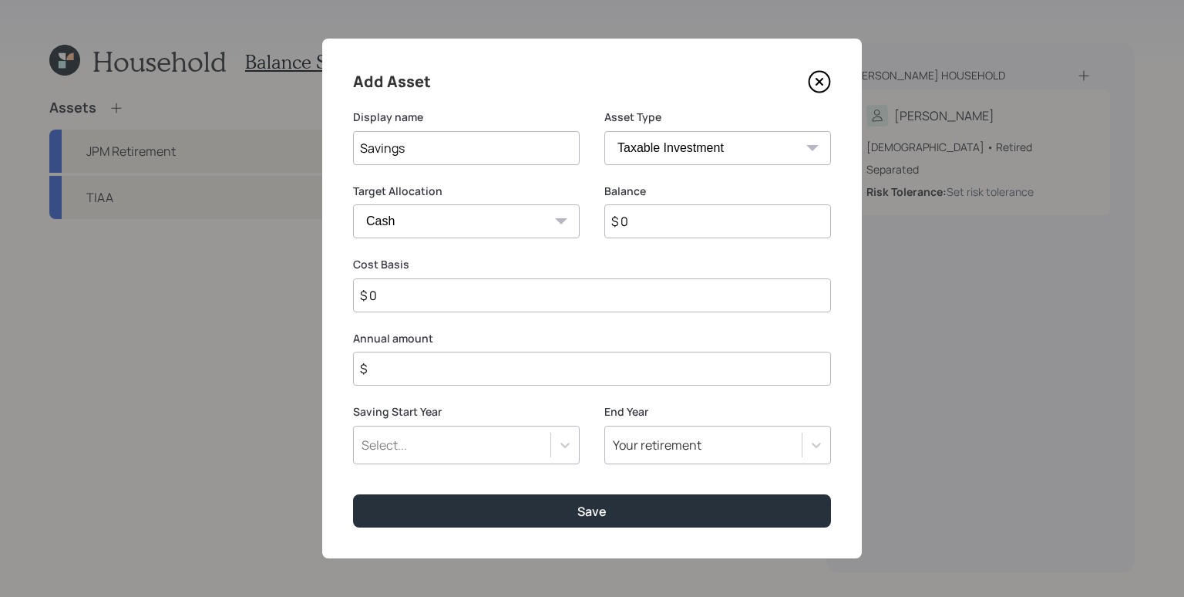
click at [455, 387] on div "Add Asset Display name Savings Asset Type SEP [PERSON_NAME] IRA 401(k) [PERSON_…" at bounding box center [592, 299] width 540 height 520
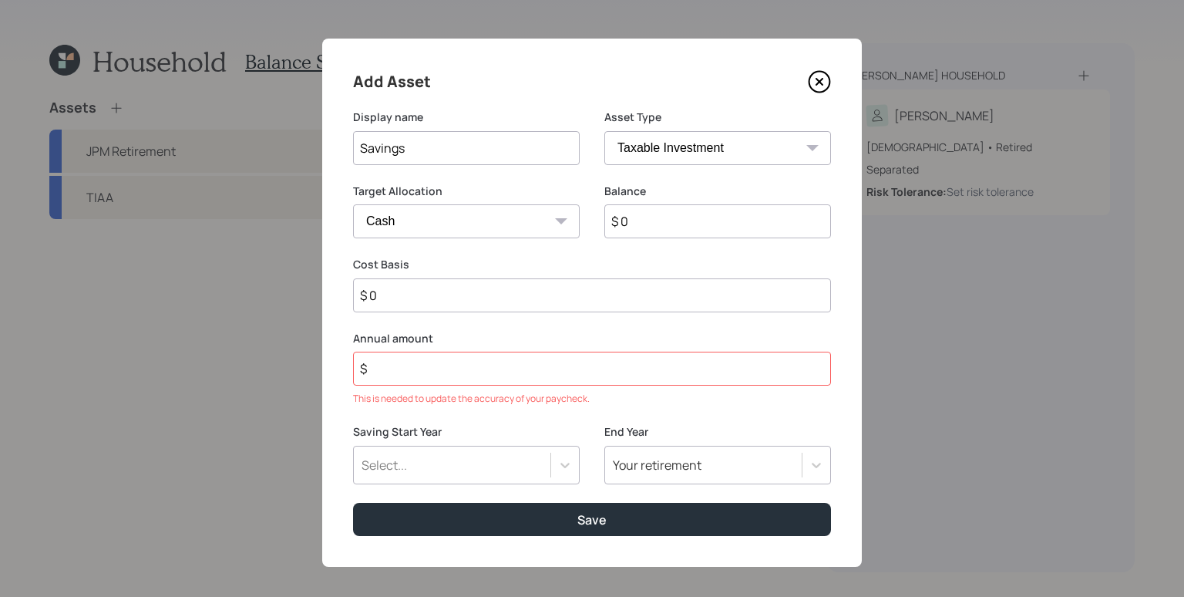
click at [456, 376] on input "$" at bounding box center [592, 369] width 478 height 34
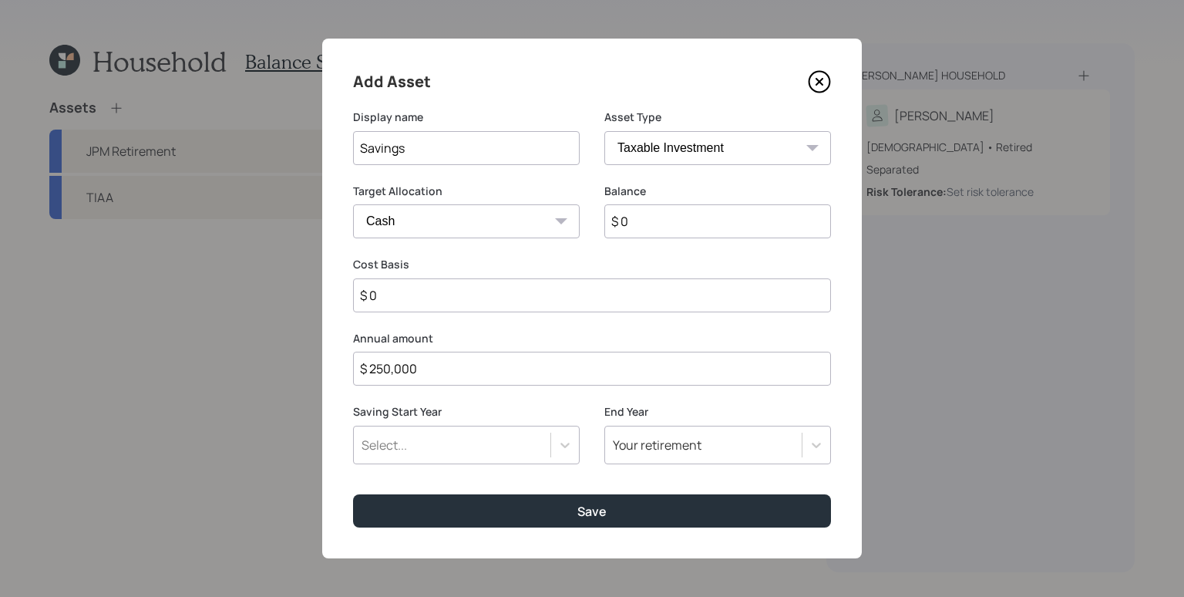
type input "$ 250,000"
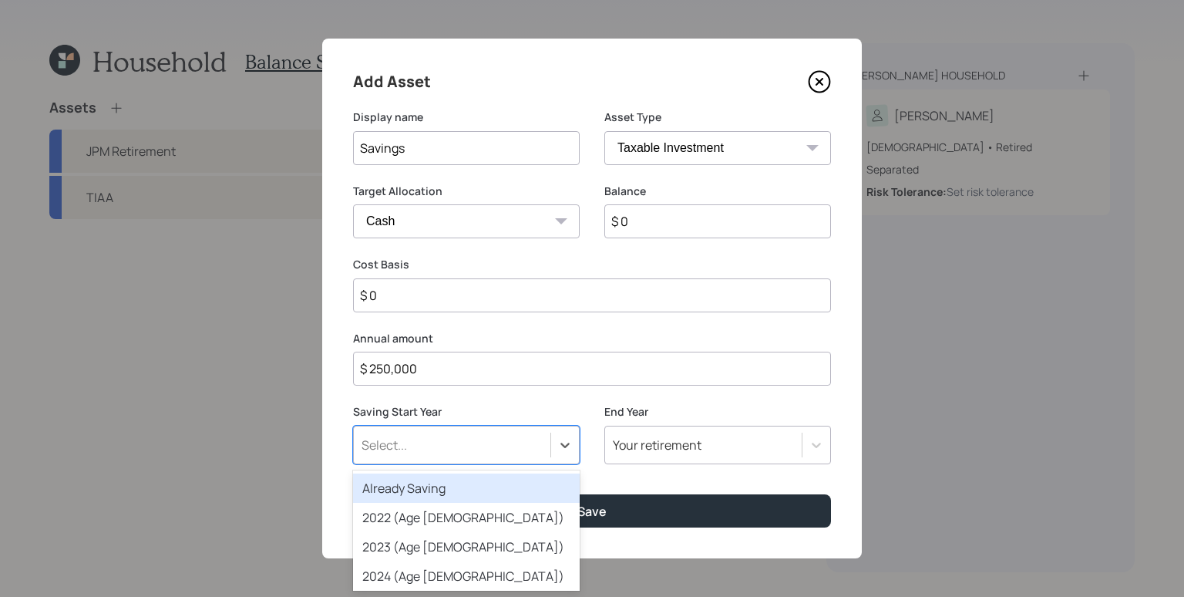
click at [392, 450] on div "Select..." at bounding box center [384, 444] width 45 height 17
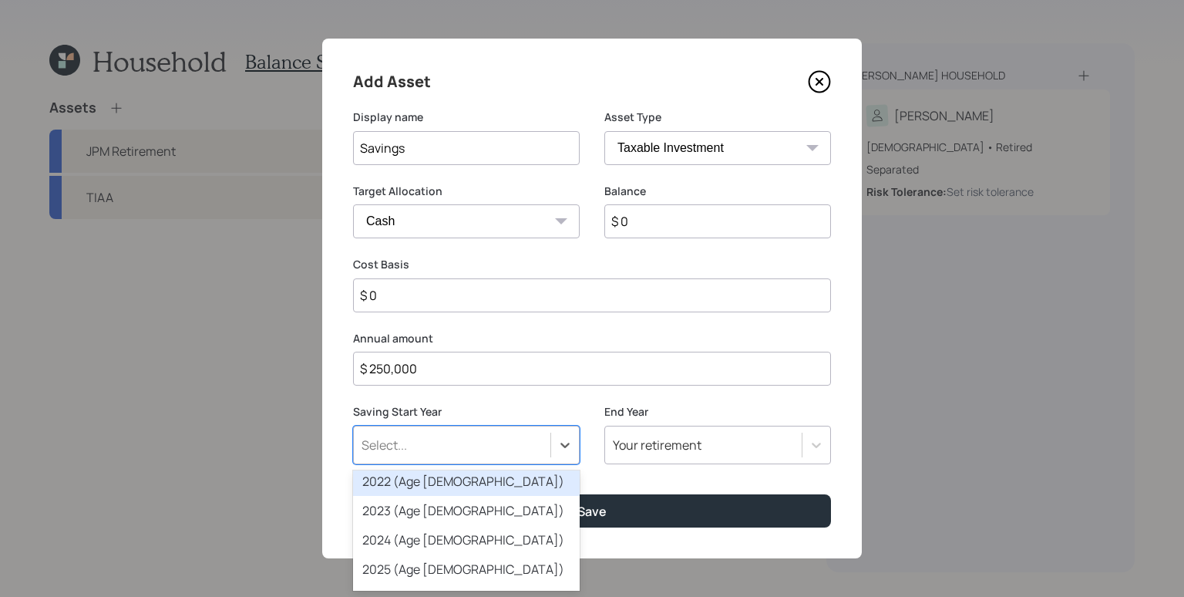
scroll to position [72, 0]
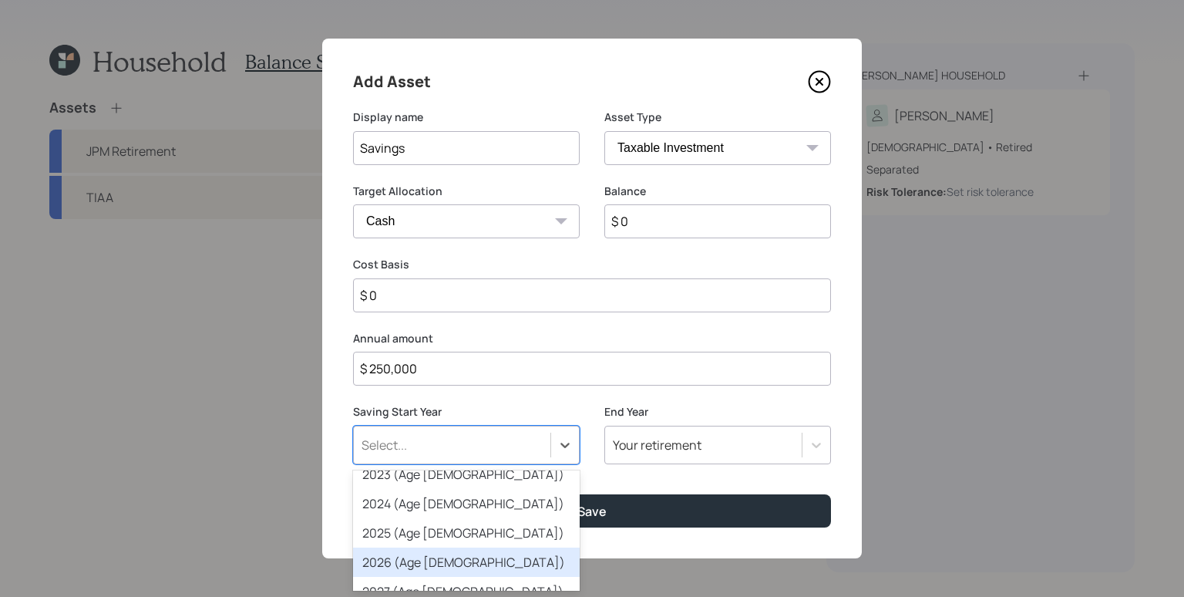
click at [436, 554] on div "2026 (Age [DEMOGRAPHIC_DATA])" at bounding box center [466, 561] width 227 height 29
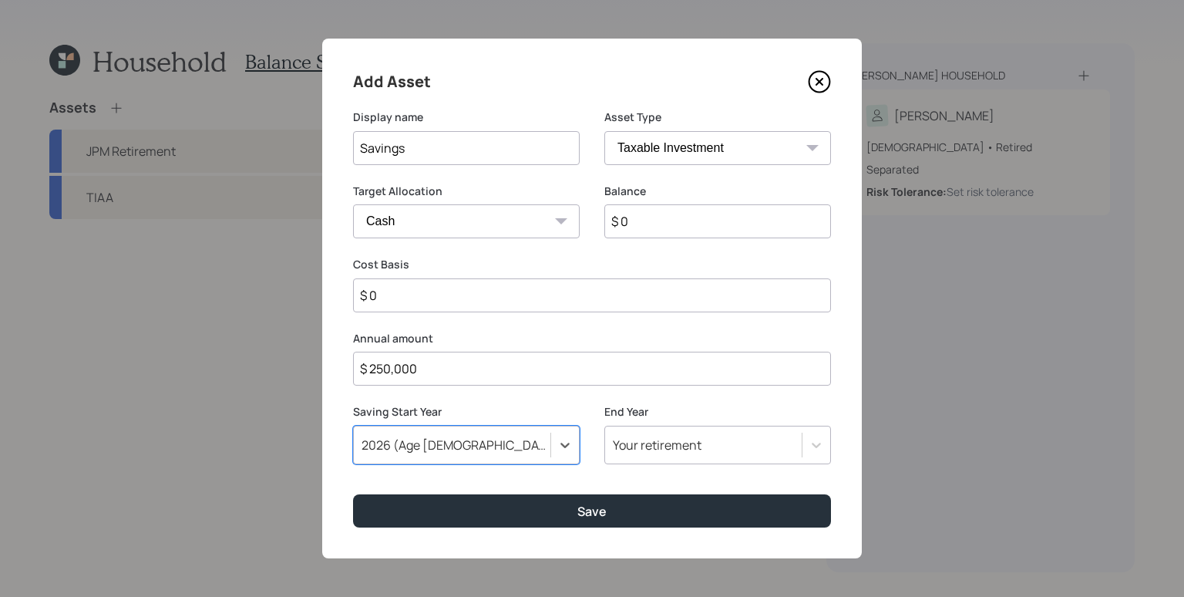
click at [661, 449] on div "Your retirement" at bounding box center [657, 444] width 89 height 17
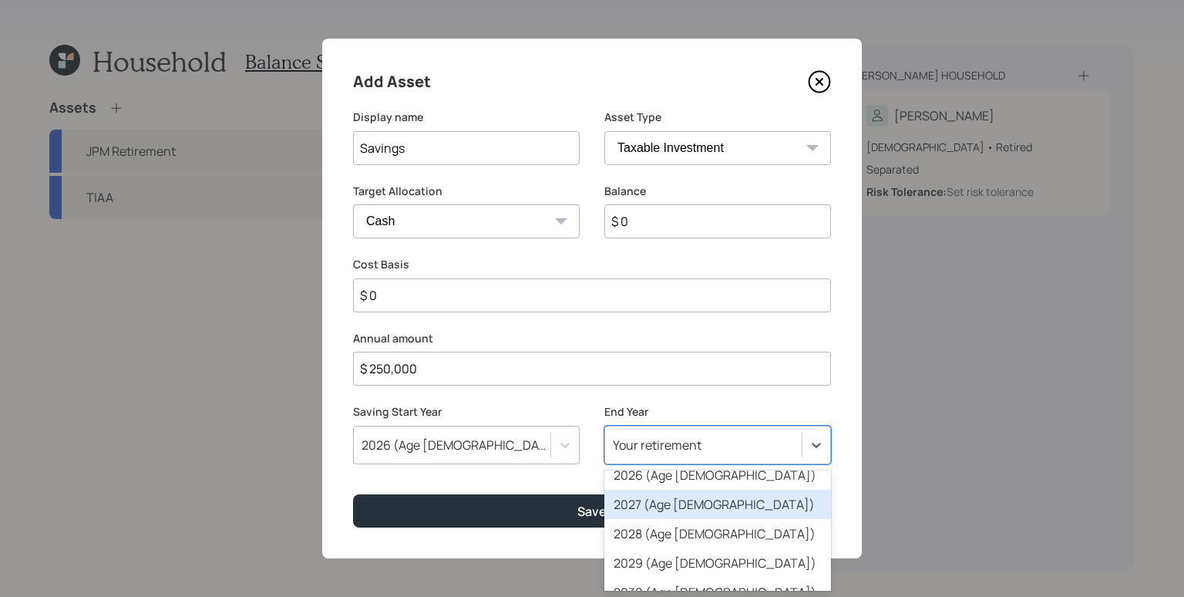
scroll to position [157, 0]
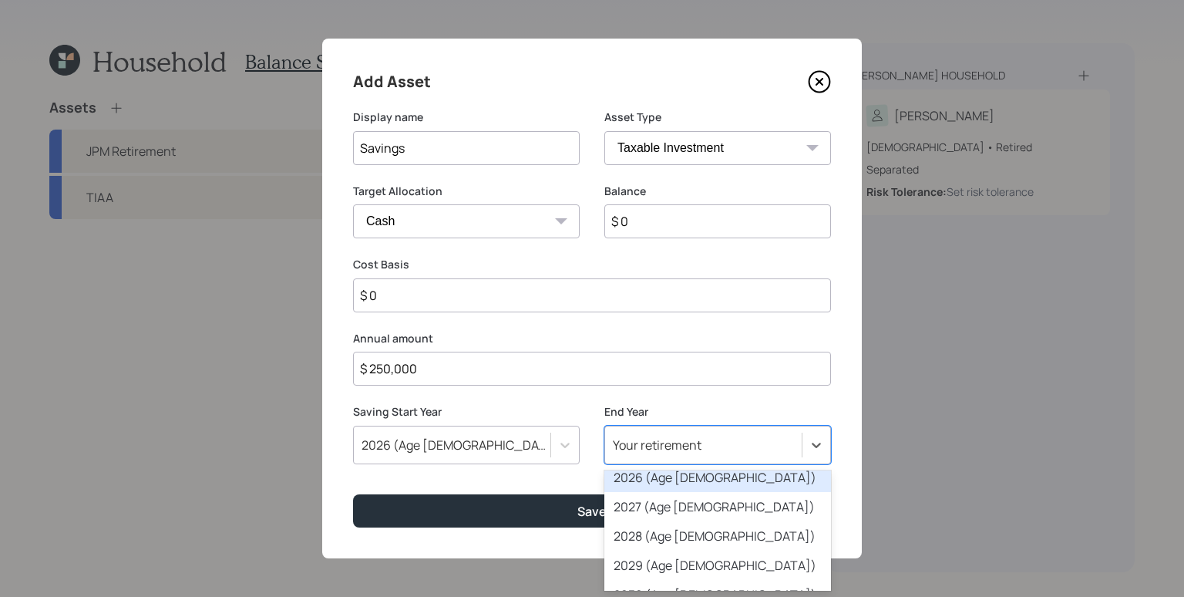
click at [679, 489] on div "2026 (Age [DEMOGRAPHIC_DATA])" at bounding box center [717, 477] width 227 height 29
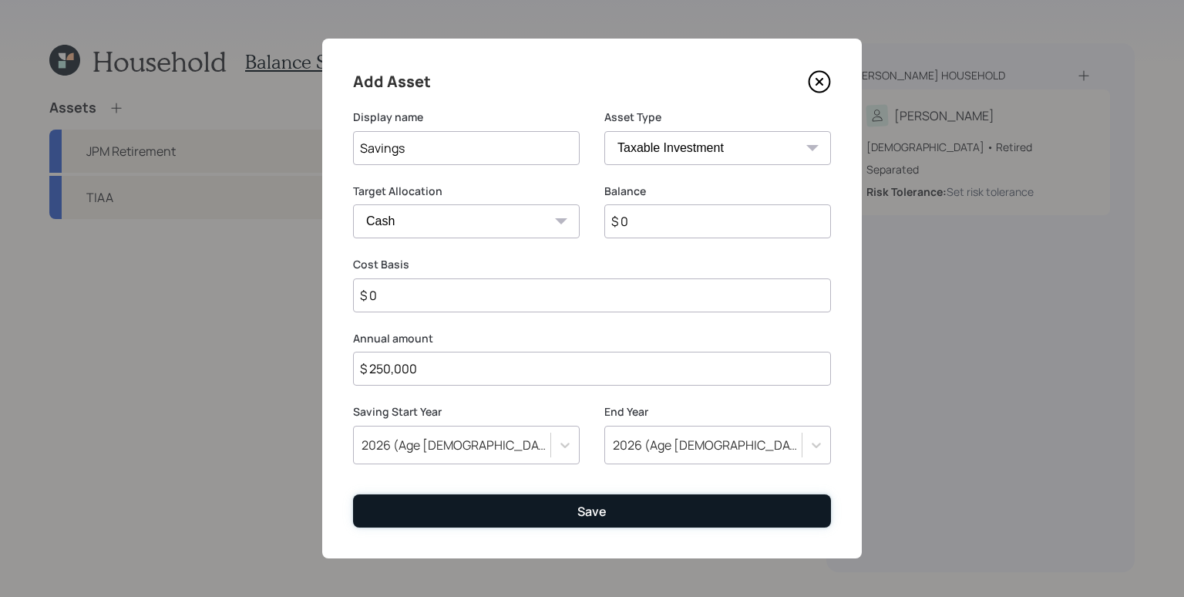
click at [671, 501] on button "Save" at bounding box center [592, 510] width 478 height 33
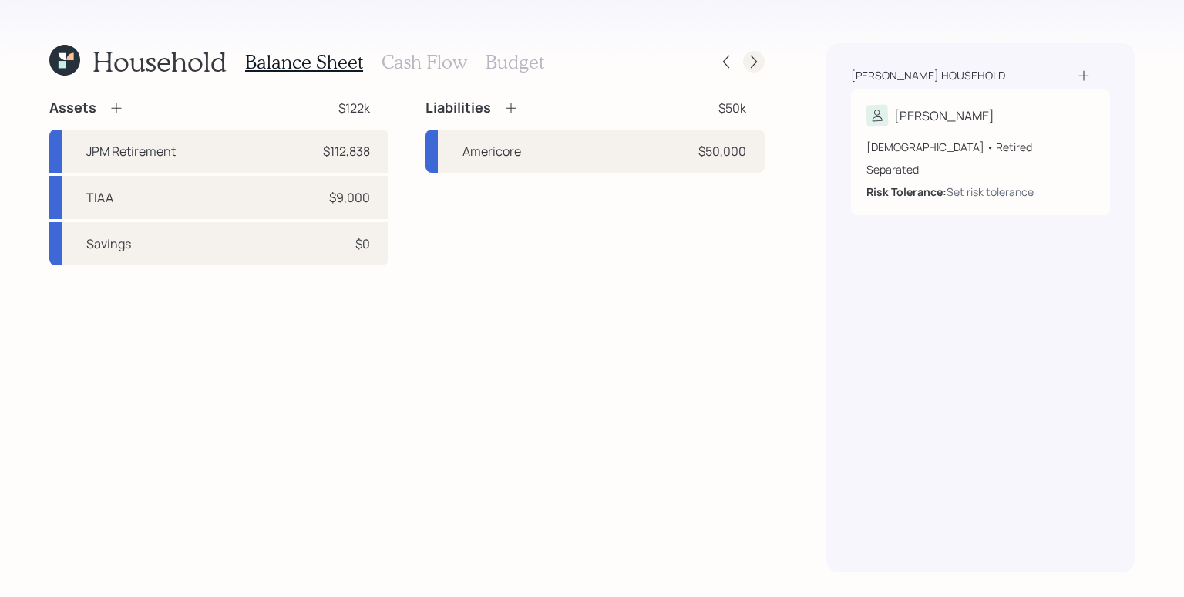
click at [760, 62] on icon at bounding box center [753, 61] width 15 height 15
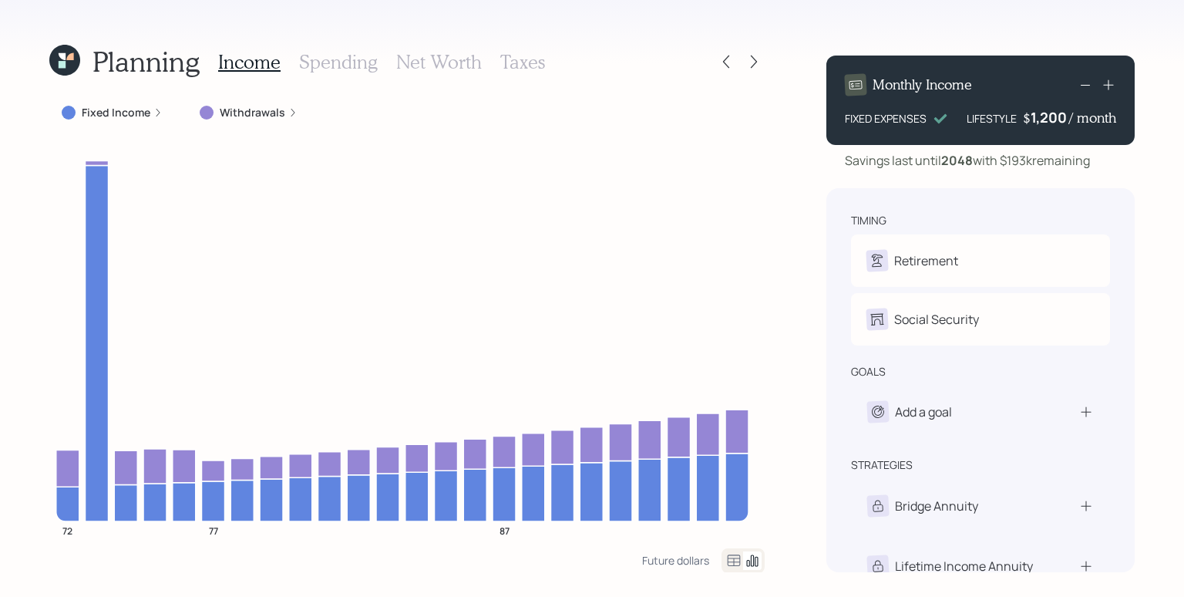
click at [259, 112] on label "Withdrawals" at bounding box center [253, 112] width 66 height 15
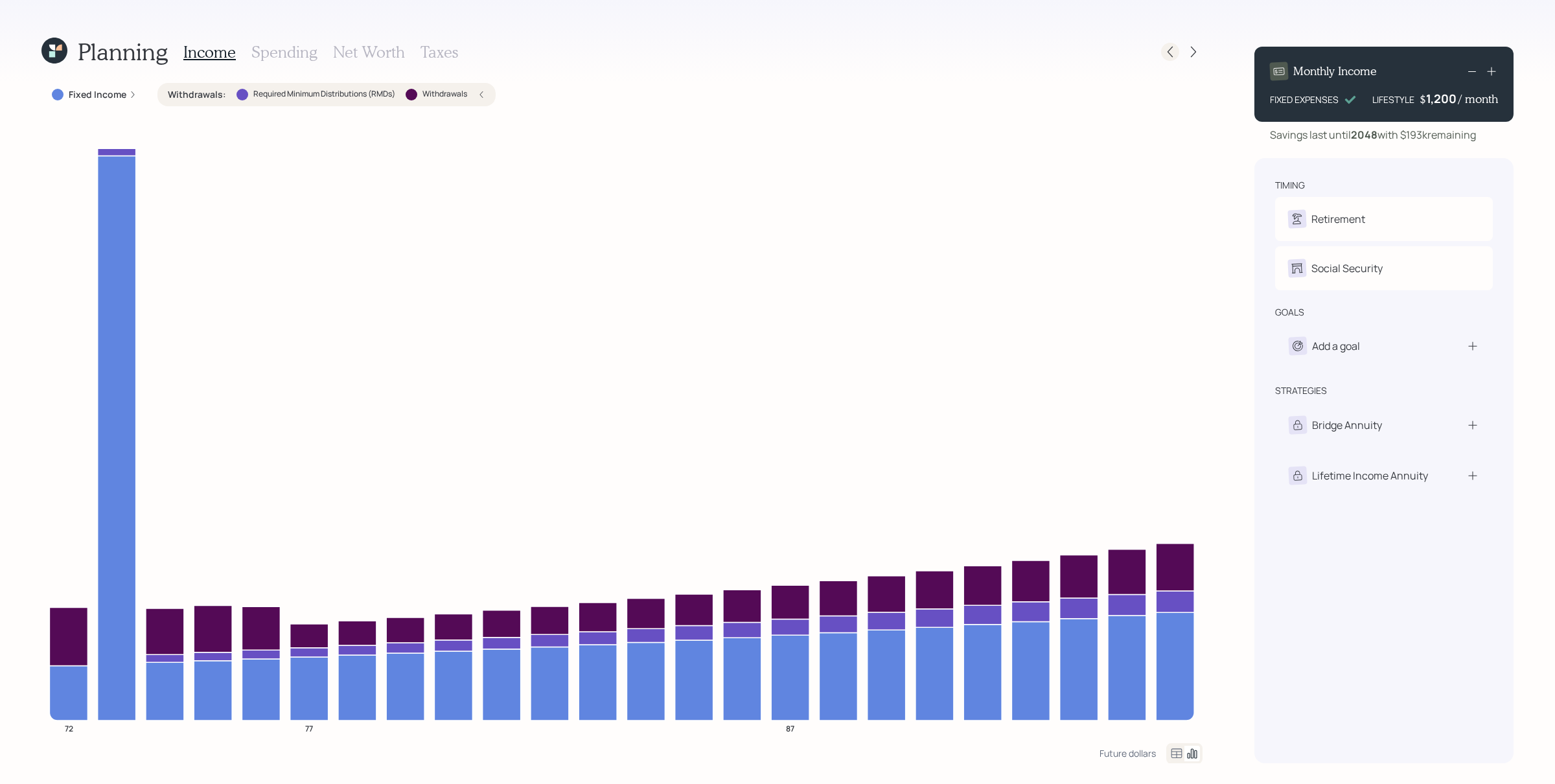
click at [994, 50] on icon at bounding box center [1169, 51] width 13 height 13
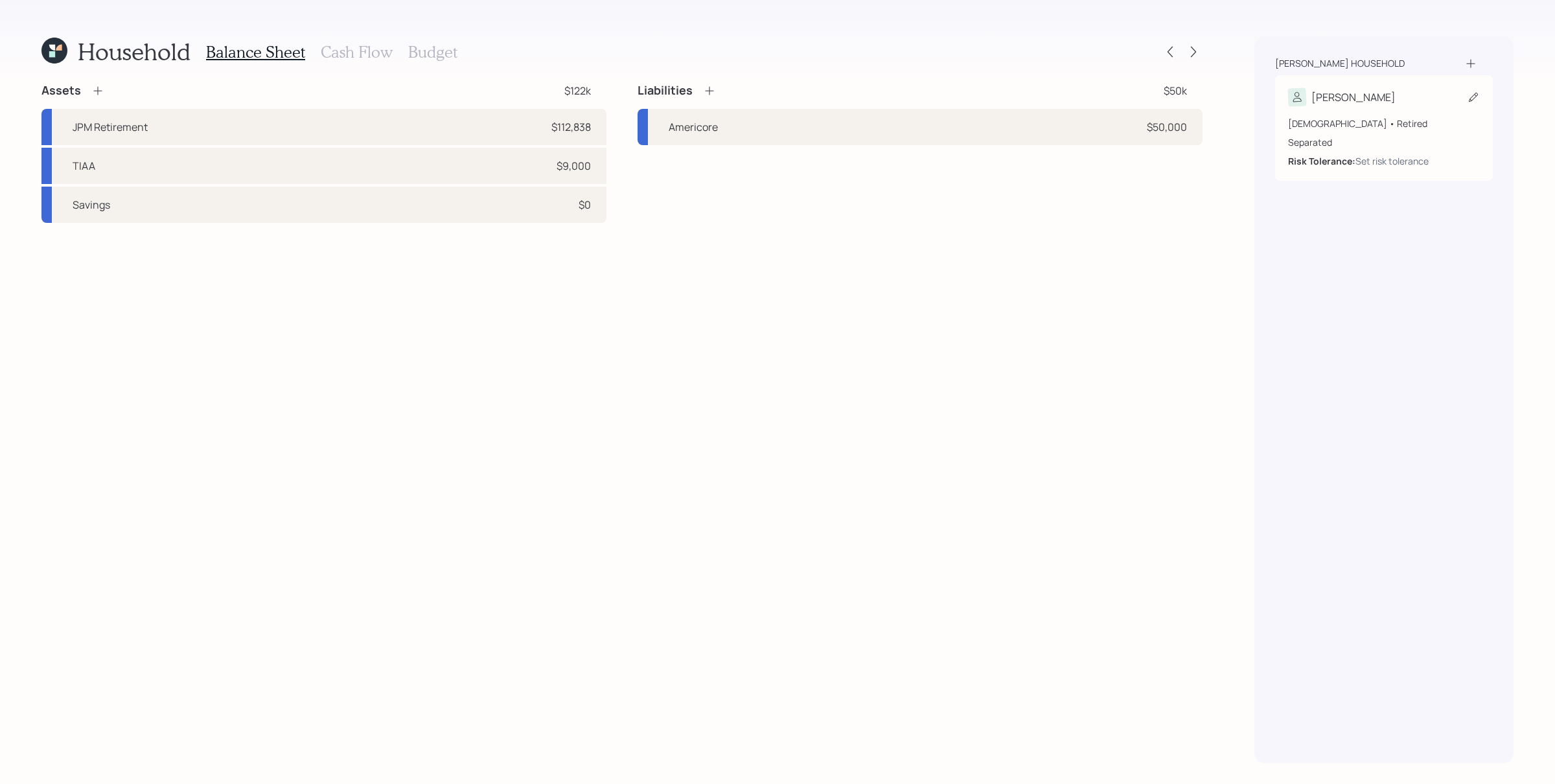
click at [994, 129] on div "[DEMOGRAPHIC_DATA] • Retired" at bounding box center [1384, 124] width 192 height 13
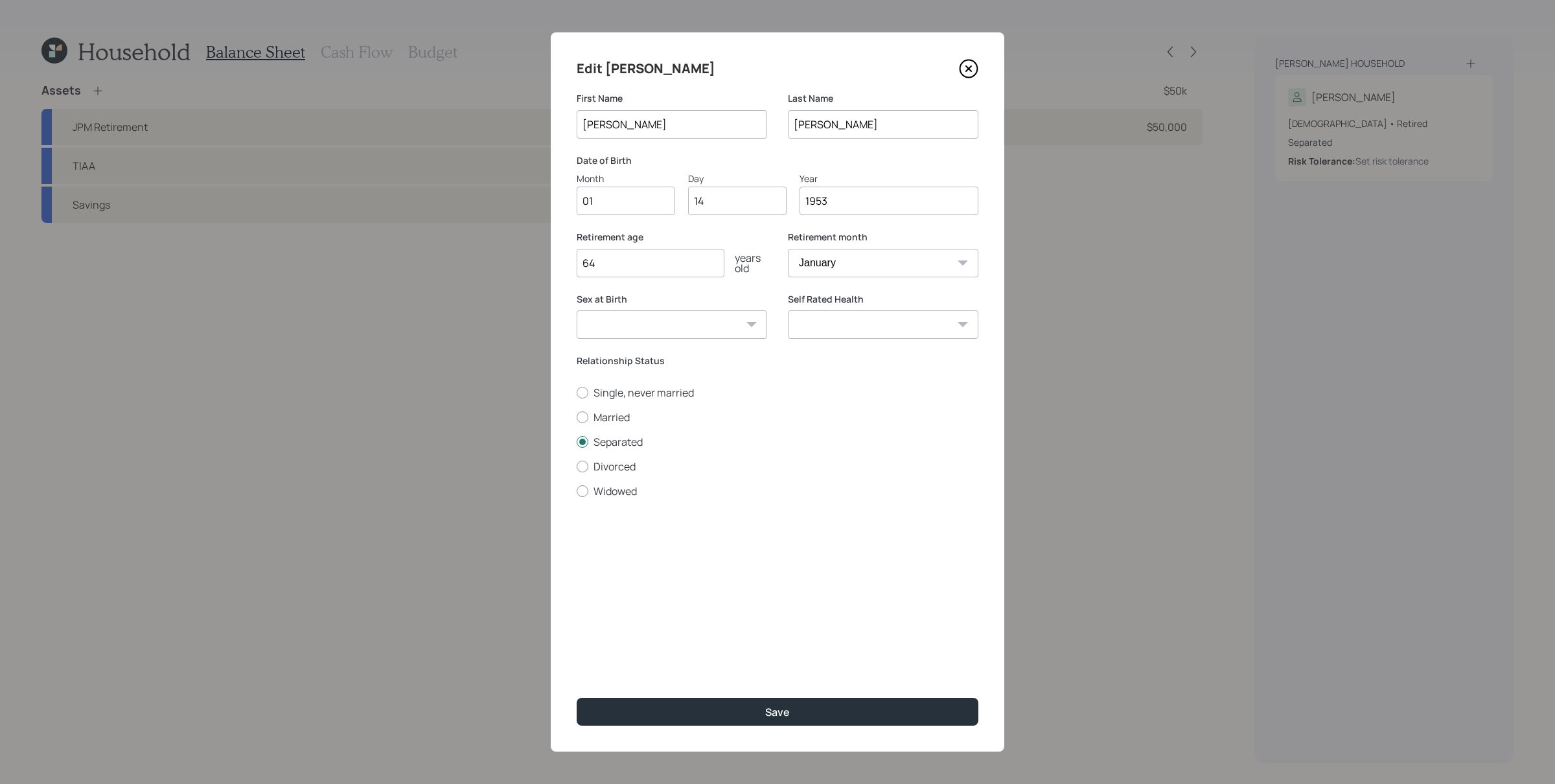
click at [983, 67] on div "Edit [PERSON_NAME] First Name [PERSON_NAME] Last Name [PERSON_NAME] Date of Bir…" at bounding box center [778, 392] width 454 height 719
click at [961, 66] on icon at bounding box center [968, 68] width 19 height 19
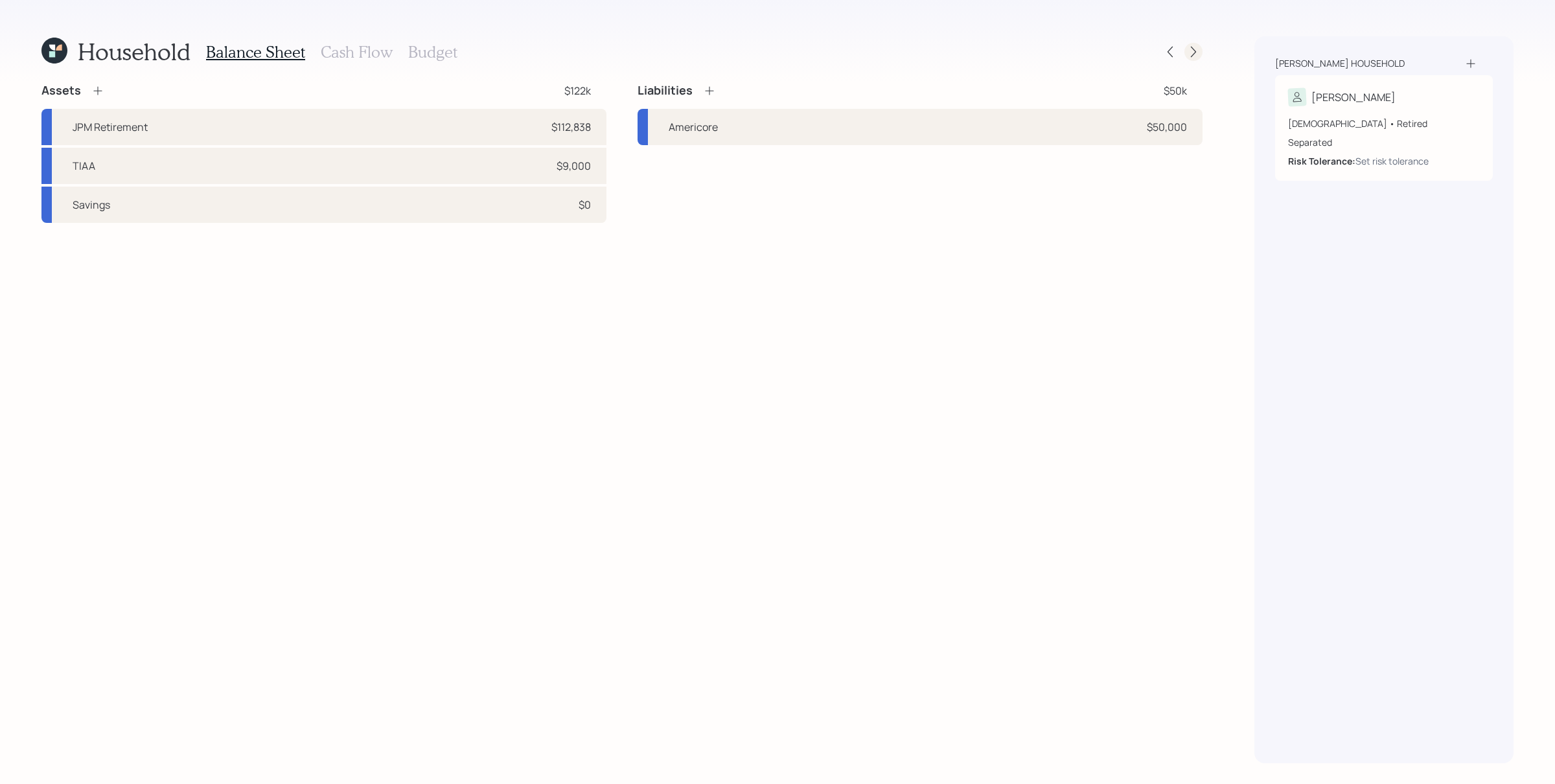
click at [994, 55] on icon at bounding box center [1193, 51] width 13 height 13
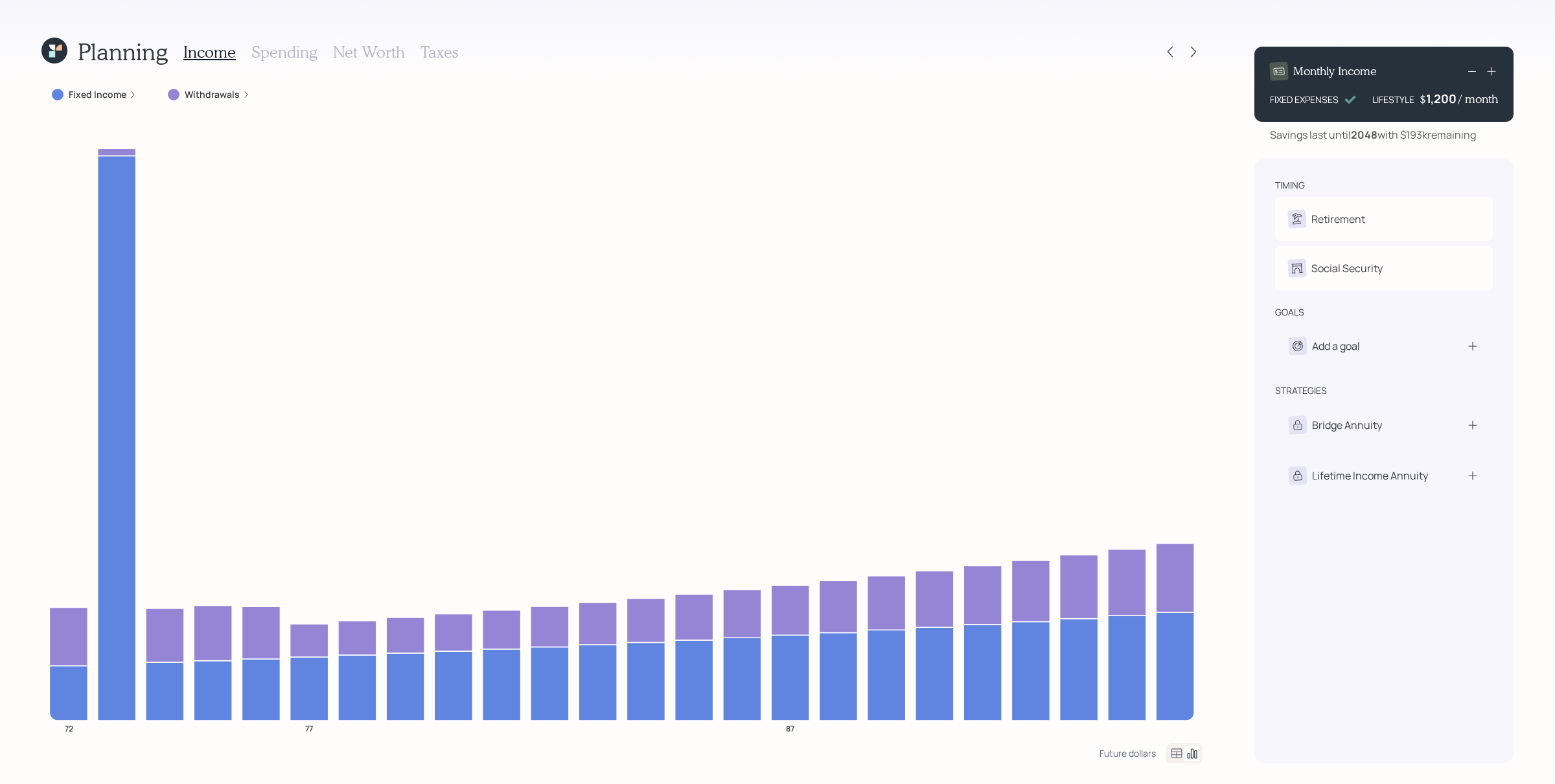
click at [349, 61] on h3 "Net Worth" at bounding box center [369, 52] width 72 height 18
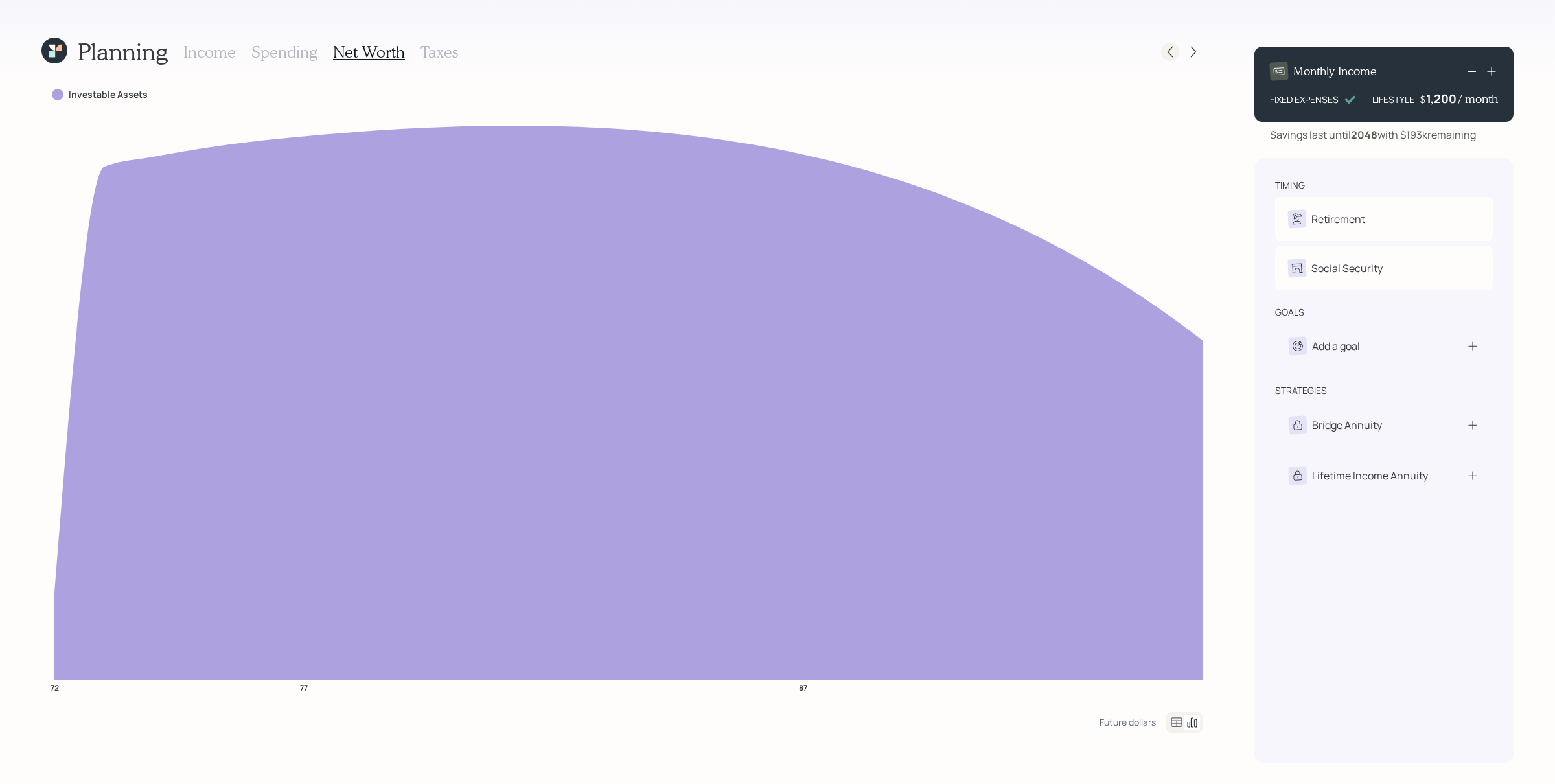
click at [994, 47] on icon at bounding box center [1169, 51] width 13 height 13
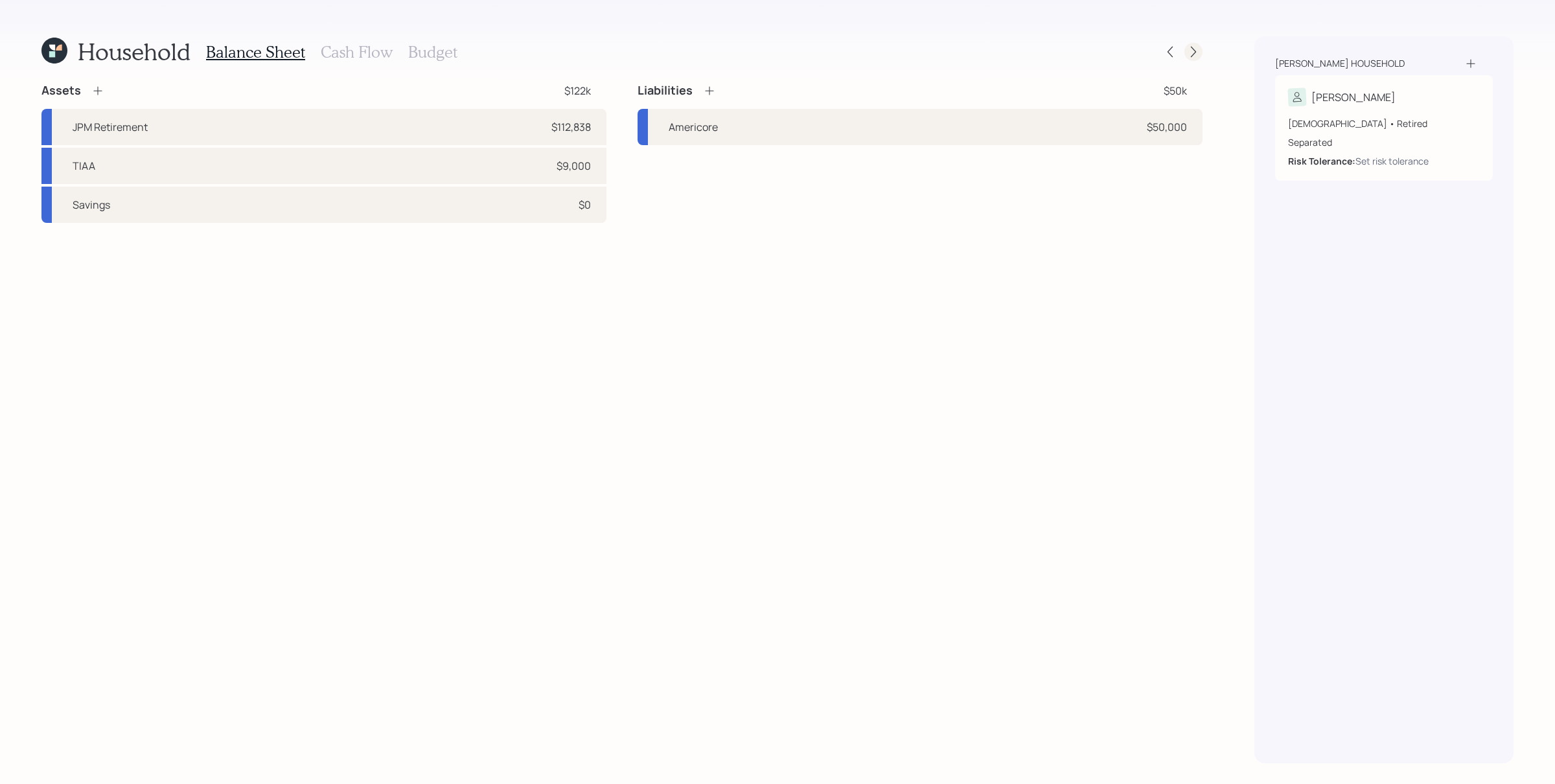
click at [994, 47] on icon at bounding box center [1193, 51] width 13 height 13
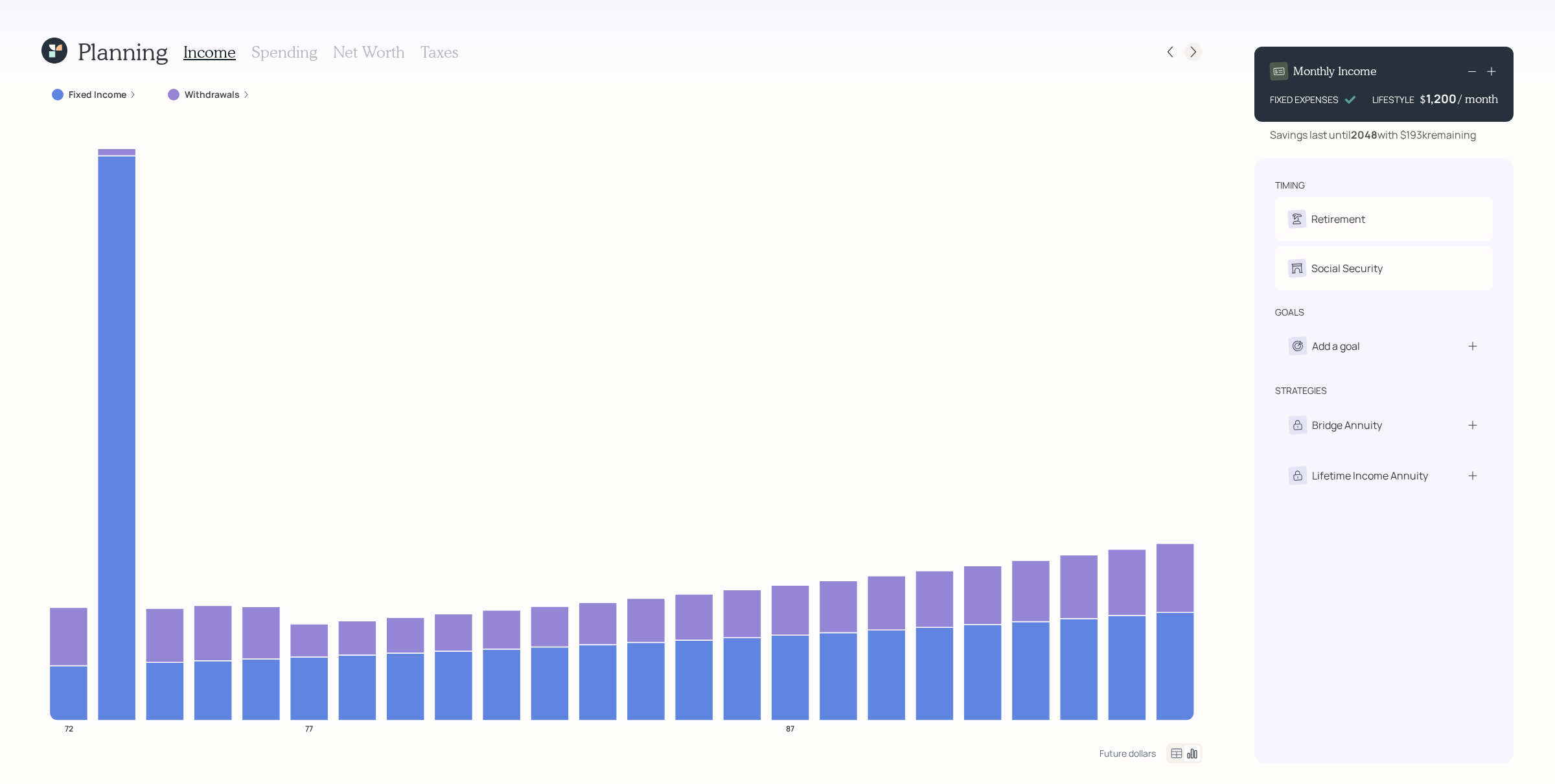
click at [994, 48] on icon at bounding box center [1193, 51] width 13 height 13
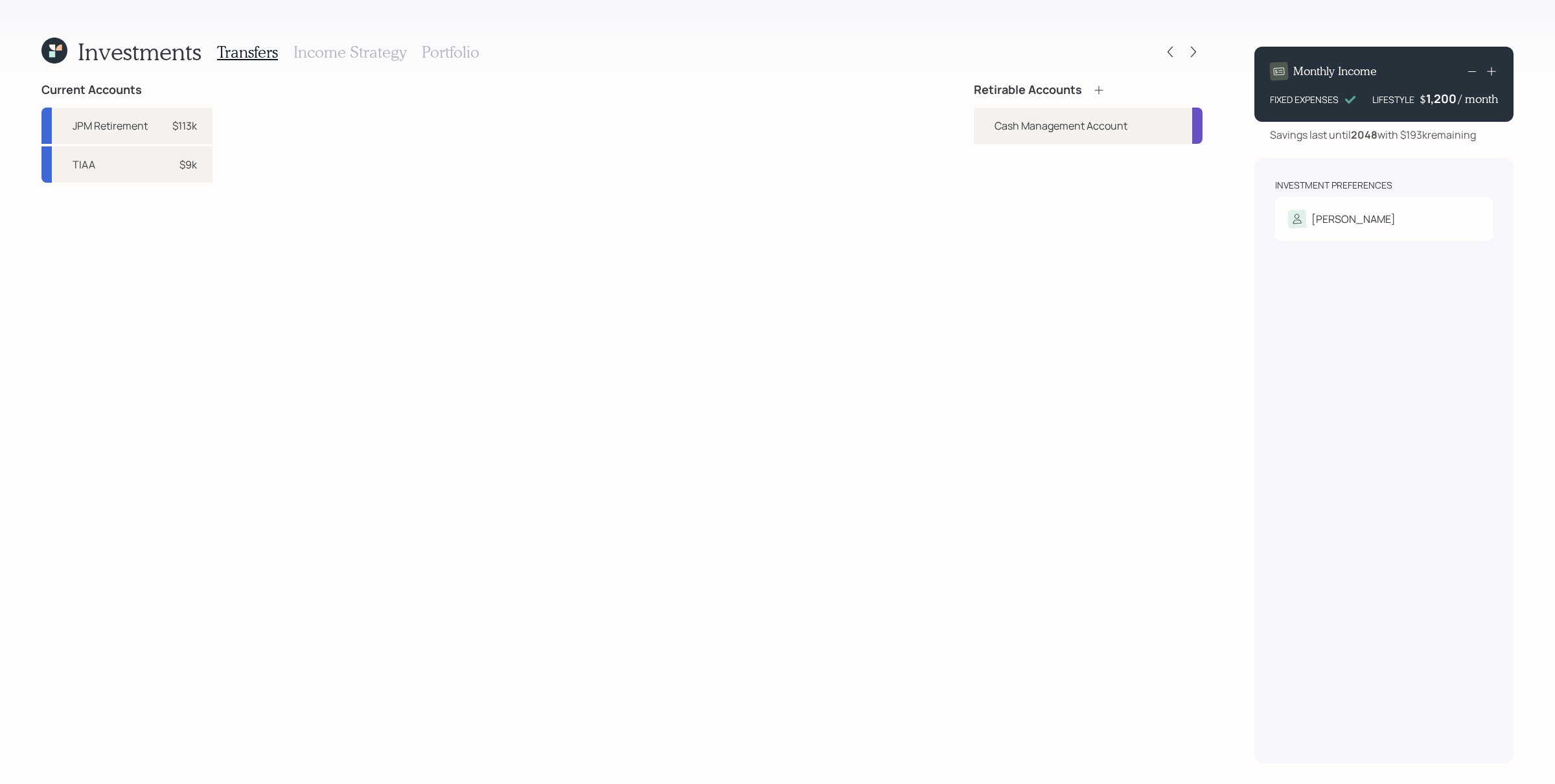
click at [869, 360] on div "Current Accounts JPM Retirement $113k TIAA $9k Retirable Accounts Cash Manageme…" at bounding box center [621, 423] width 1161 height 680
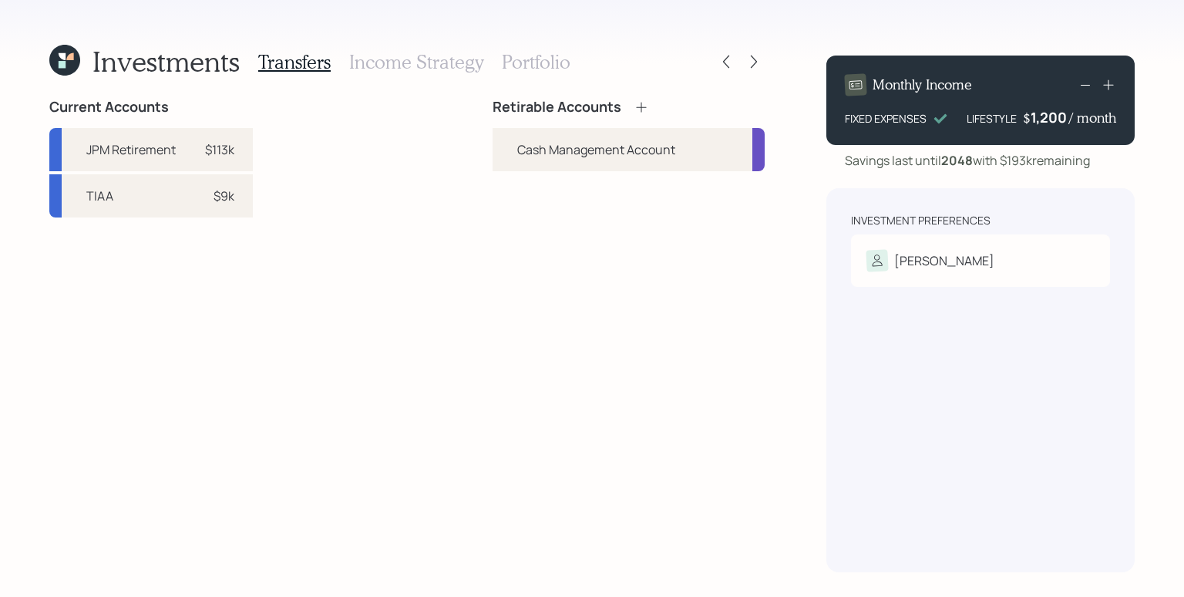
click at [711, 352] on div "Retirable Accounts Cash Management Account" at bounding box center [629, 335] width 272 height 473
click at [981, 359] on div "Investment Preferences [PERSON_NAME] Tolerance: N/A" at bounding box center [980, 380] width 308 height 384
click at [977, 259] on div "[PERSON_NAME]" at bounding box center [980, 261] width 228 height 22
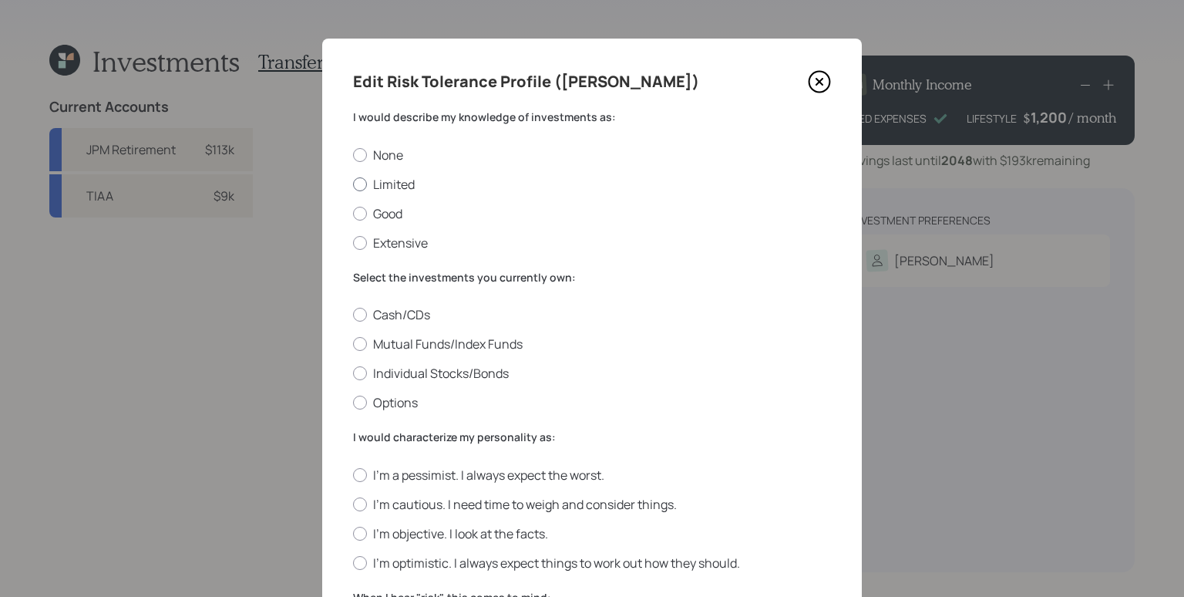
click at [399, 180] on label "Limited" at bounding box center [592, 184] width 478 height 17
click at [353, 183] on input "Limited" at bounding box center [352, 183] width 1 height 1
radio input "true"
click at [498, 341] on label "Mutual Funds/Index Funds" at bounding box center [592, 343] width 478 height 17
click at [353, 344] on input "Mutual Funds/Index Funds" at bounding box center [352, 344] width 1 height 1
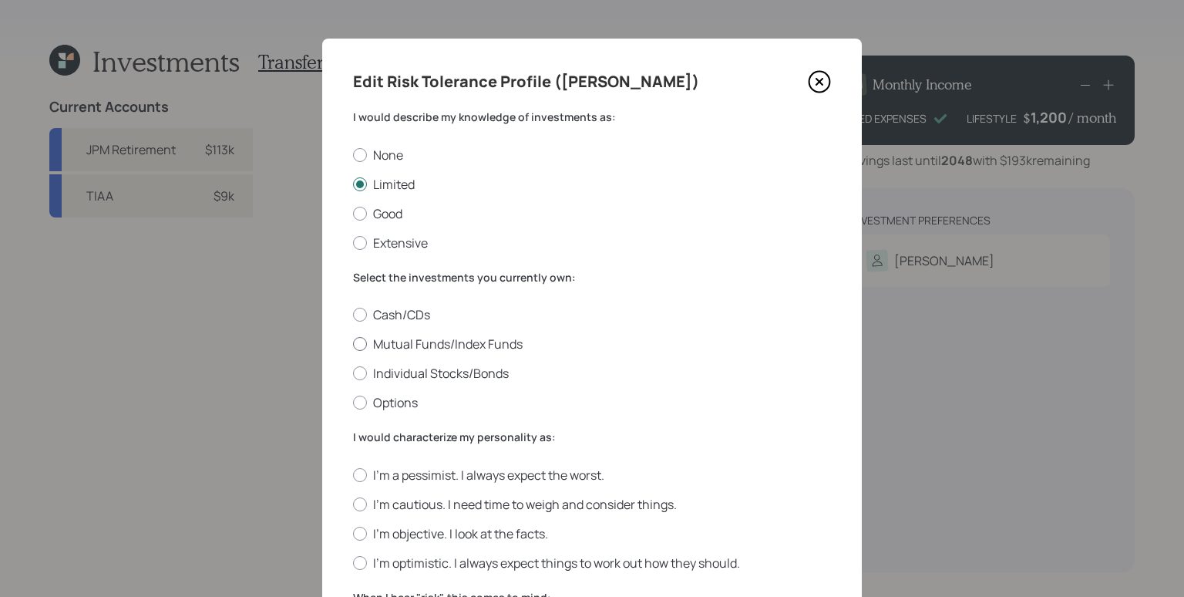
radio input "true"
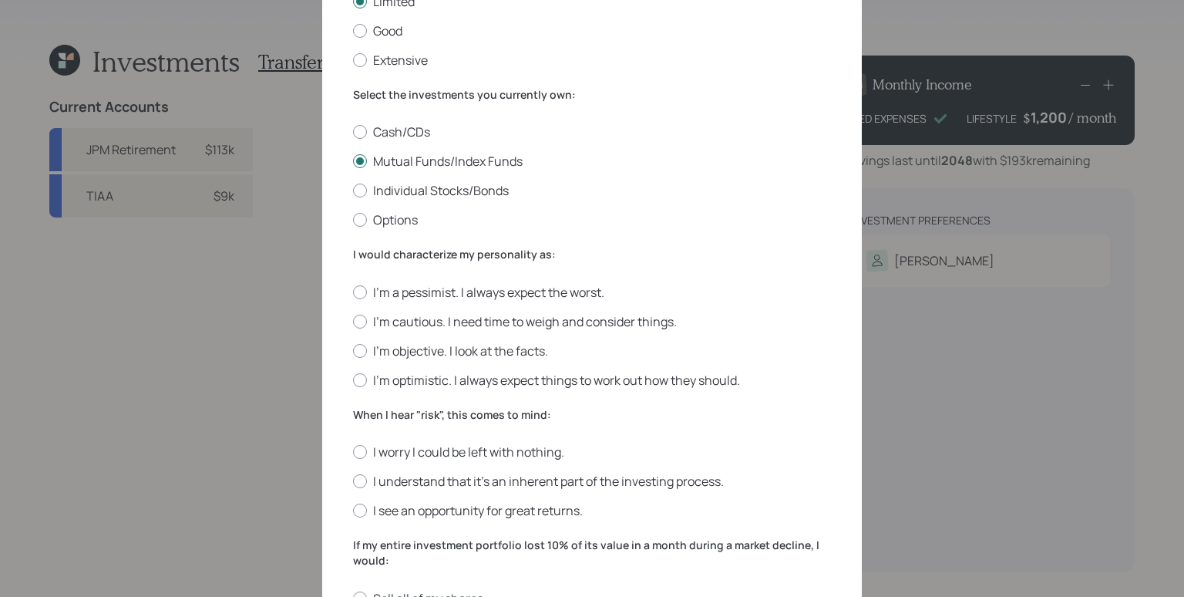
scroll to position [355, 0]
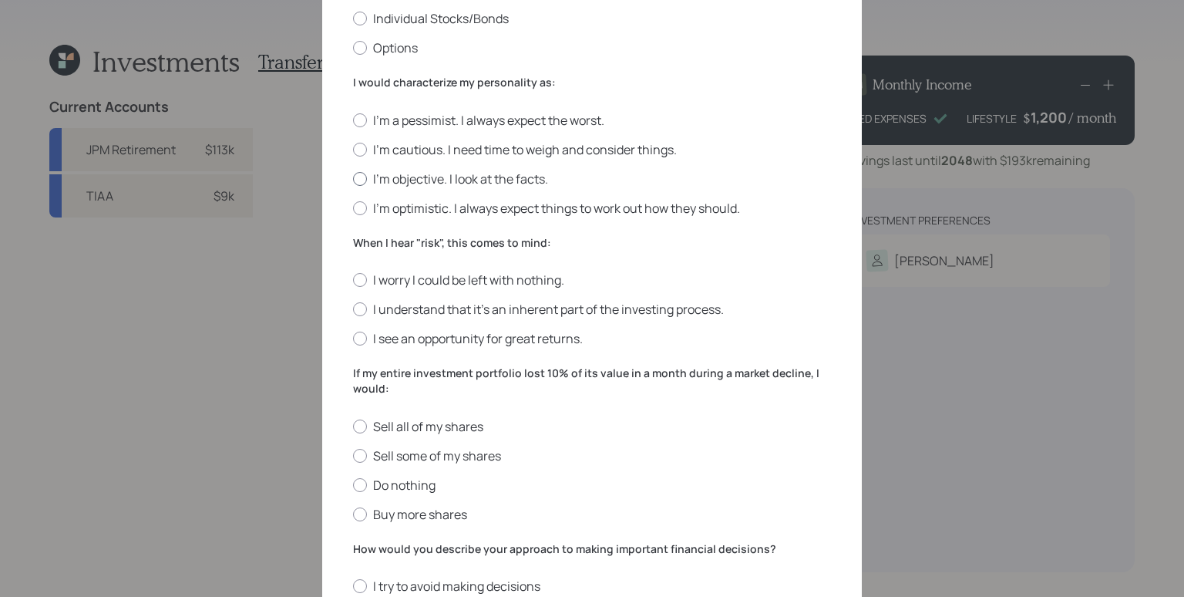
click at [449, 174] on label "I'm objective. I look at the facts." at bounding box center [592, 178] width 478 height 17
click at [353, 178] on input "I'm objective. I look at the facts." at bounding box center [352, 178] width 1 height 1
radio input "true"
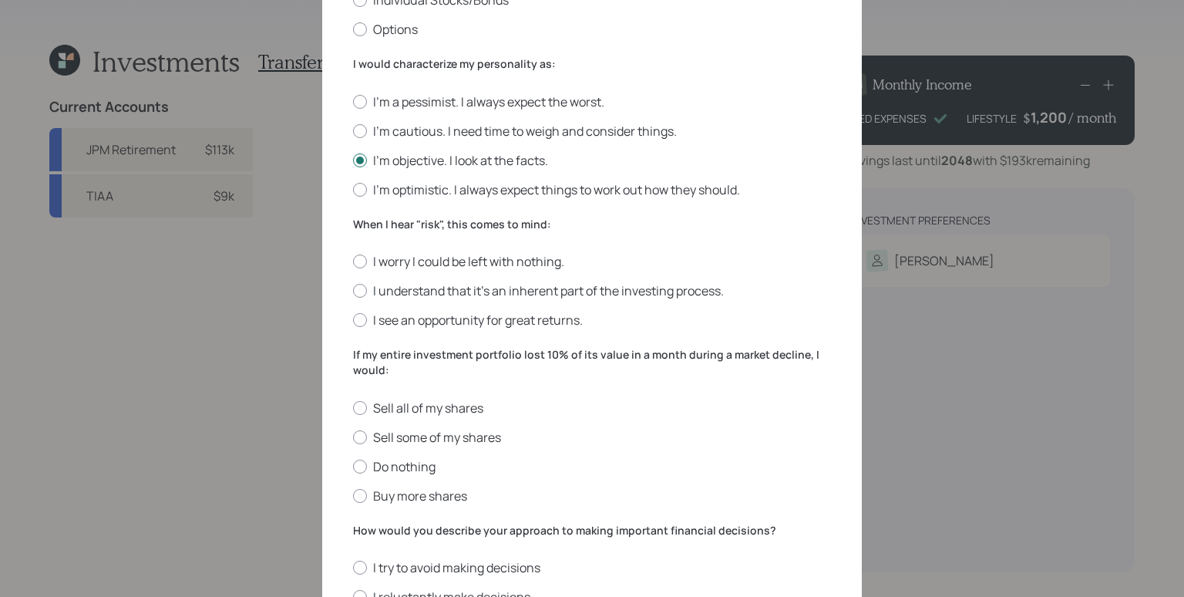
scroll to position [426, 0]
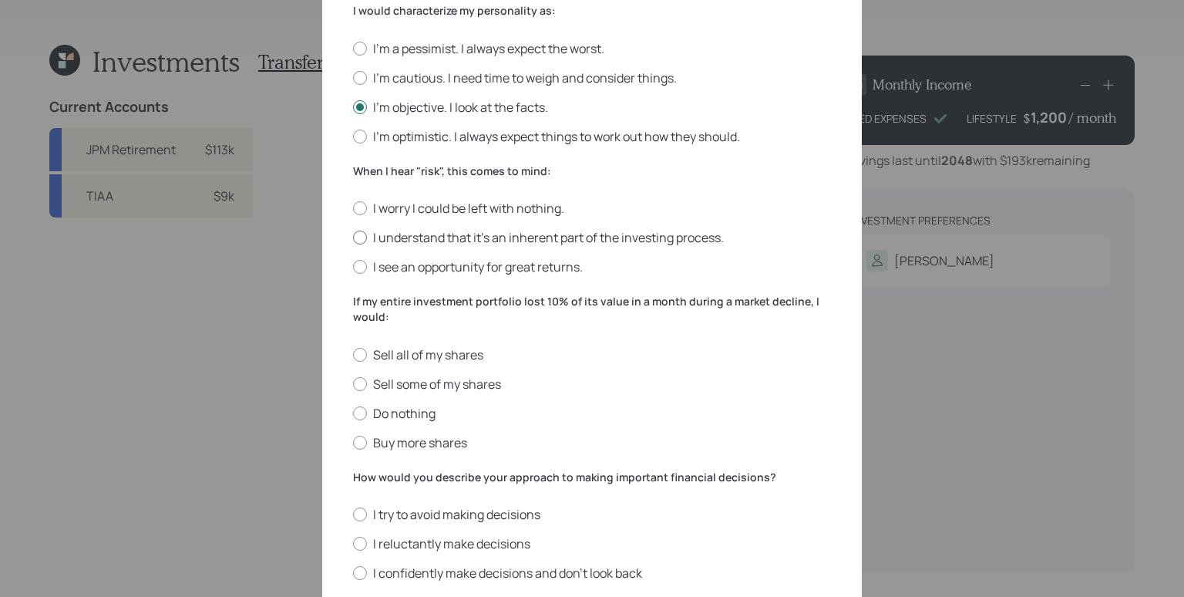
click at [658, 240] on label "I understand that it’s an inherent part of the investing process." at bounding box center [592, 237] width 478 height 17
click at [353, 238] on input "I understand that it’s an inherent part of the investing process." at bounding box center [352, 237] width 1 height 1
radio input "true"
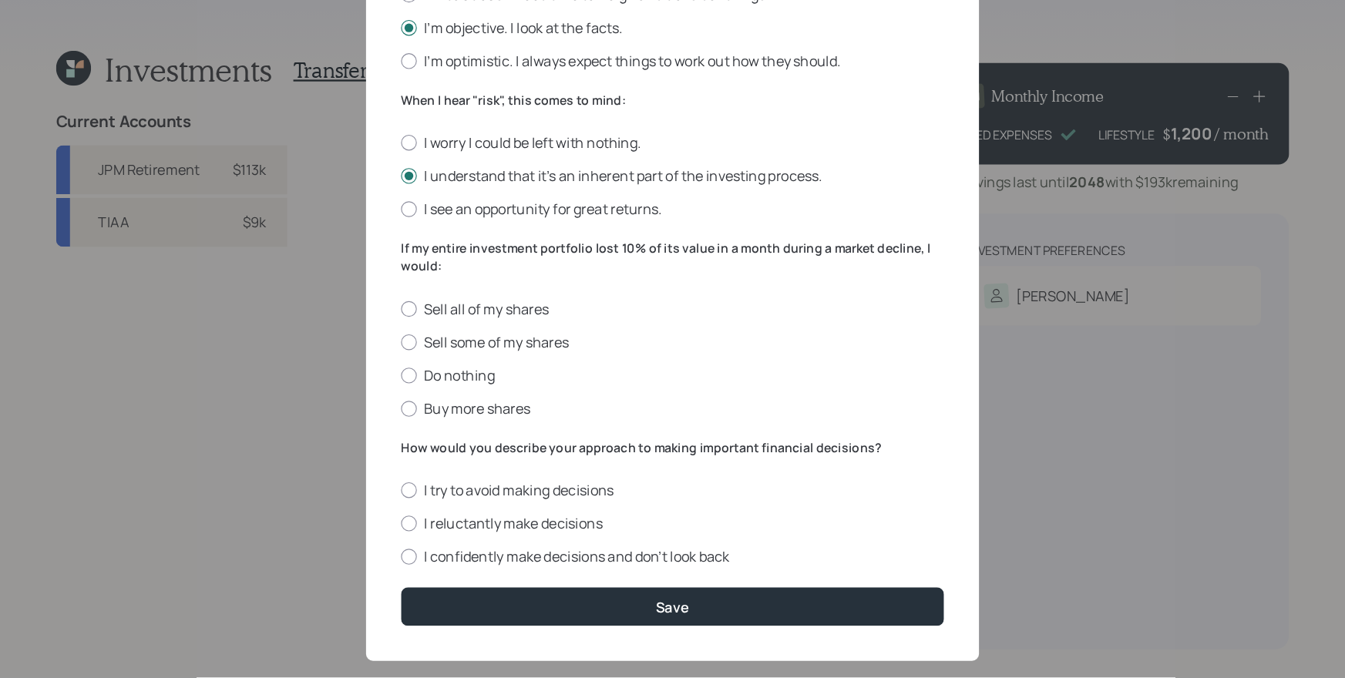
scroll to position [532, 0]
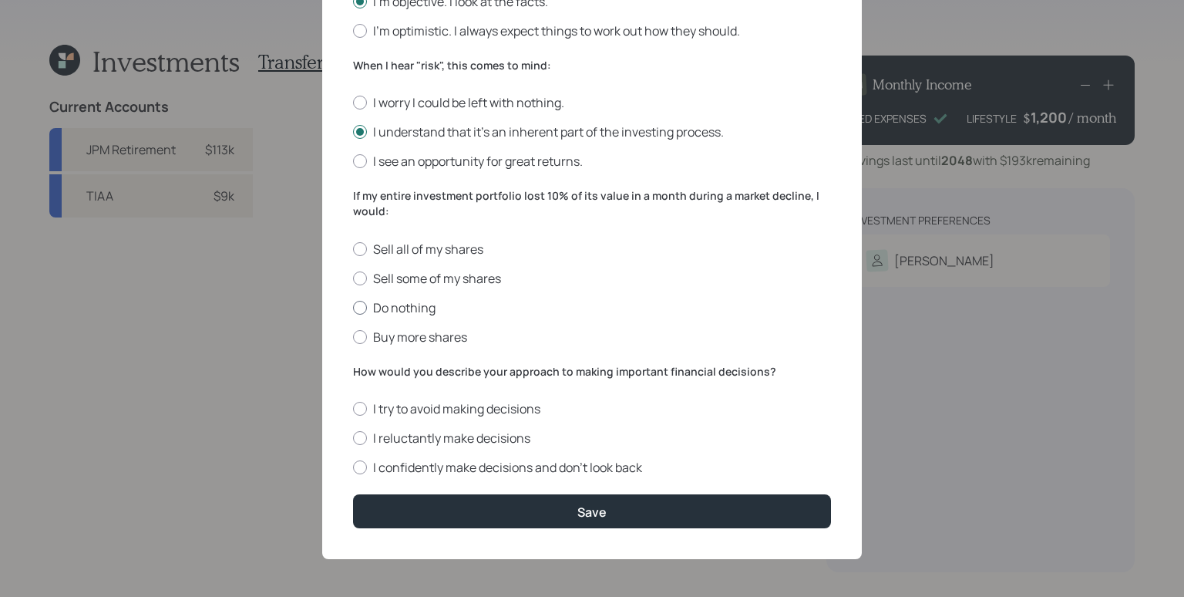
click at [365, 304] on label "Do nothing" at bounding box center [592, 307] width 478 height 17
click at [353, 307] on input "Do nothing" at bounding box center [352, 307] width 1 height 1
radio input "true"
click at [598, 467] on label "I confidently make decisions and don’t look back" at bounding box center [592, 467] width 478 height 17
click at [353, 467] on input "I confidently make decisions and don’t look back" at bounding box center [352, 467] width 1 height 1
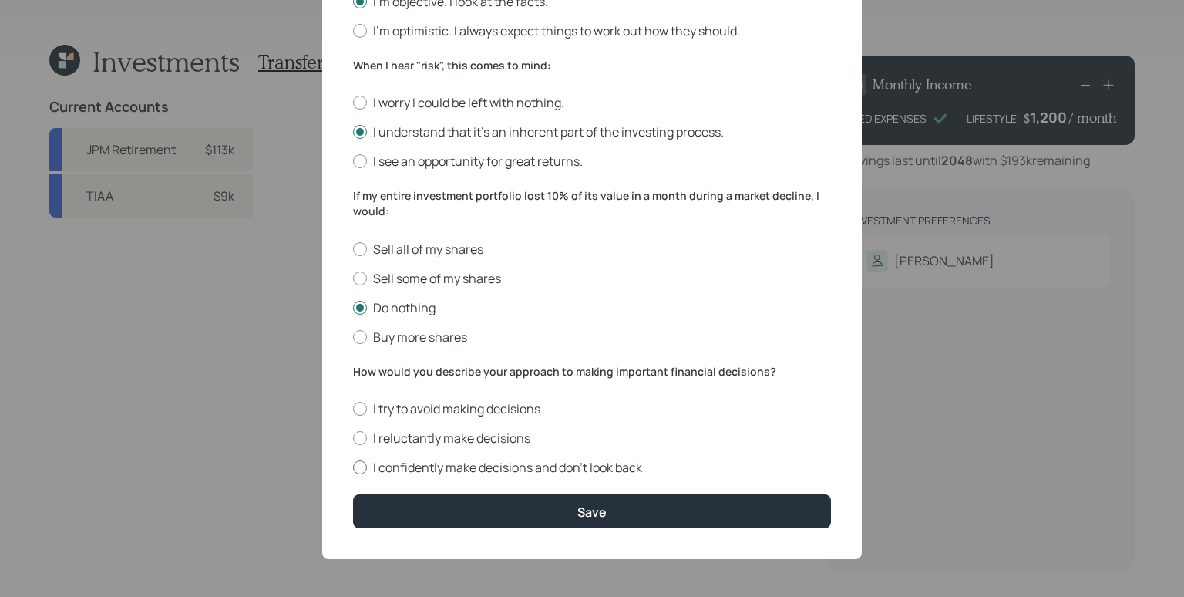
radio input "true"
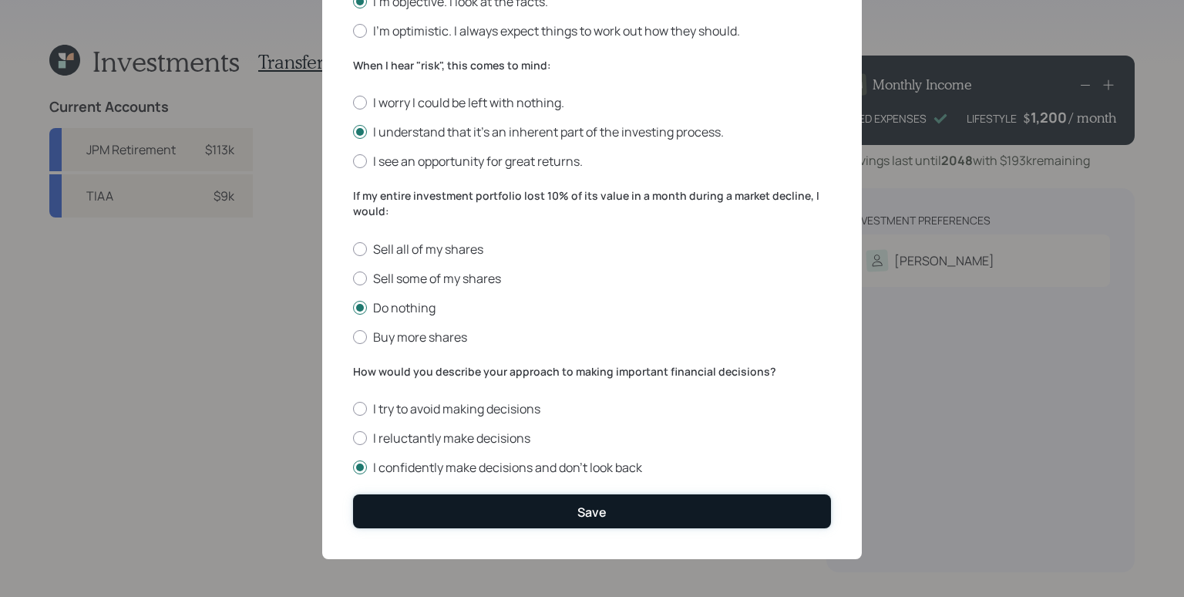
click at [633, 513] on button "Save" at bounding box center [592, 510] width 478 height 33
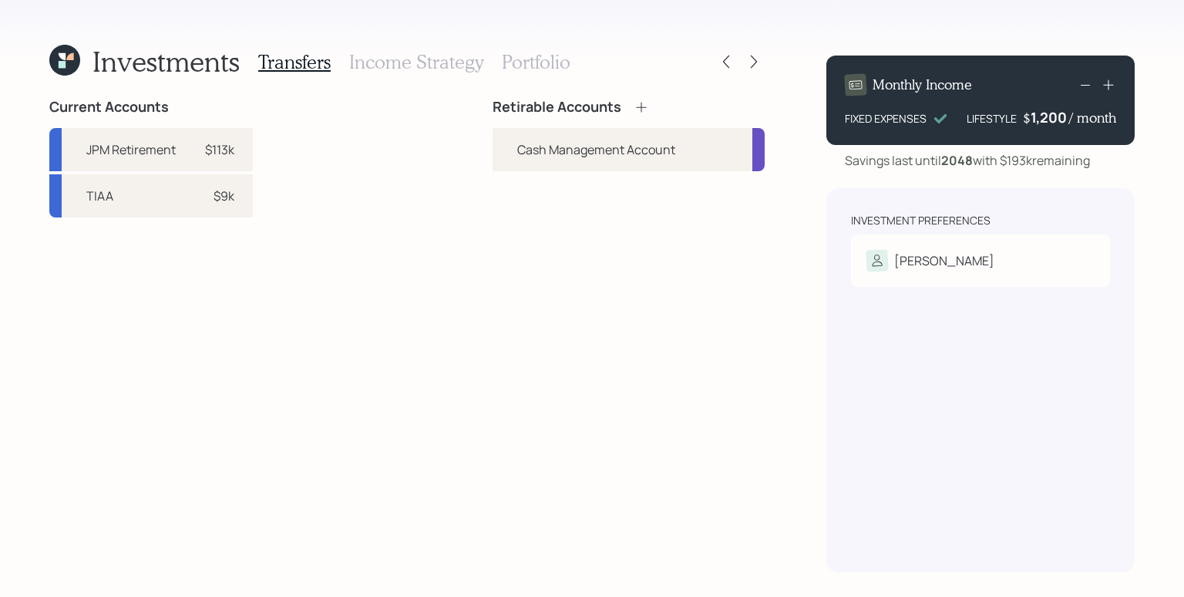
click at [711, 328] on div "Retirable Accounts Cash Management Account" at bounding box center [629, 335] width 272 height 473
click at [720, 316] on div "Retirable Accounts Cash Management Account" at bounding box center [629, 335] width 272 height 473
click at [643, 109] on icon at bounding box center [641, 106] width 15 height 15
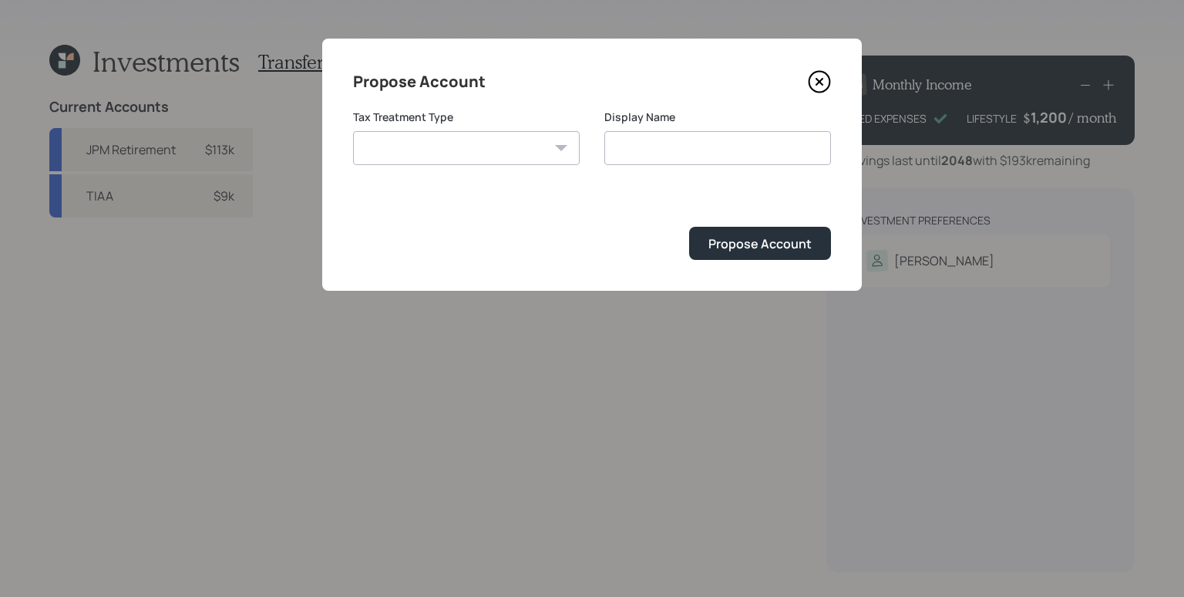
click at [533, 146] on select "[PERSON_NAME] Taxable Traditional" at bounding box center [466, 148] width 227 height 34
select select "traditional"
click at [353, 131] on select "[PERSON_NAME] Taxable Traditional" at bounding box center [466, 148] width 227 height 34
click at [680, 151] on input "Traditional" at bounding box center [717, 148] width 227 height 34
type input "Traditional IRA"
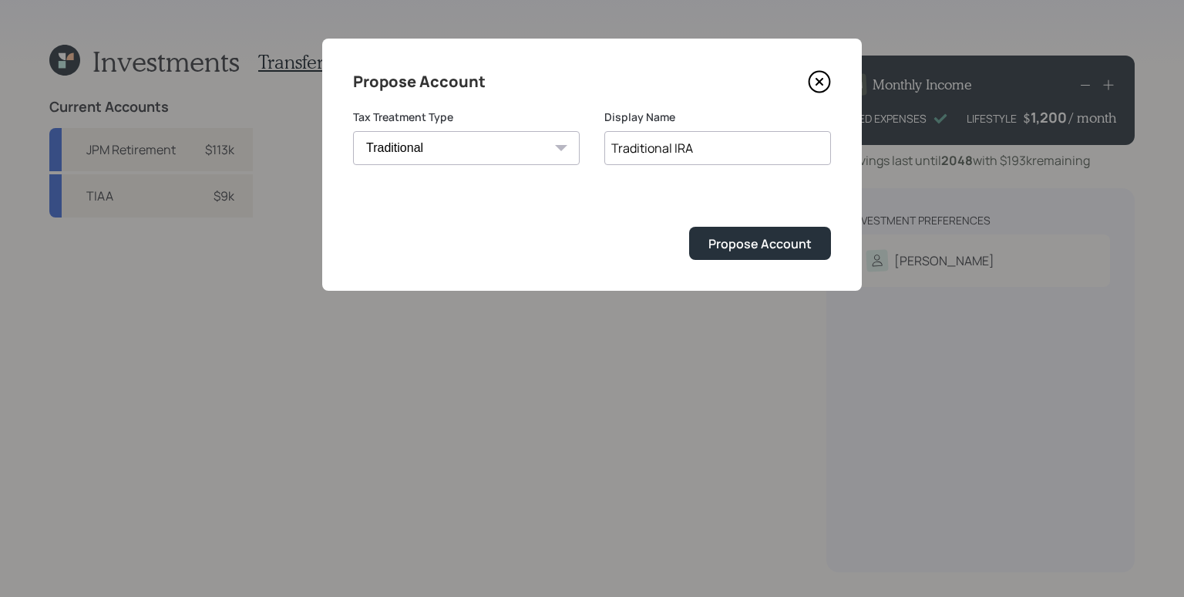
click at [689, 227] on button "Propose Account" at bounding box center [760, 243] width 142 height 33
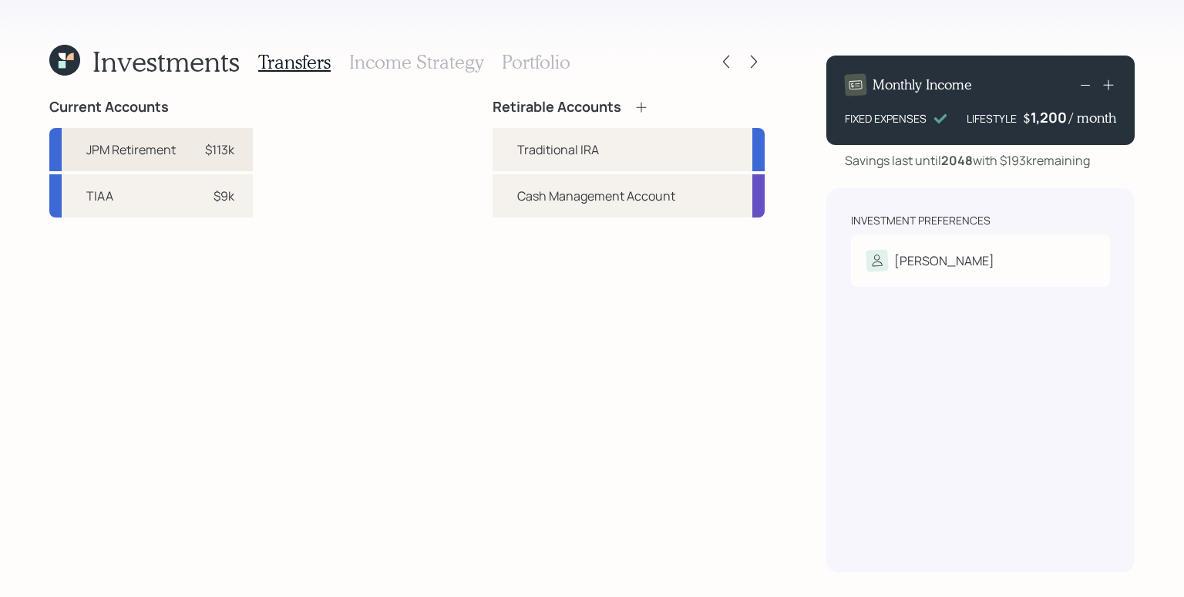
click at [232, 158] on div "JPM Retirement $113k" at bounding box center [151, 149] width 204 height 43
click at [540, 151] on div "Traditional IRA" at bounding box center [558, 149] width 82 height 19
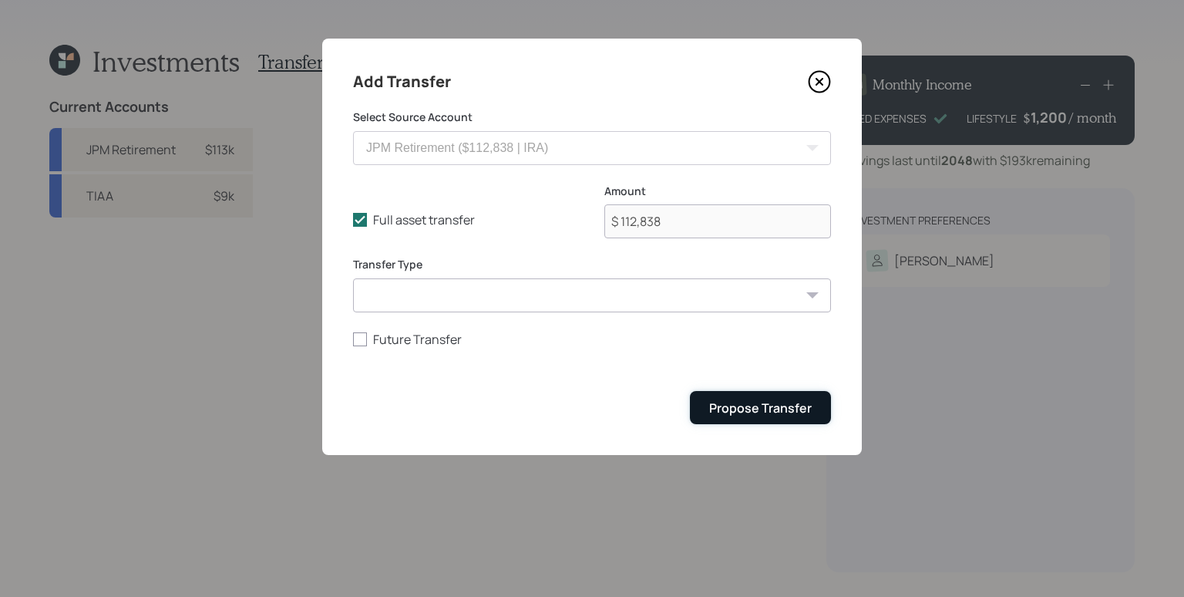
click at [789, 413] on div "Propose Transfer" at bounding box center [760, 407] width 103 height 17
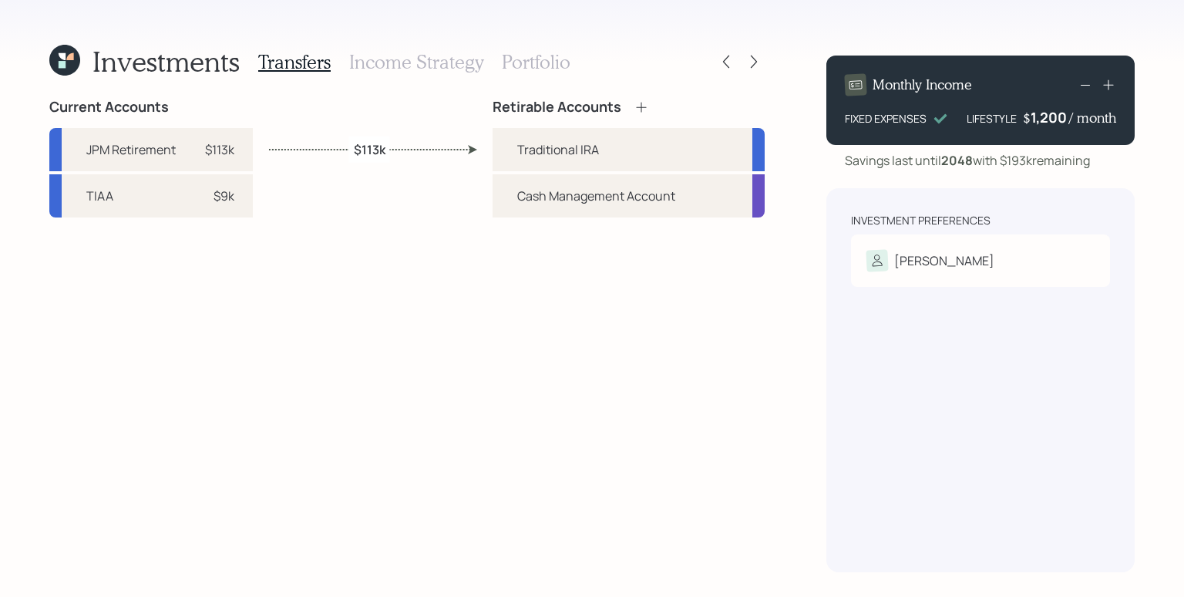
click at [613, 360] on div "Retirable Accounts Traditional [PERSON_NAME] Management Account" at bounding box center [629, 335] width 272 height 473
click at [452, 338] on div "Current Accounts JPM Retirement $113k TIAA $9k Retirable Accounts Traditional […" at bounding box center [406, 335] width 715 height 473
click at [384, 62] on h3 "Income Strategy" at bounding box center [416, 62] width 134 height 22
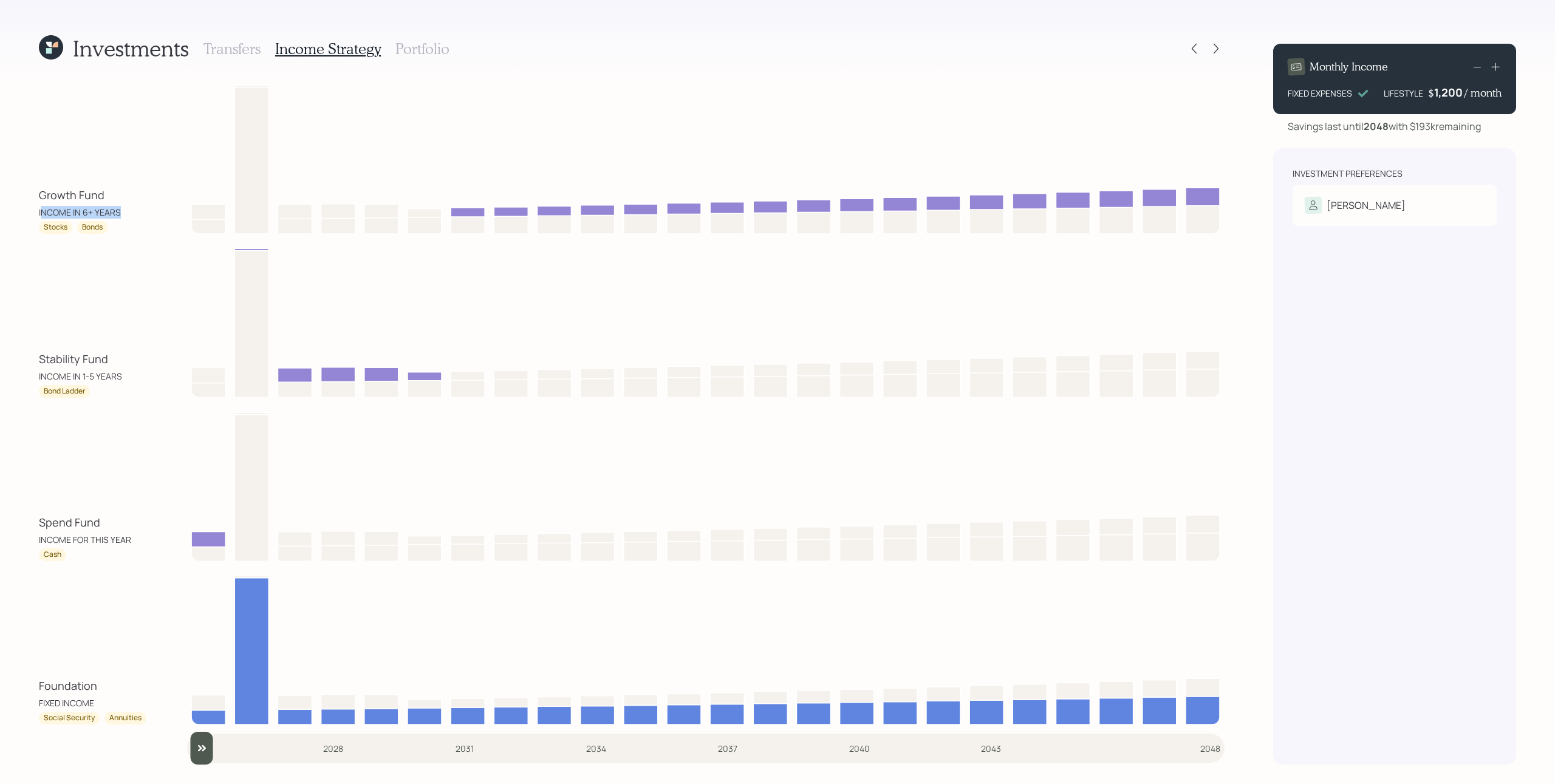
drag, startPoint x: 40, startPoint y: 211, endPoint x: 127, endPoint y: 213, distance: 87.0
click at [127, 213] on div "Growth Fund INCOME IN 6+ YEARS" at bounding box center [93, 203] width 110 height 32
click at [136, 207] on div "Growth Fund INCOME IN 6+ YEARS" at bounding box center [93, 203] width 110 height 32
click at [131, 446] on div "Spend Fund INCOME FOR THIS YEAR Cash" at bounding box center [631, 483] width 1186 height 156
click at [932, 103] on div "Investments Transfers Income Strategy Portfolio Growth Fund INCOME IN 6+ YEARS …" at bounding box center [777, 392] width 1555 height 784
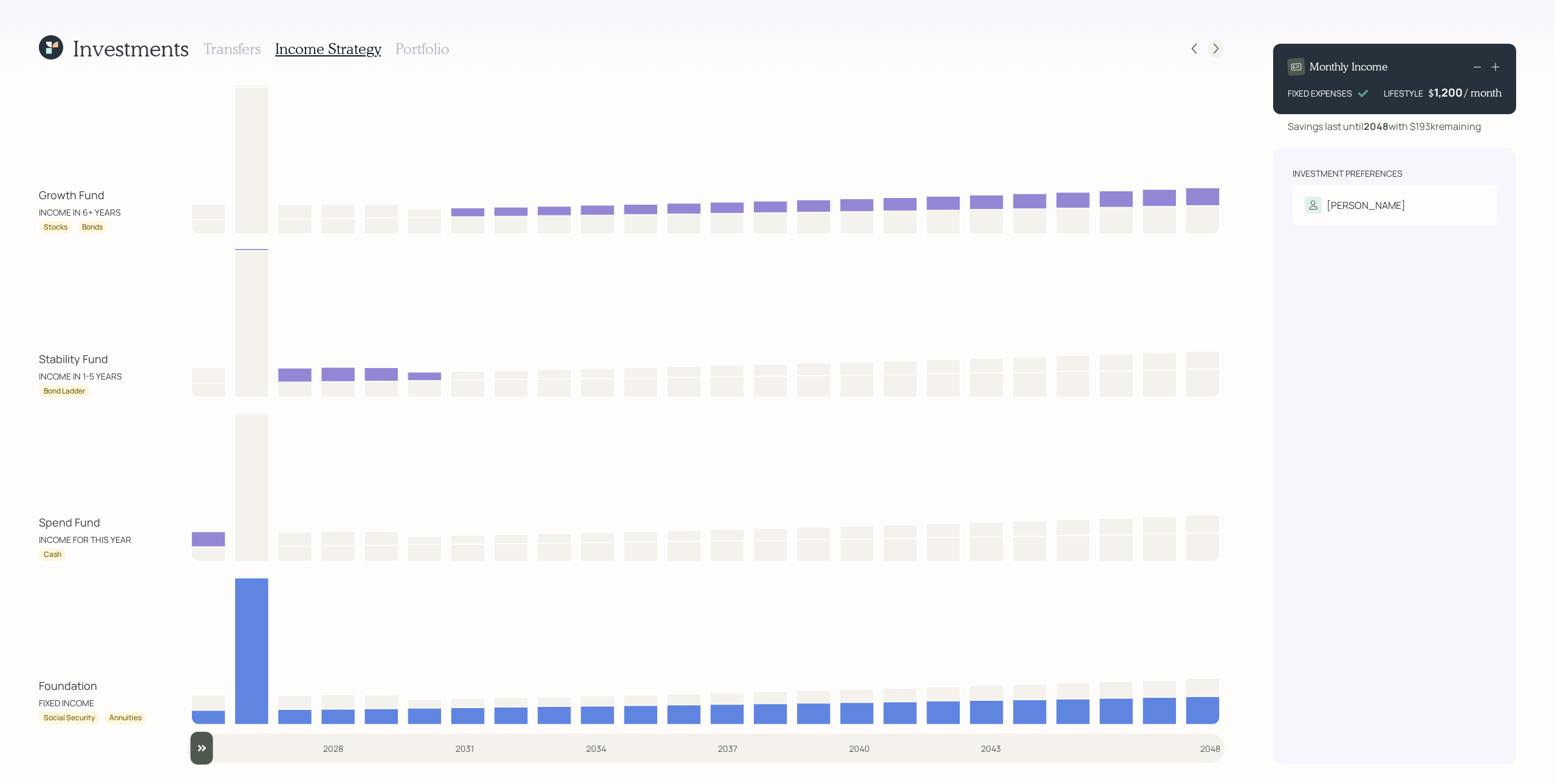
click at [932, 50] on icon at bounding box center [1216, 48] width 12 height 12
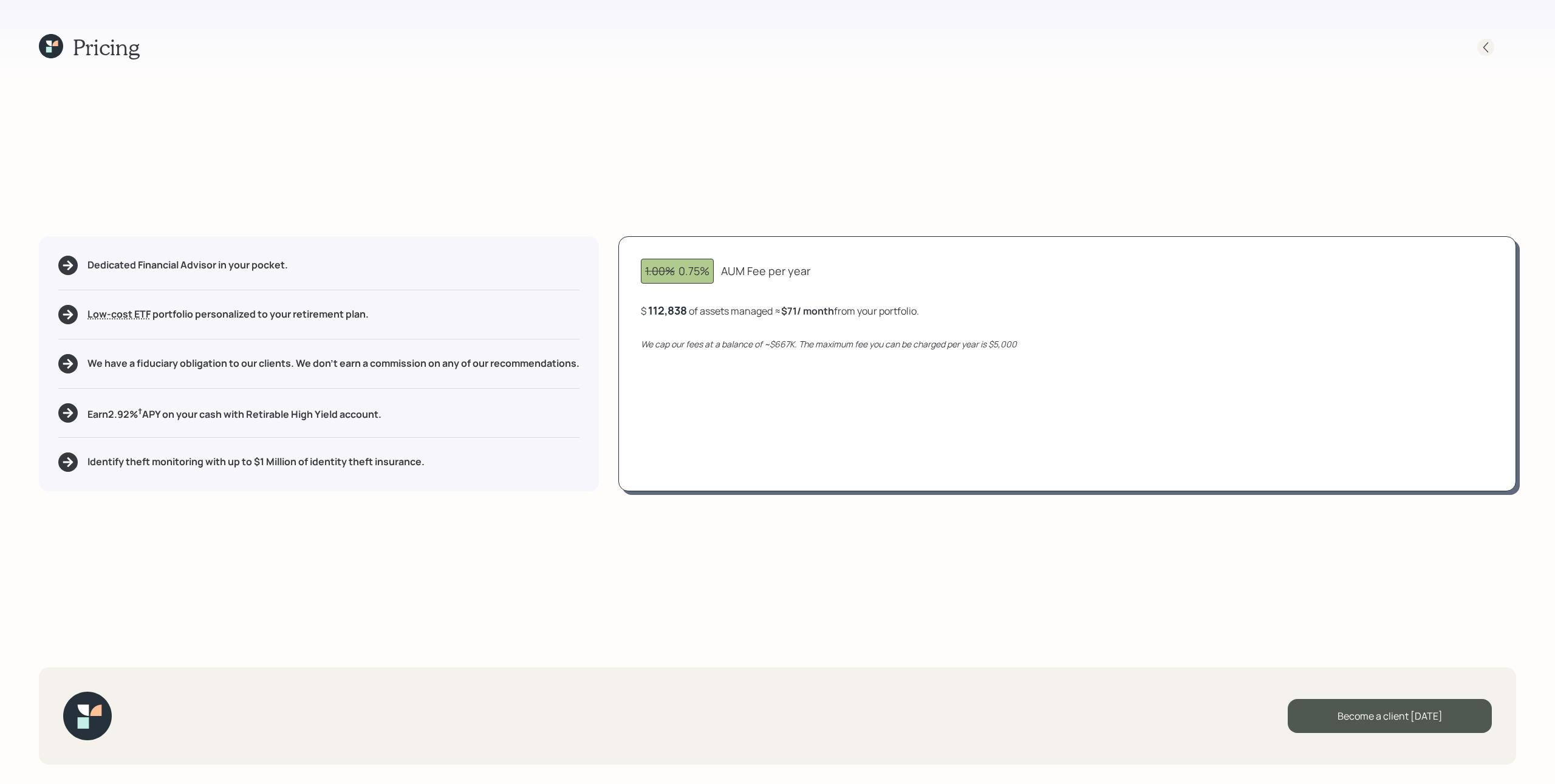
click at [932, 50] on icon at bounding box center [1486, 46] width 12 height 12
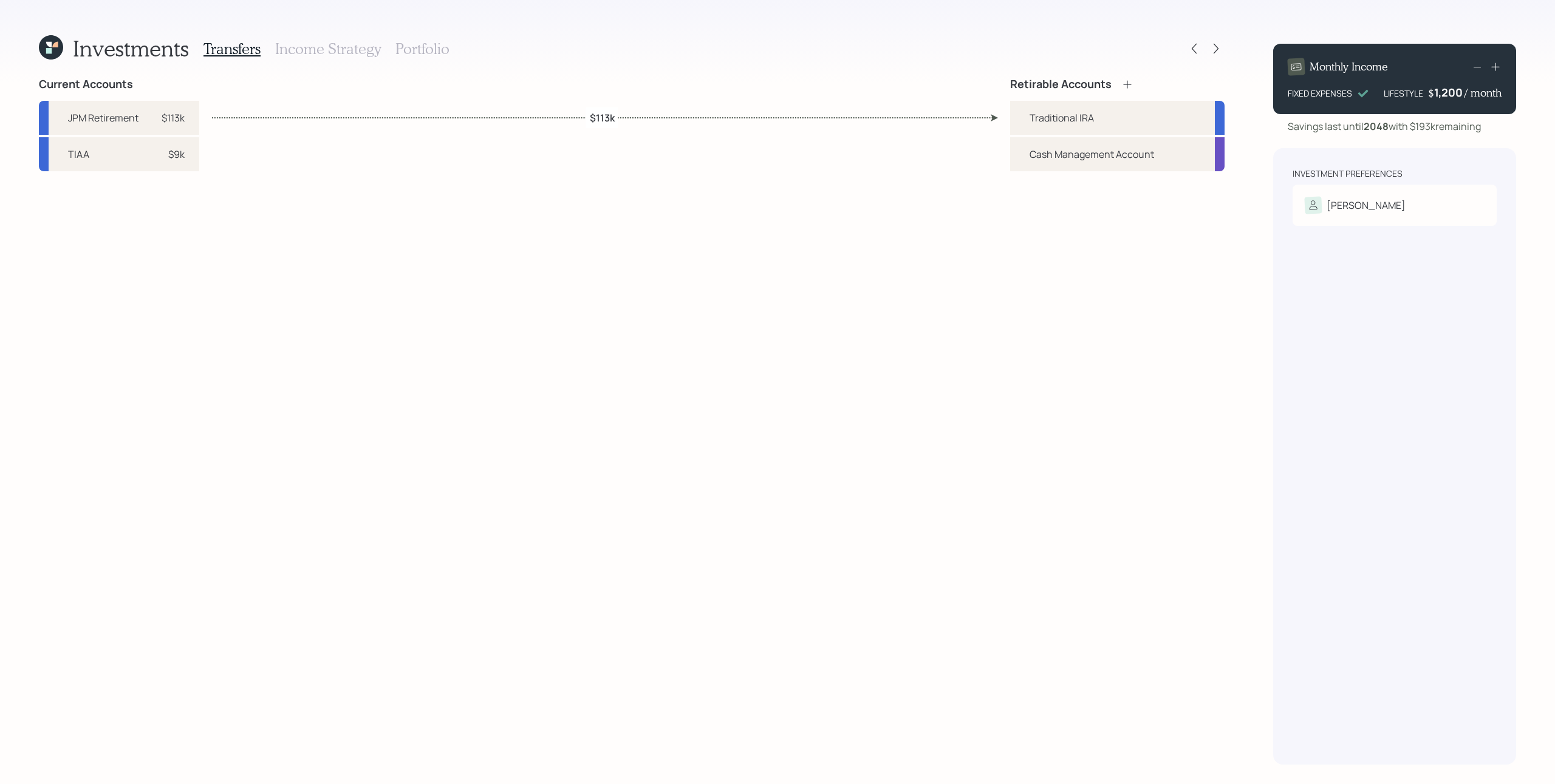
click at [446, 47] on h3 "Portfolio" at bounding box center [422, 49] width 54 height 17
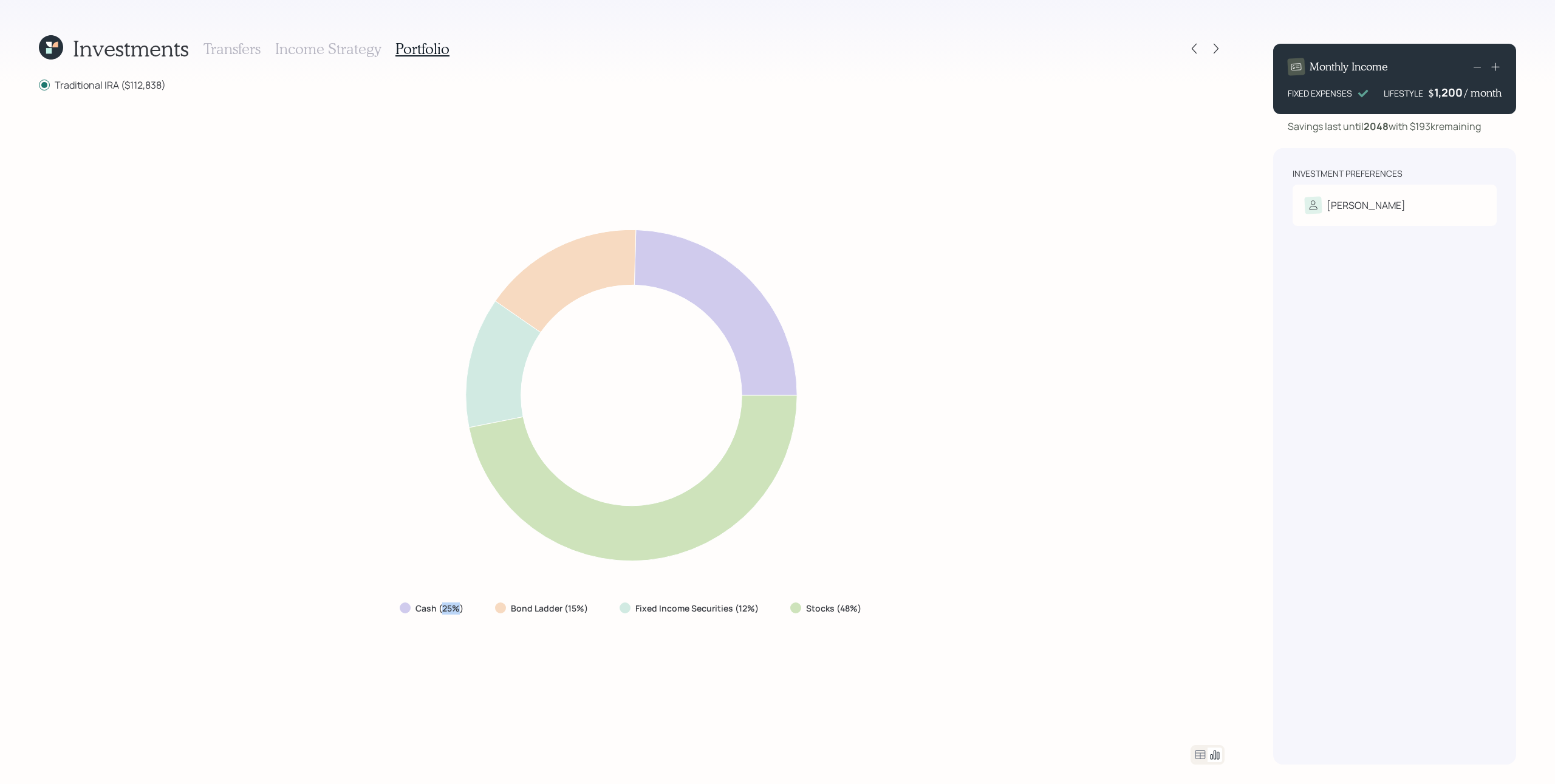
drag, startPoint x: 444, startPoint y: 608, endPoint x: 459, endPoint y: 610, distance: 15.1
click at [459, 470] on label "Cash (25%)" at bounding box center [439, 608] width 48 height 12
click at [932, 470] on icon at bounding box center [1200, 755] width 15 height 15
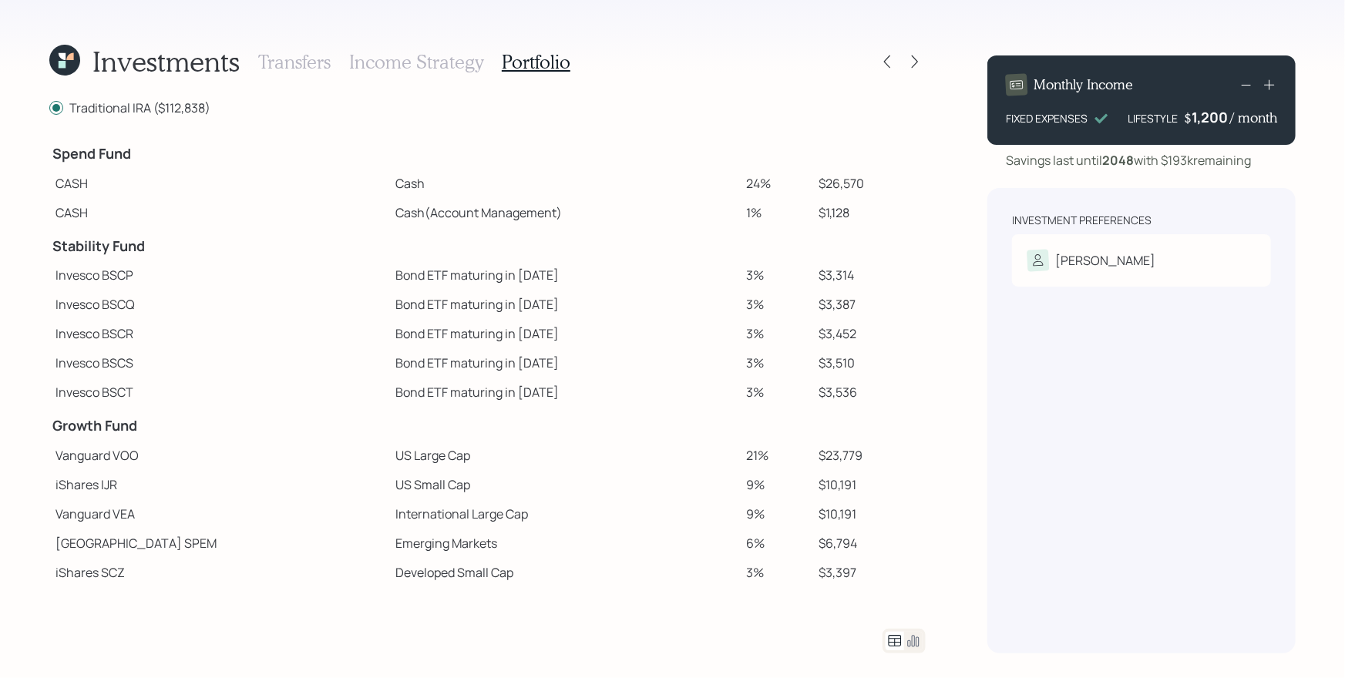
click at [605, 436] on td at bounding box center [564, 424] width 351 height 34
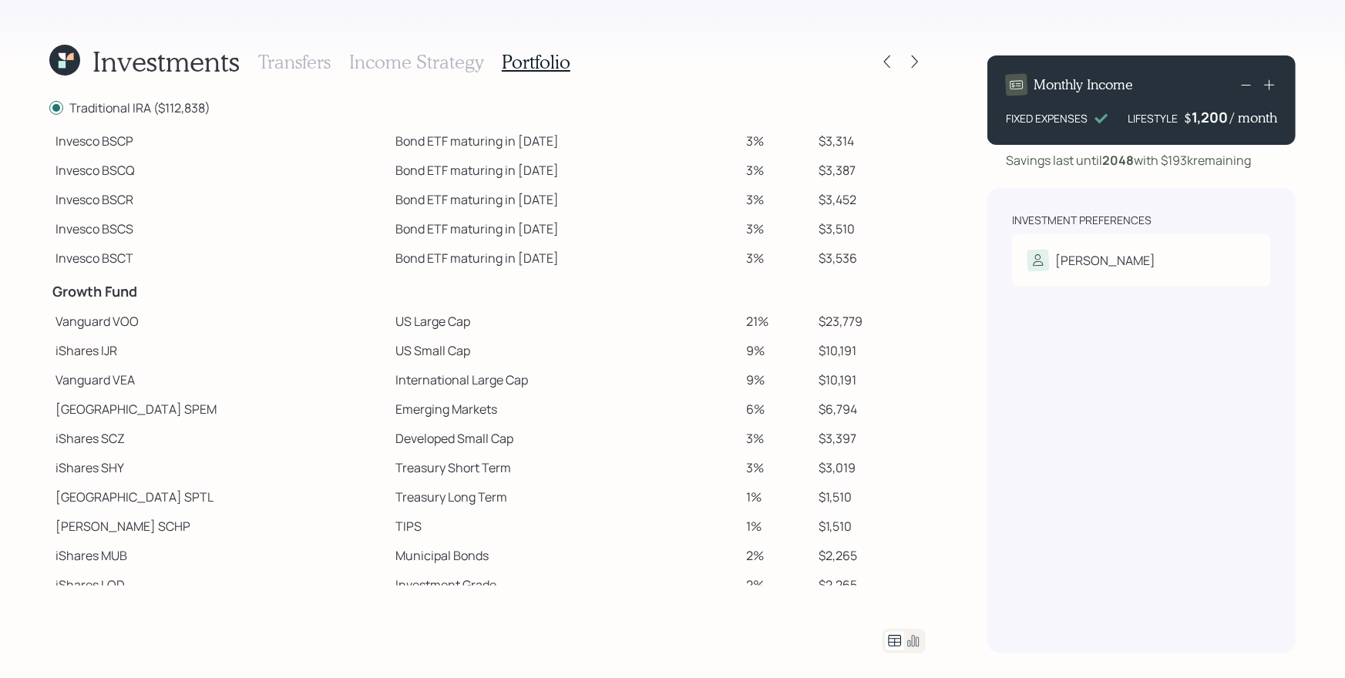
scroll to position [131, 0]
drag, startPoint x: 112, startPoint y: 328, endPoint x: 143, endPoint y: 332, distance: 31.8
click at [143, 332] on td "Vanguard VOO" at bounding box center [219, 324] width 340 height 29
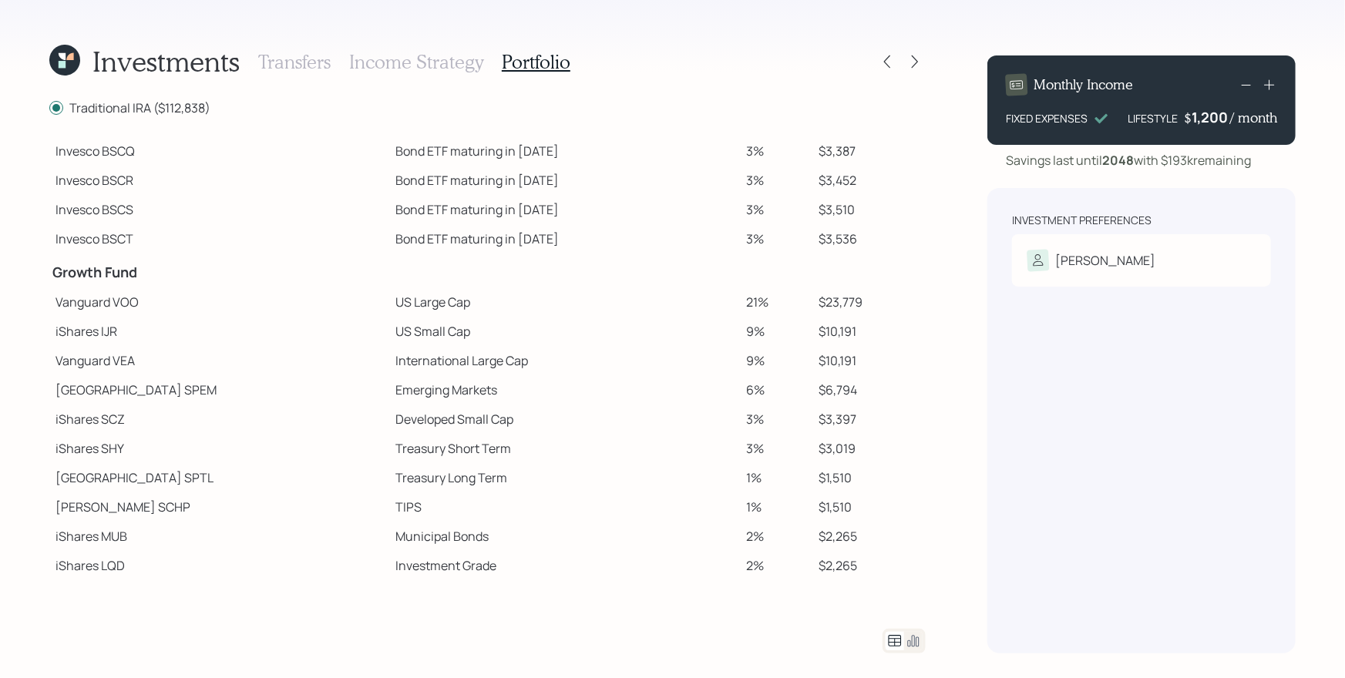
click at [300, 339] on td "iShares IJR" at bounding box center [219, 331] width 340 height 29
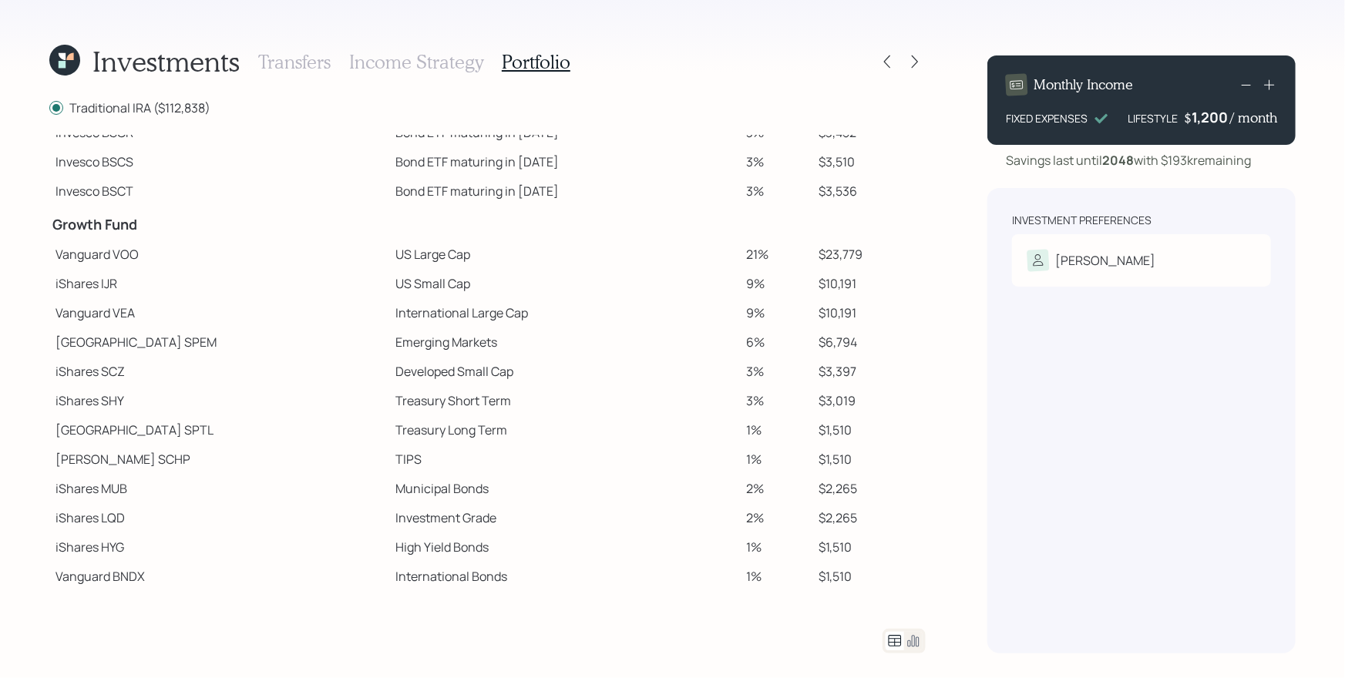
scroll to position [210, 0]
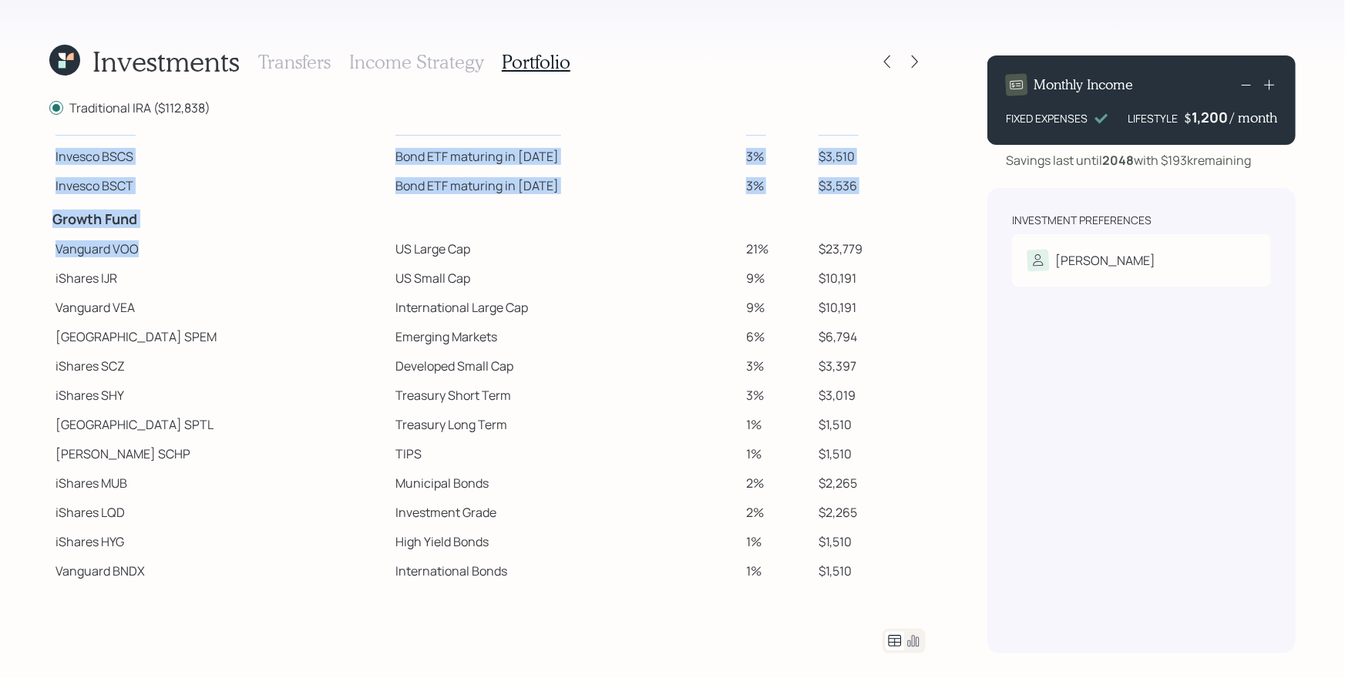
drag, startPoint x: 39, startPoint y: 247, endPoint x: 165, endPoint y: 251, distance: 126.5
click at [165, 251] on div "Investments Transfers Income Strategy Portfolio Traditional IRA ($112,838) Spen…" at bounding box center [672, 339] width 1345 height 678
click at [141, 259] on td "Vanguard VOO" at bounding box center [219, 248] width 340 height 29
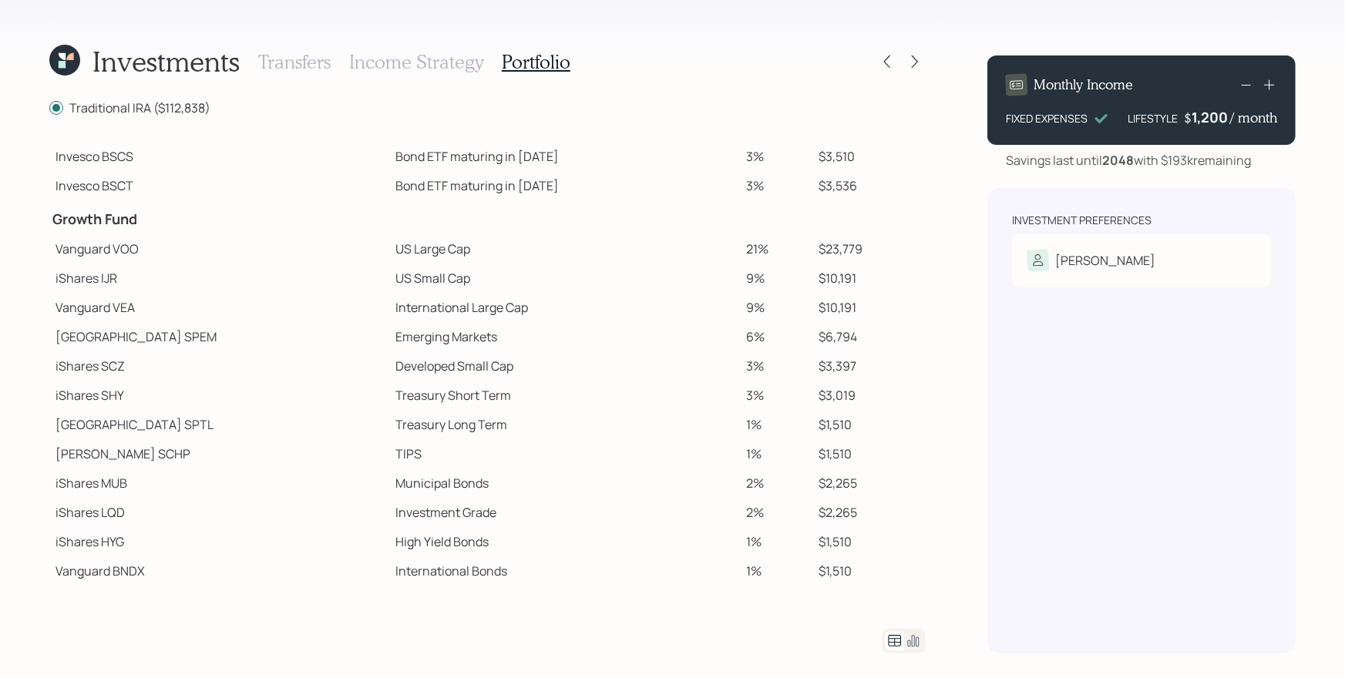
click at [420, 447] on td "TIPS" at bounding box center [564, 453] width 351 height 29
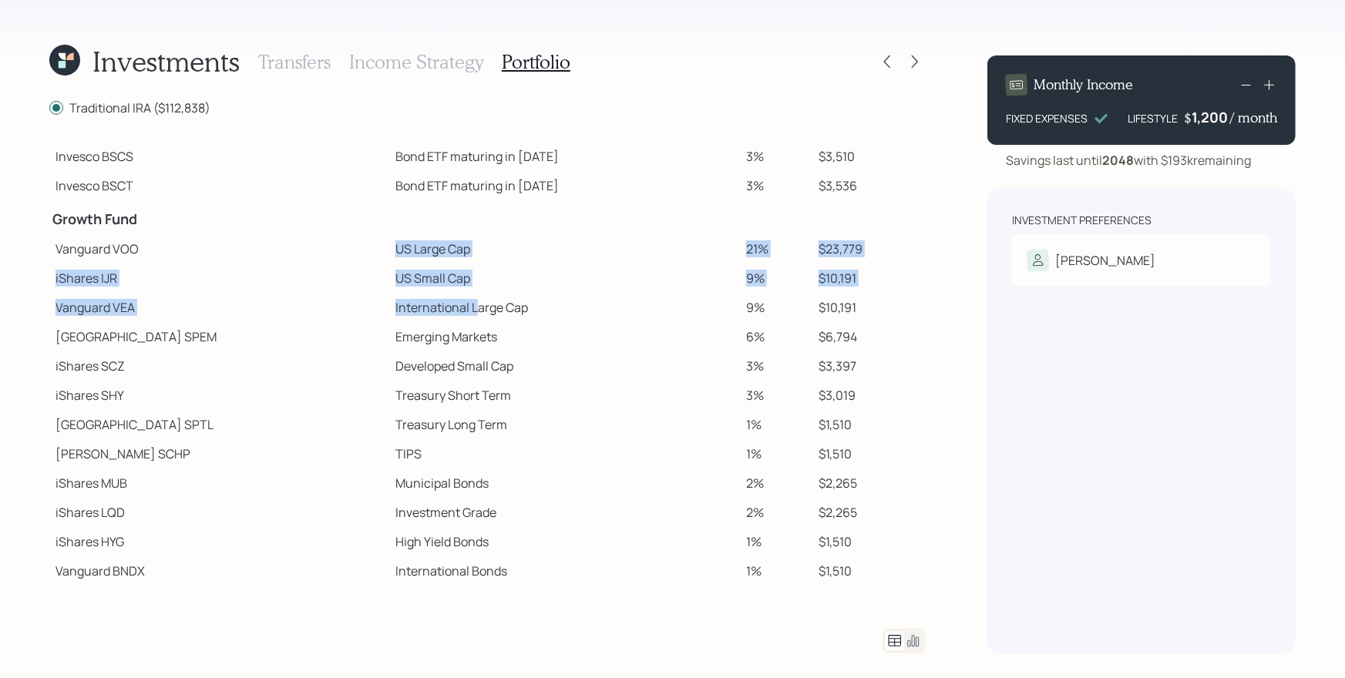
drag, startPoint x: 317, startPoint y: 250, endPoint x: 396, endPoint y: 298, distance: 92.7
click at [396, 298] on tbody "Spend Fund CASH Cash 24% $26,570 CASH Cash (Account Management) 1% $1,128 Stabi…" at bounding box center [487, 257] width 876 height 658
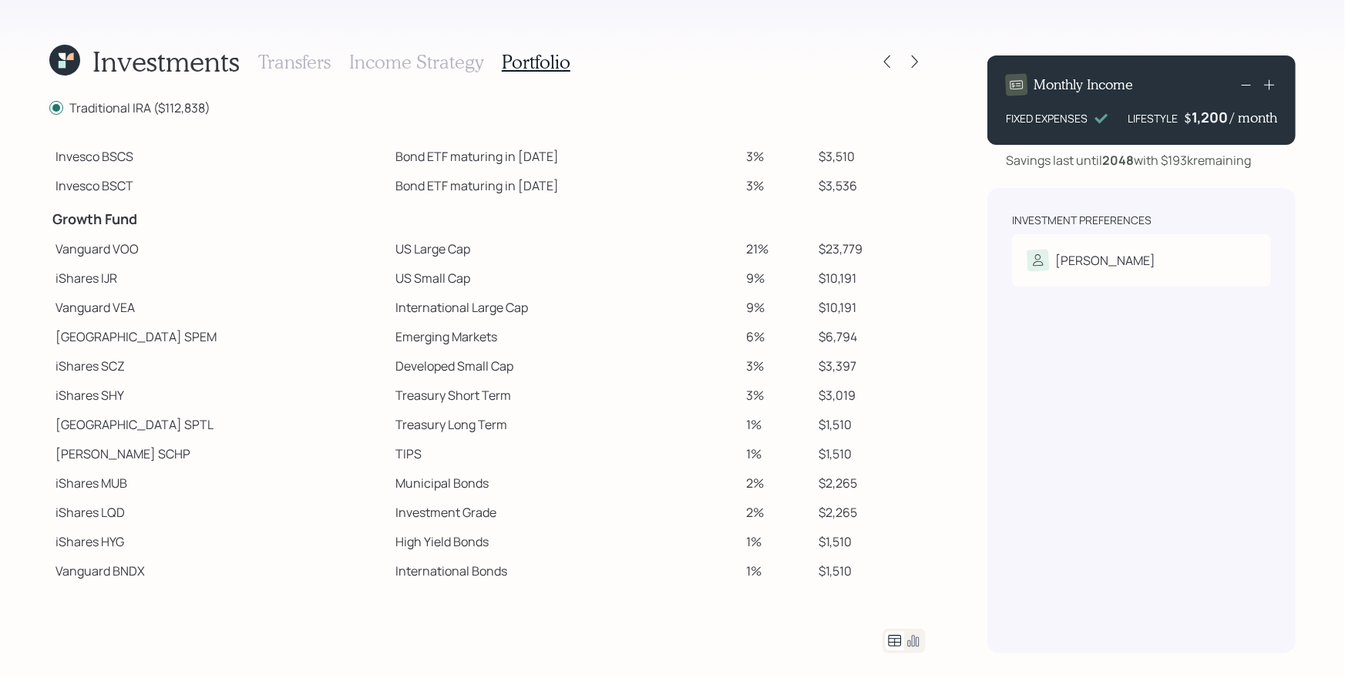
click at [389, 299] on td "International Large Cap" at bounding box center [564, 307] width 351 height 29
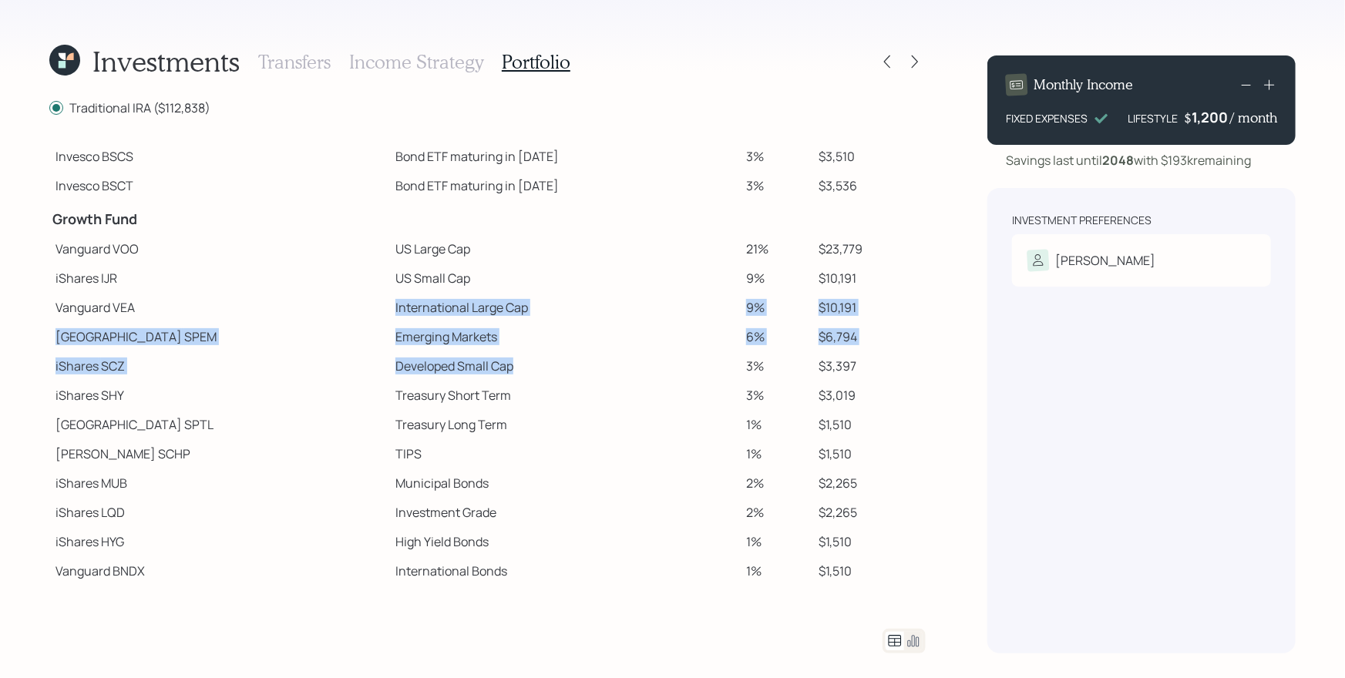
drag, startPoint x: 314, startPoint y: 305, endPoint x: 439, endPoint y: 376, distance: 144.3
click at [439, 376] on tbody "Spend Fund CASH Cash 24% $26,570 CASH Cash (Account Management) 1% $1,128 Stabi…" at bounding box center [487, 257] width 876 height 658
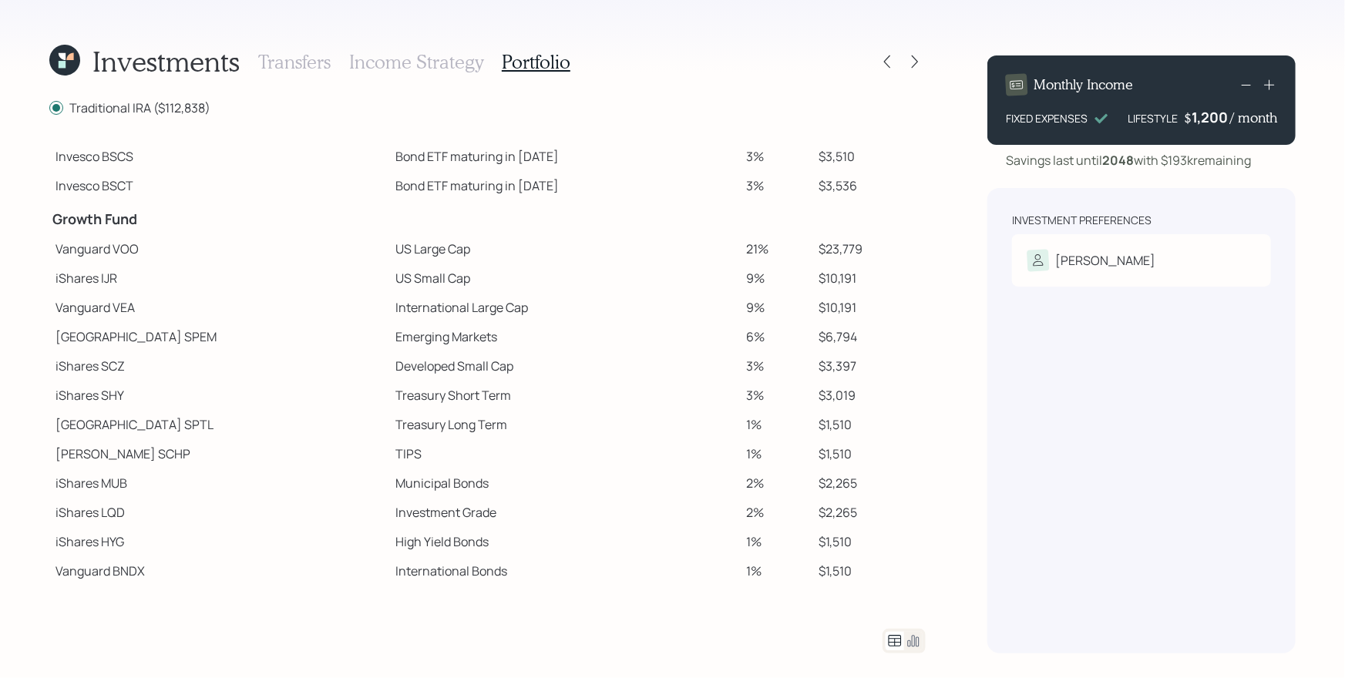
click at [451, 383] on td "Treasury Short Term" at bounding box center [564, 395] width 351 height 29
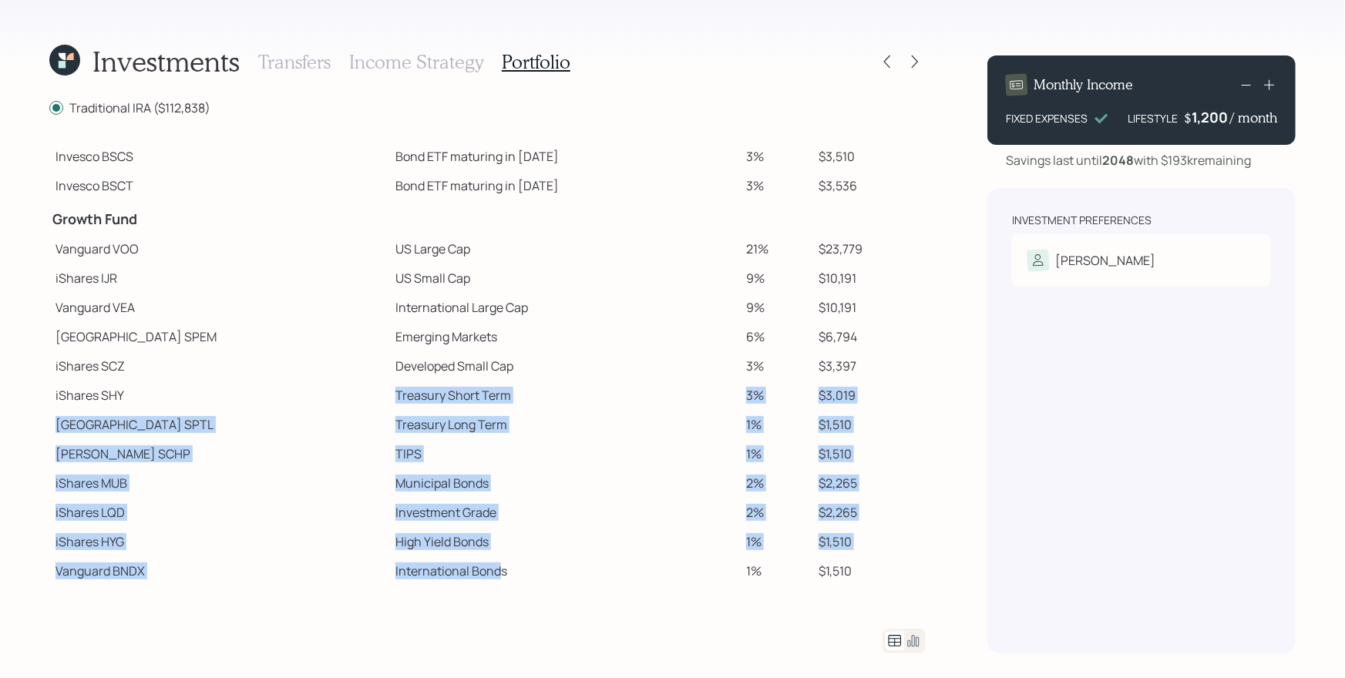
drag, startPoint x: 312, startPoint y: 394, endPoint x: 419, endPoint y: 580, distance: 214.1
click at [419, 580] on tbody "Spend Fund CASH Cash 24% $26,570 CASH Cash (Account Management) 1% $1,128 Stabi…" at bounding box center [487, 257] width 876 height 658
click at [476, 539] on td "High Yield Bonds" at bounding box center [564, 541] width 351 height 29
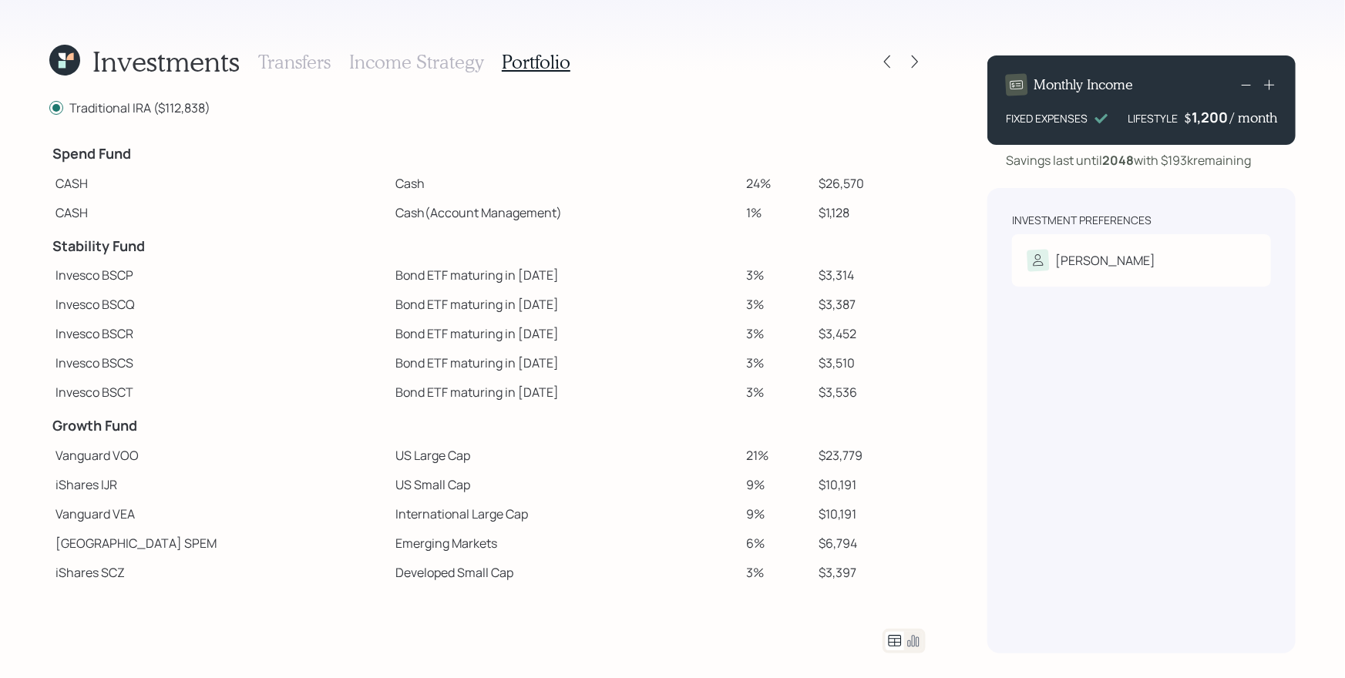
scroll to position [0, 0]
click at [564, 387] on td "Bond ETF maturing in [DATE]" at bounding box center [564, 392] width 351 height 29
click at [917, 596] on icon at bounding box center [913, 641] width 19 height 19
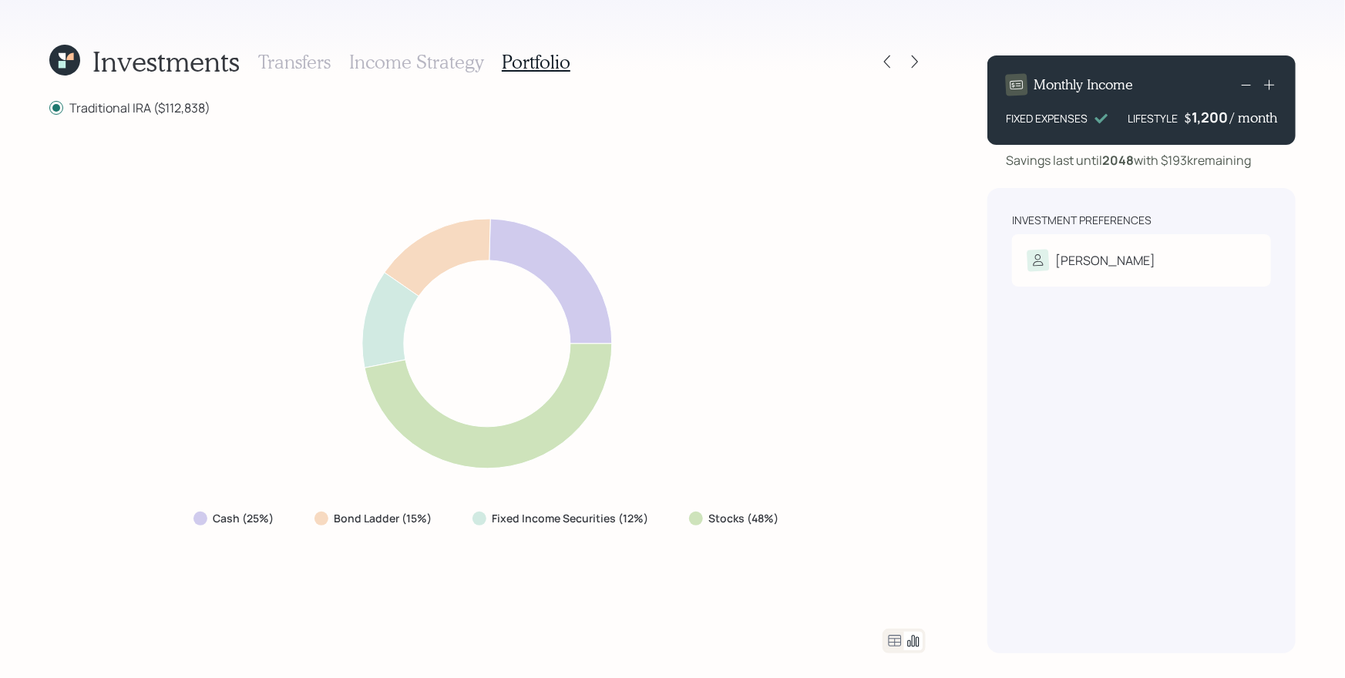
click at [876, 137] on div "Cash (25%) Bond Ladder (15%) Fixed Income Securities (12%) Stocks (48%)" at bounding box center [487, 373] width 876 height 476
click at [912, 68] on icon at bounding box center [914, 61] width 15 height 15
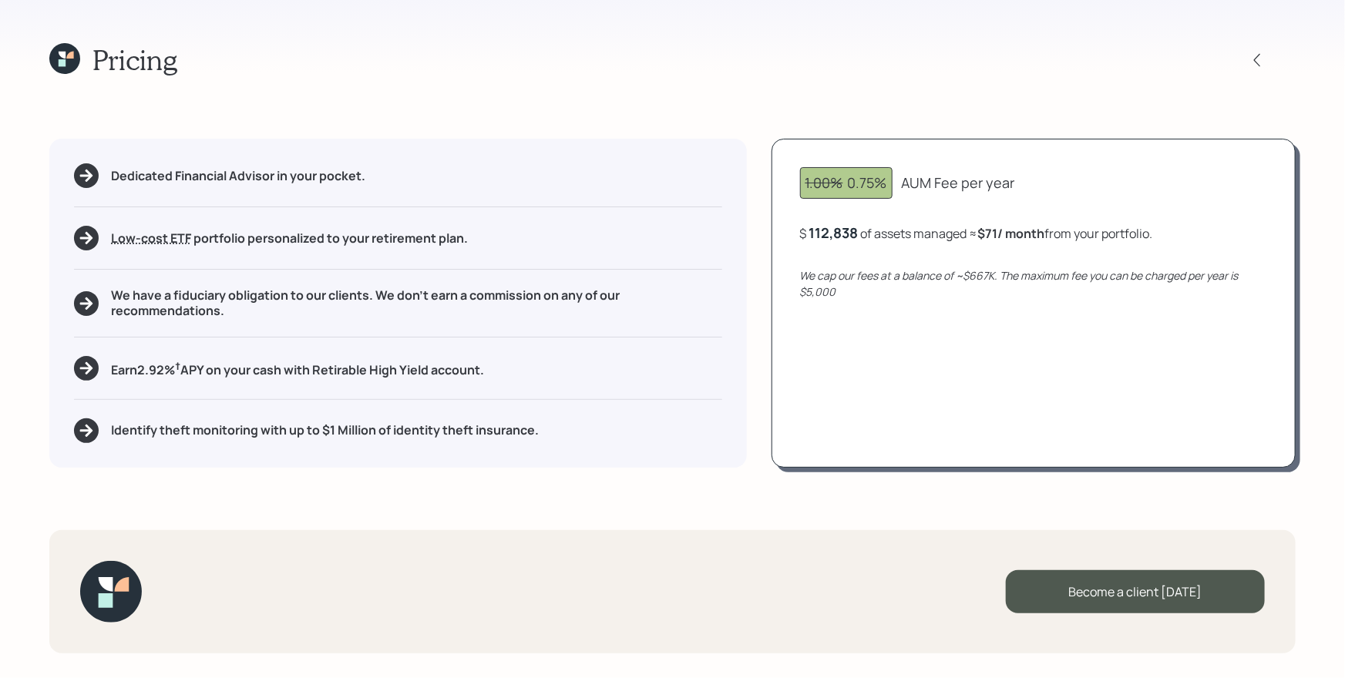
click at [922, 412] on div "1.00% 0.75% AUM Fee per year $ 112,838 of assets managed ≈ $71 / month from you…" at bounding box center [1034, 303] width 524 height 328
click at [843, 230] on div "112838" at bounding box center [831, 233] width 45 height 19
click at [886, 203] on div "1.00% 0.75% AUM Fee per year $ 112838 of assets managed ≈ $71 / month from your…" at bounding box center [1034, 303] width 524 height 328
drag, startPoint x: 849, startPoint y: 184, endPoint x: 884, endPoint y: 182, distance: 35.5
click at [884, 182] on div "1.00% 0.75%" at bounding box center [847, 183] width 82 height 21
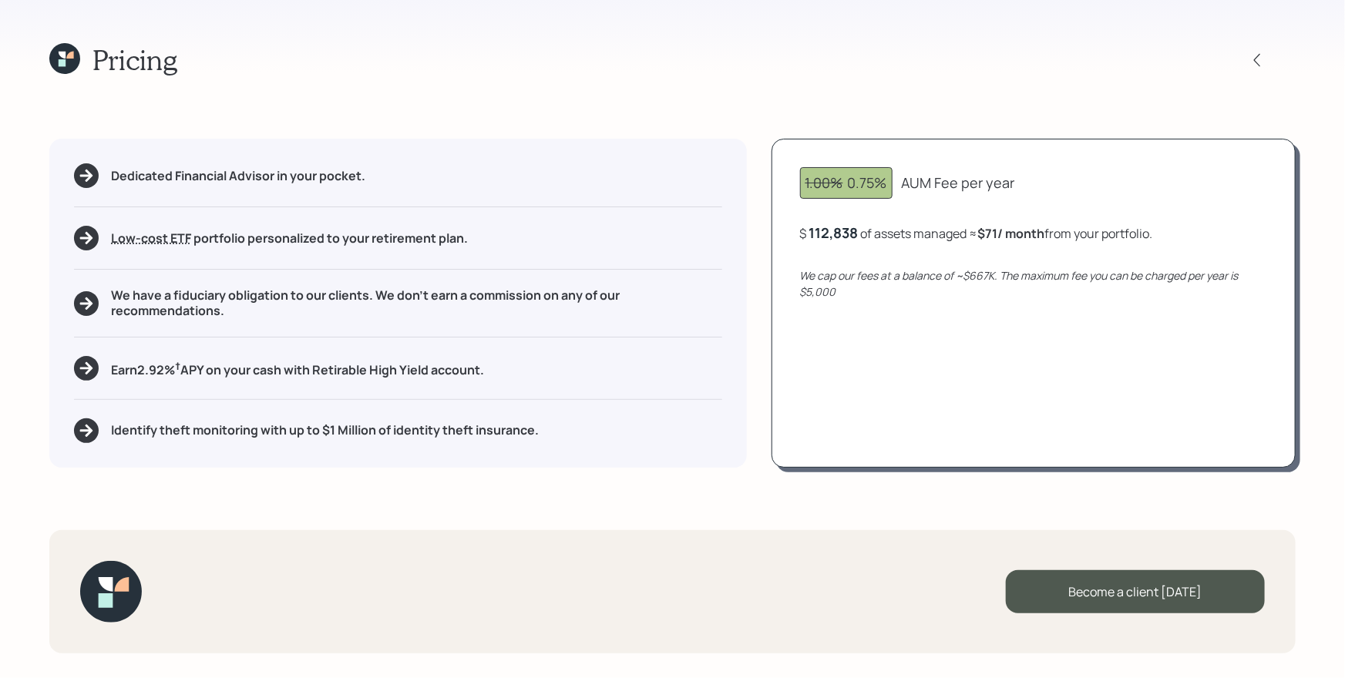
click at [950, 160] on div "1.00% 0.75% AUM Fee per year $ 112,838 of assets managed ≈ $71 / month from you…" at bounding box center [1034, 303] width 524 height 328
drag, startPoint x: 849, startPoint y: 183, endPoint x: 896, endPoint y: 191, distance: 47.0
click at [896, 191] on div "1.00% 0.75% AUM Fee per year" at bounding box center [1033, 183] width 467 height 32
click at [1094, 331] on div "1.00% 0.75% AUM Fee per year $ 112,838 of assets managed ≈ $71 / month from you…" at bounding box center [1034, 303] width 524 height 328
click at [854, 228] on div "112,838" at bounding box center [833, 233] width 49 height 19
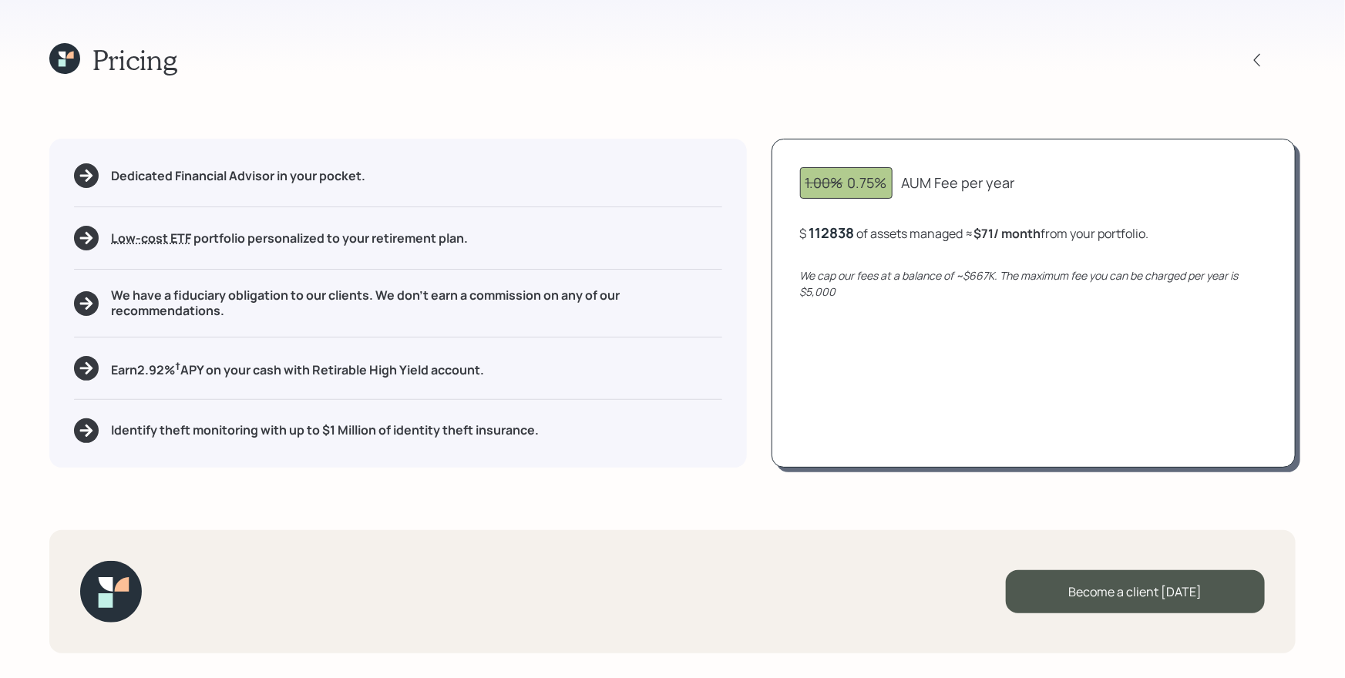
click at [854, 228] on div "112838" at bounding box center [831, 233] width 45 height 19
click at [972, 415] on div "1.00% 0.75% AUM Fee per year $ 106000 of assets managed ≈ $71 / month from your…" at bounding box center [1034, 303] width 524 height 328
drag, startPoint x: 997, startPoint y: 234, endPoint x: 1016, endPoint y: 234, distance: 19.3
click at [1016, 234] on b "$66 / month" at bounding box center [1019, 233] width 70 height 17
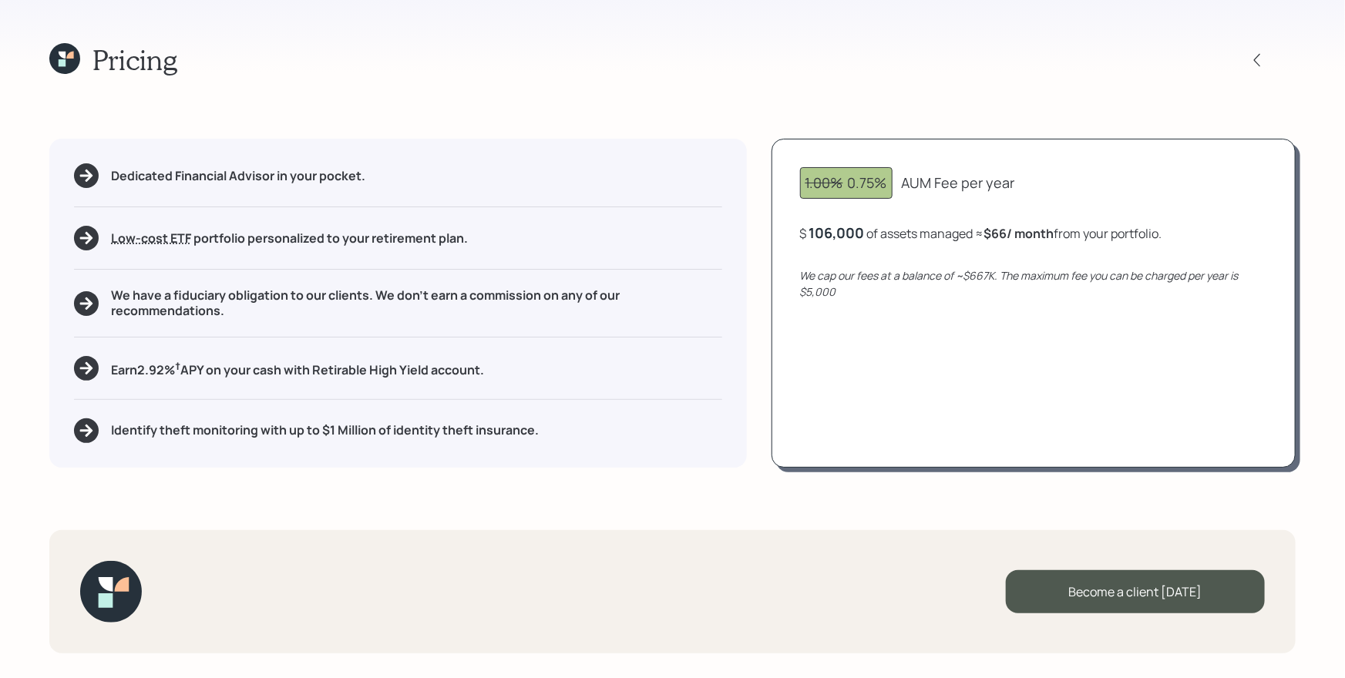
click at [1012, 278] on icon "We cap our fees at a balance of ~$667K. The maximum fee you can be charged per …" at bounding box center [1019, 283] width 439 height 31
click at [835, 238] on div "106000" at bounding box center [835, 233] width 52 height 19
click at [920, 333] on div "1.00% 0.75% AUM Fee per year $ 120000 of assets managed ≈ $66 / month from your…" at bounding box center [1034, 303] width 524 height 328
drag, startPoint x: 816, startPoint y: 230, endPoint x: 868, endPoint y: 234, distance: 51.8
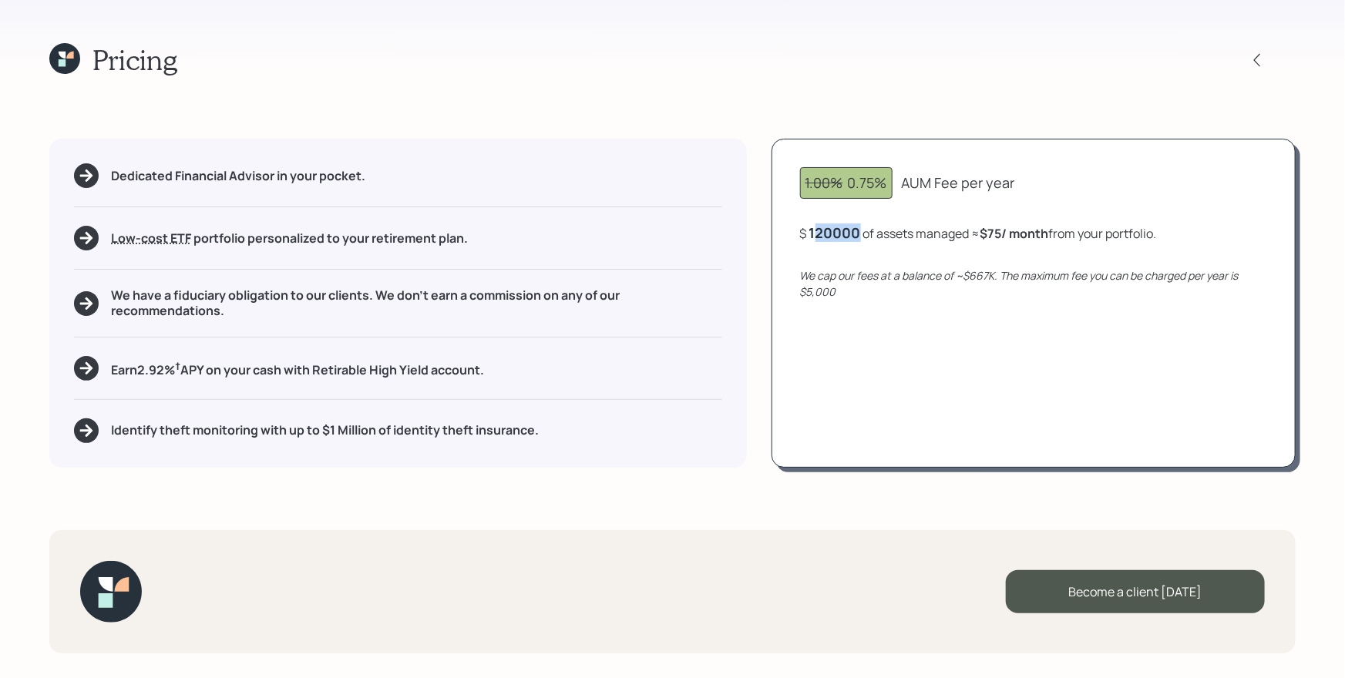
click at [868, 234] on div "$ 120000 of assets managed ≈ $75 / month from your portfolio ." at bounding box center [978, 233] width 357 height 19
click at [977, 348] on div "1.00% 0.75% AUM Fee per year $ 112838 of assets managed ≈ $75 / month from your…" at bounding box center [1034, 303] width 524 height 328
click at [873, 272] on icon "We cap our fees at a balance of ~$667K. The maximum fee you can be charged per …" at bounding box center [1019, 283] width 439 height 31
click at [649, 415] on div "Dedicated Financial Advisor in your pocket. Low-cost ETF Retirable uses diversi…" at bounding box center [398, 303] width 698 height 328
drag, startPoint x: 848, startPoint y: 189, endPoint x: 896, endPoint y: 184, distance: 48.8
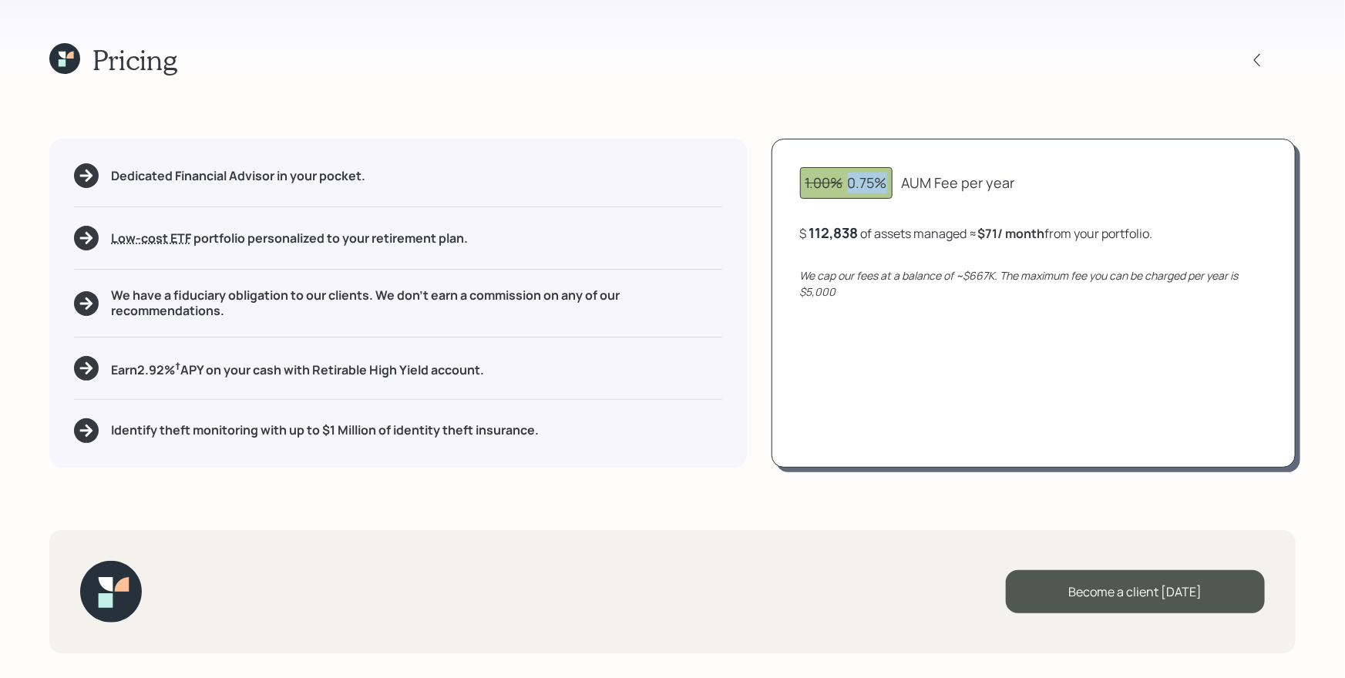
click at [896, 184] on div "1.00% 0.75% AUM Fee per year" at bounding box center [1033, 183] width 467 height 32
click at [640, 410] on div "Dedicated Financial Advisor in your pocket. Low-cost ETF Retirable uses diversi…" at bounding box center [398, 303] width 698 height 328
click at [584, 463] on div "Dedicated Financial Advisor in your pocket. Low-cost ETF Retirable uses diversi…" at bounding box center [398, 303] width 698 height 328
click at [62, 56] on icon at bounding box center [62, 55] width 7 height 7
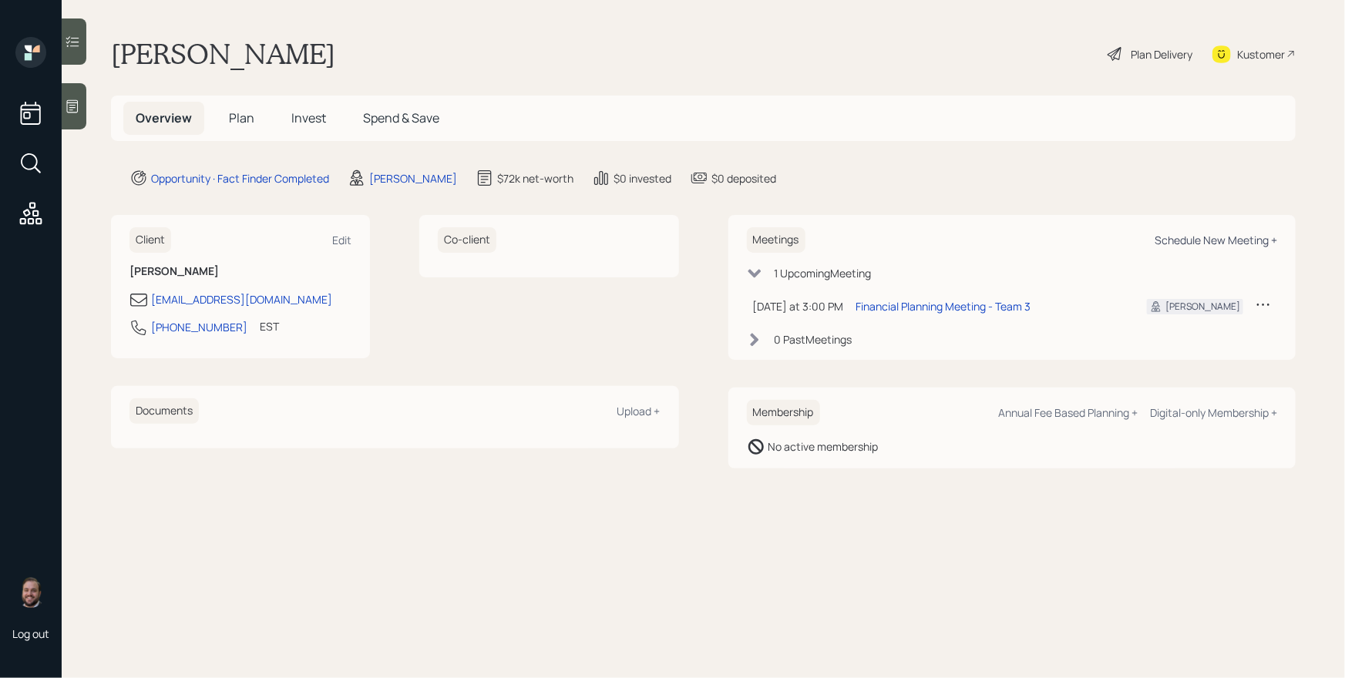
click at [1183, 244] on div "Schedule New Meeting +" at bounding box center [1216, 240] width 123 height 15
select select "d946c976-65aa-4529-ac9d-02c4f1114fc0"
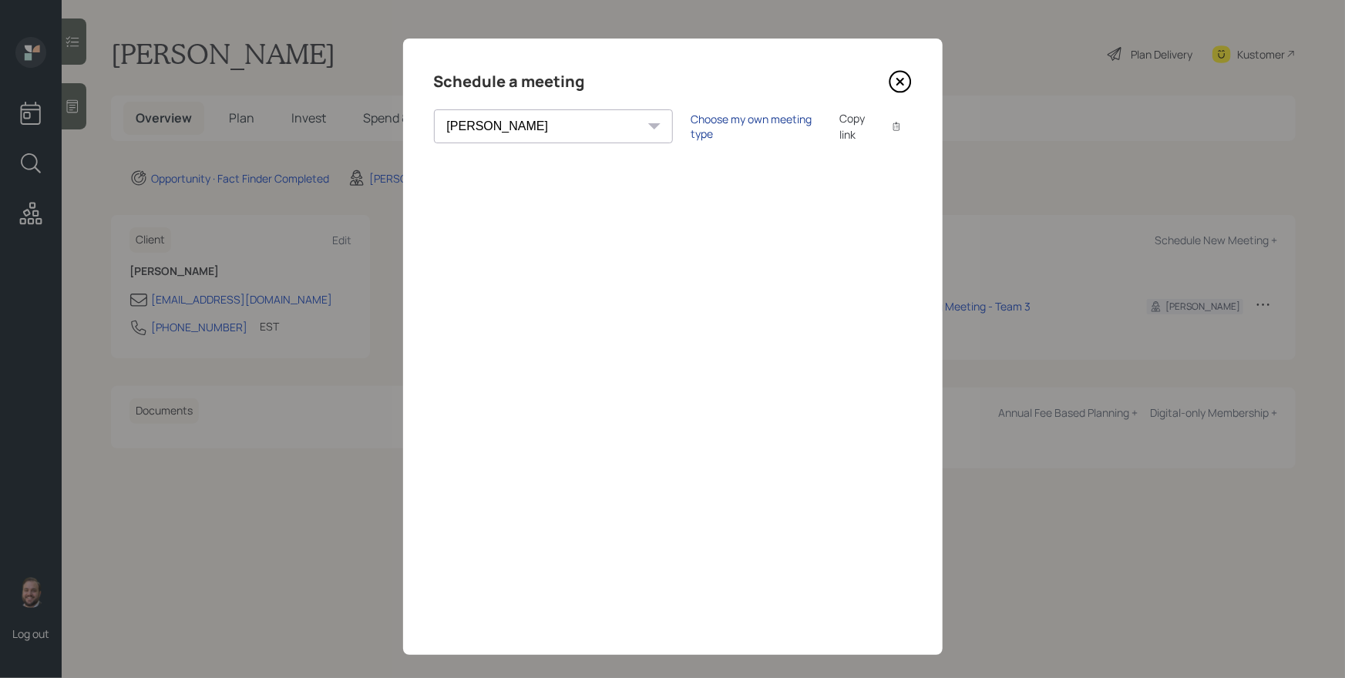
click at [691, 127] on div "Choose my own meeting type" at bounding box center [756, 126] width 130 height 29
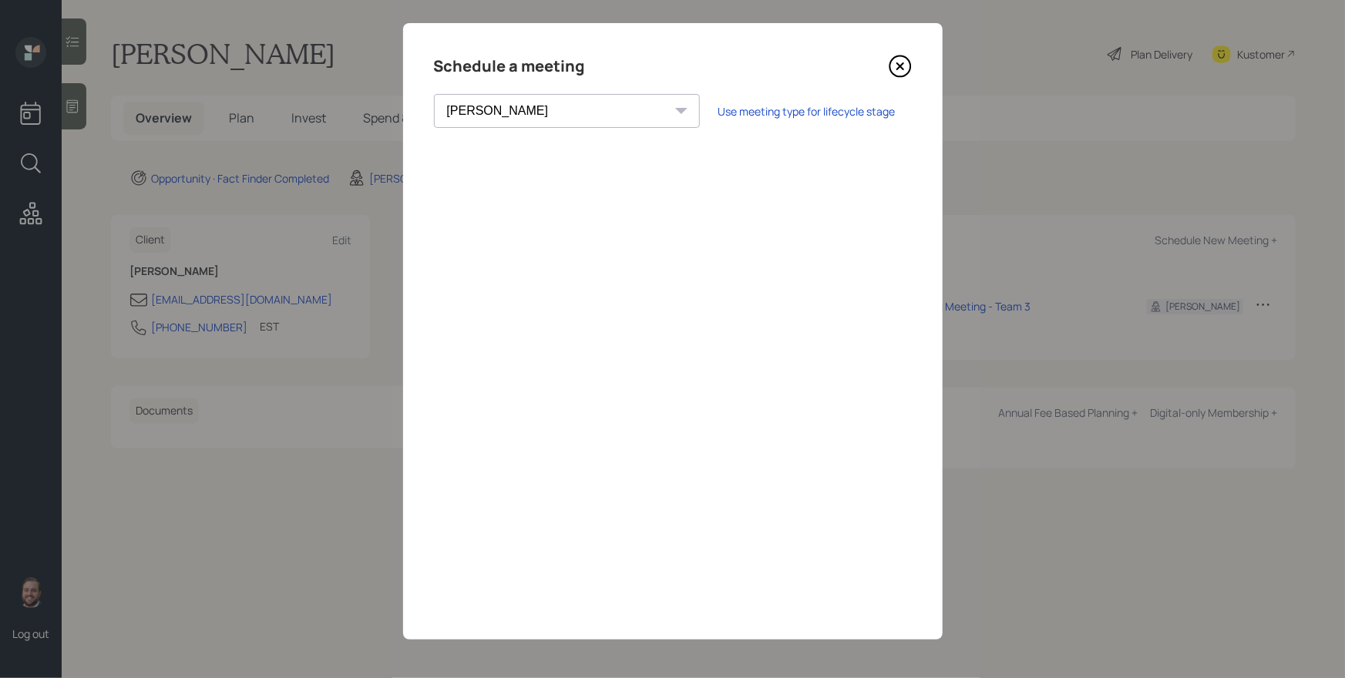
click at [890, 69] on icon at bounding box center [900, 66] width 23 height 23
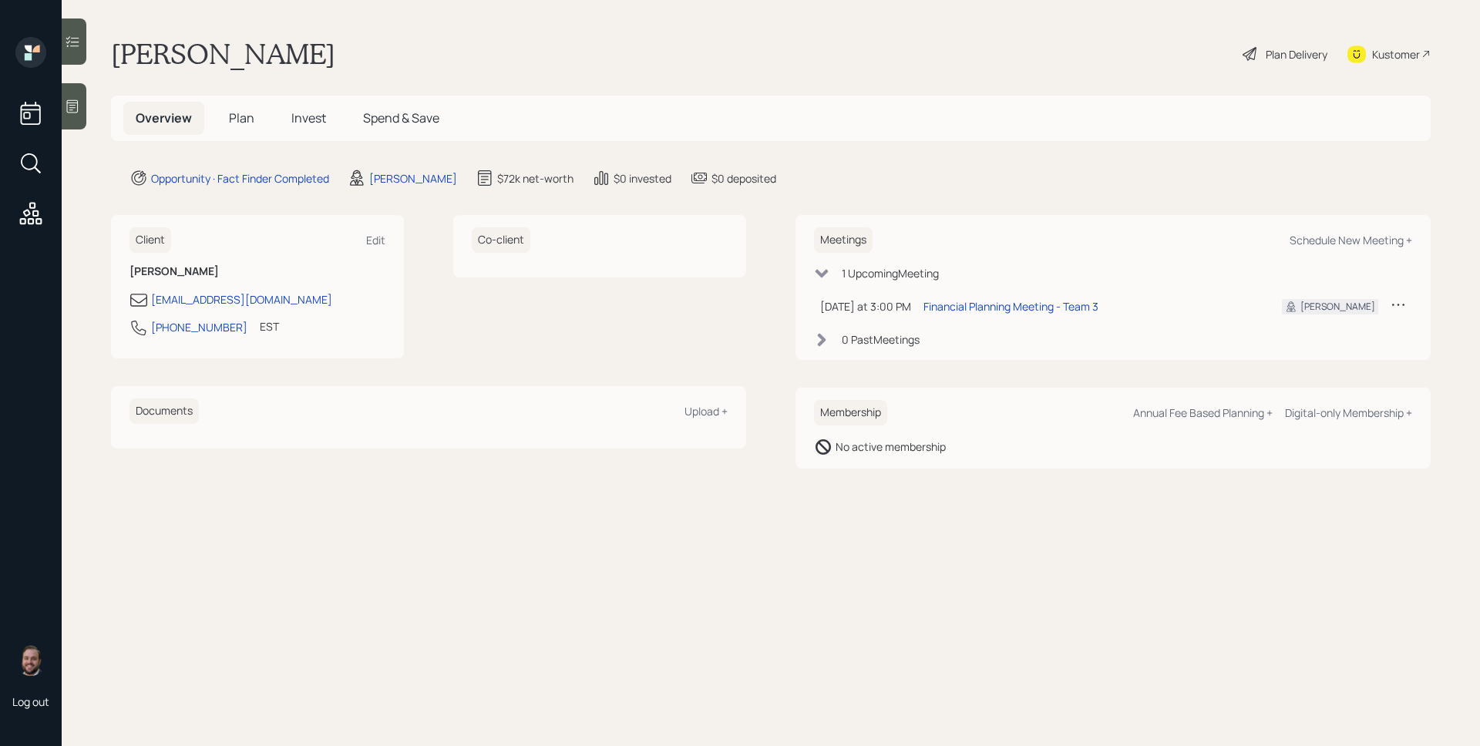
click at [507, 47] on div "[PERSON_NAME] Plan Delivery Kustomer" at bounding box center [771, 54] width 1320 height 34
click at [244, 121] on span "Plan" at bounding box center [241, 117] width 25 height 17
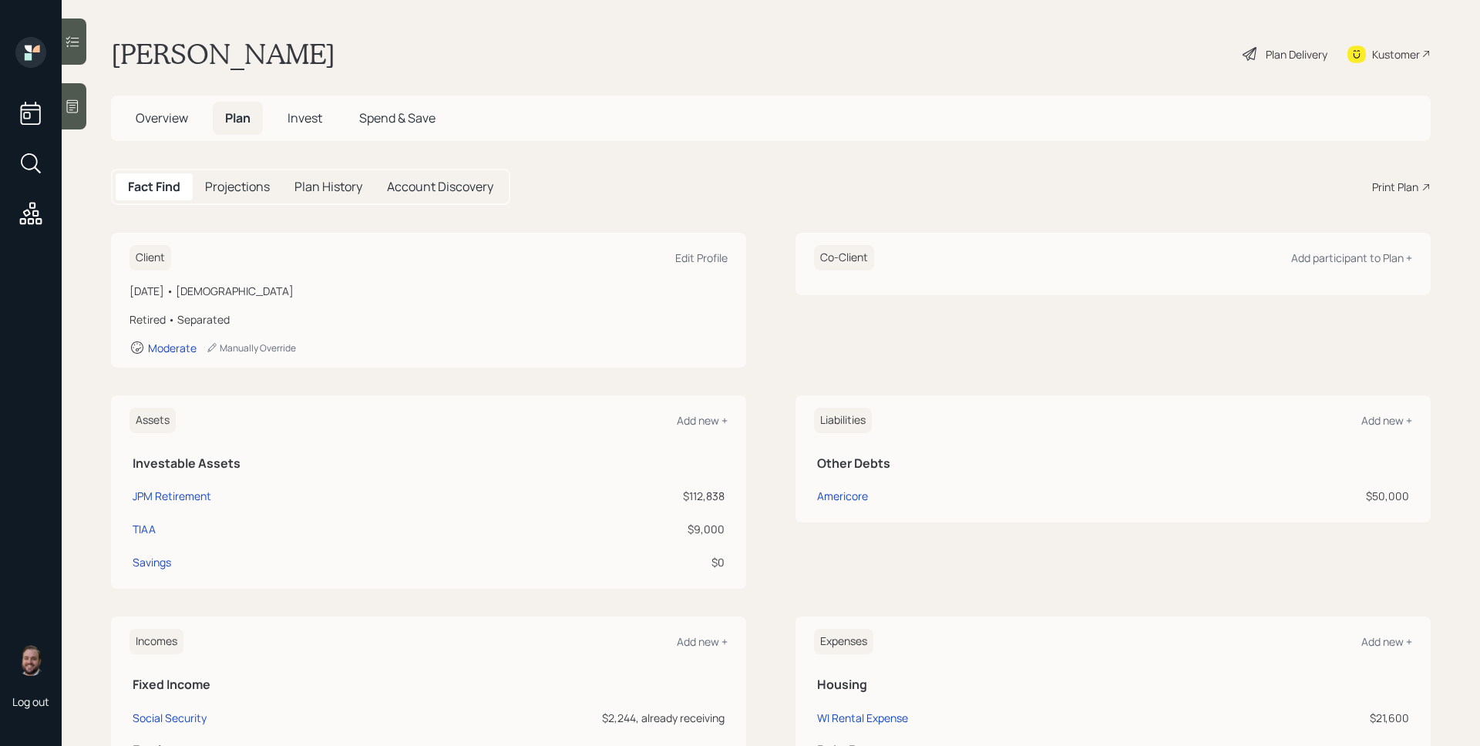
click at [1183, 184] on div "Print Plan" at bounding box center [1395, 187] width 46 height 16
